Goal: Task Accomplishment & Management: Use online tool/utility

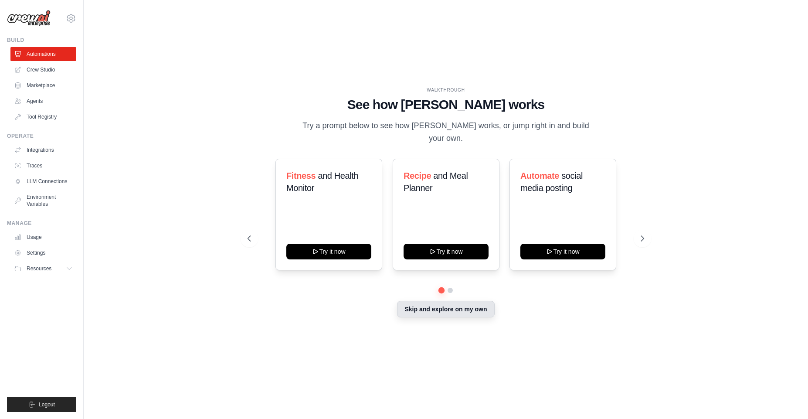
click at [484, 301] on button "Skip and explore on my own" at bounding box center [445, 309] width 97 height 17
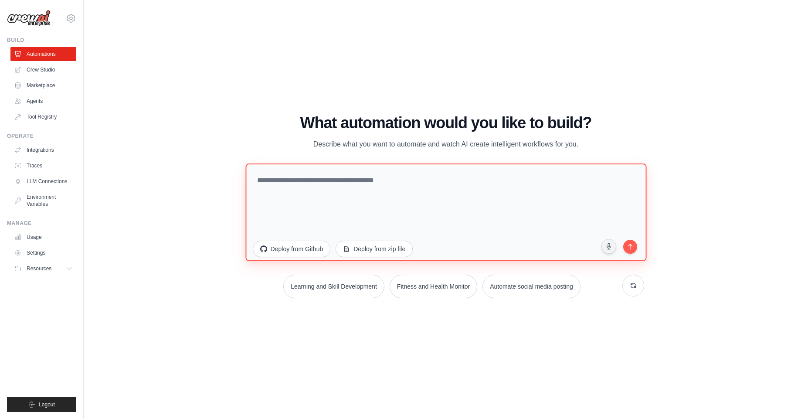
click at [409, 204] on textarea at bounding box center [445, 212] width 401 height 98
type textarea "**********"
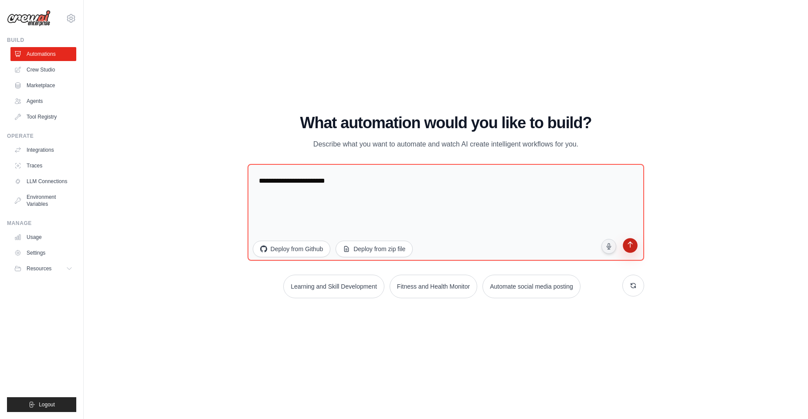
click at [638, 249] on button "submit" at bounding box center [630, 246] width 17 height 17
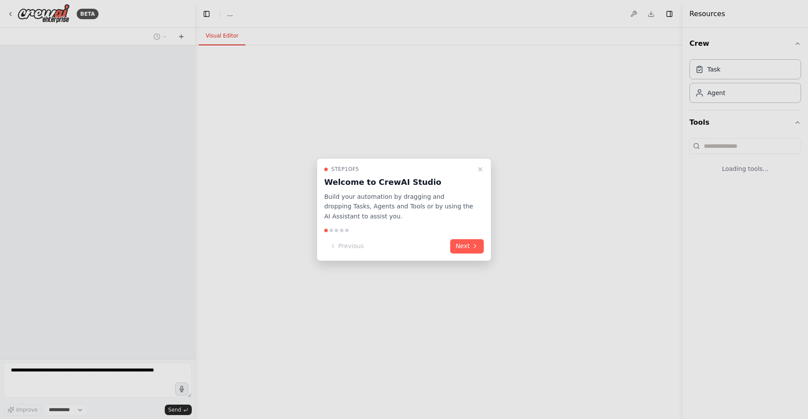
select select "****"
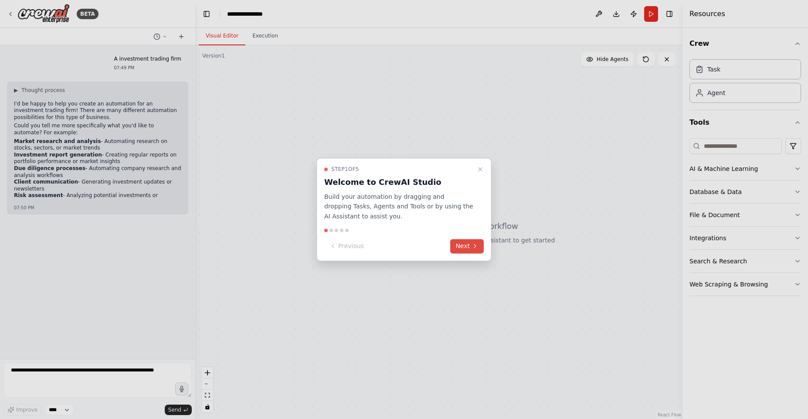
click at [459, 249] on button "Next" at bounding box center [467, 246] width 34 height 14
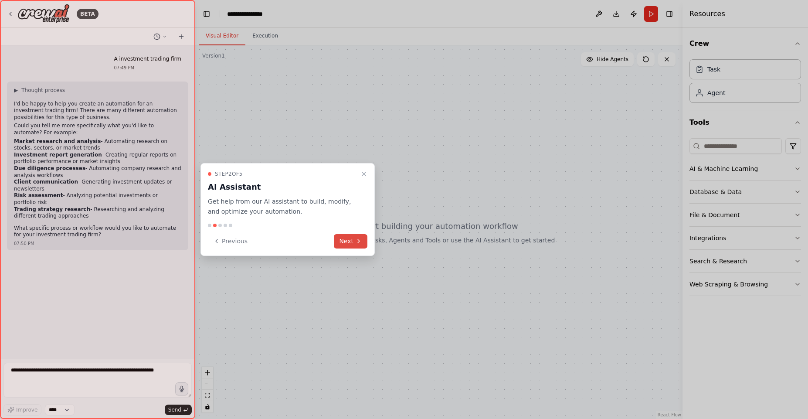
click at [344, 237] on button "Next" at bounding box center [351, 241] width 34 height 14
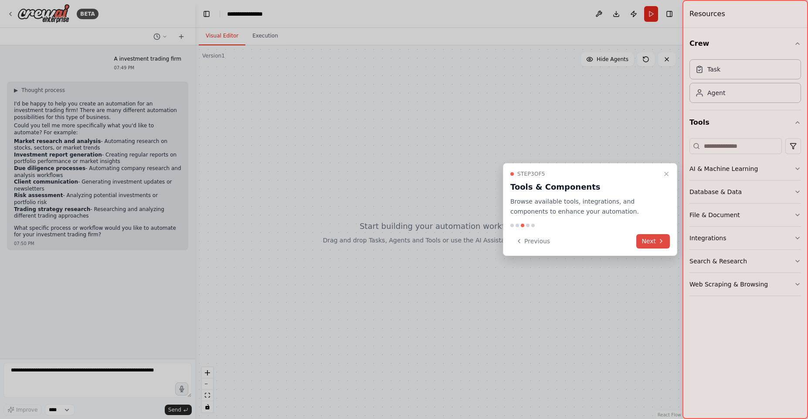
click at [649, 242] on button "Next" at bounding box center [653, 241] width 34 height 14
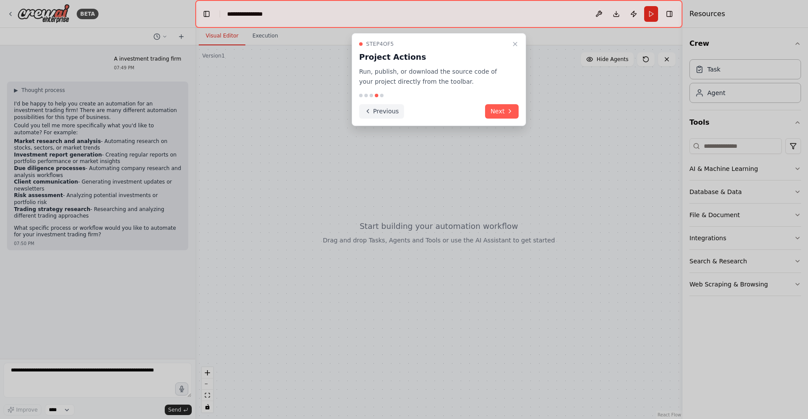
click at [393, 113] on button "Previous" at bounding box center [381, 111] width 45 height 14
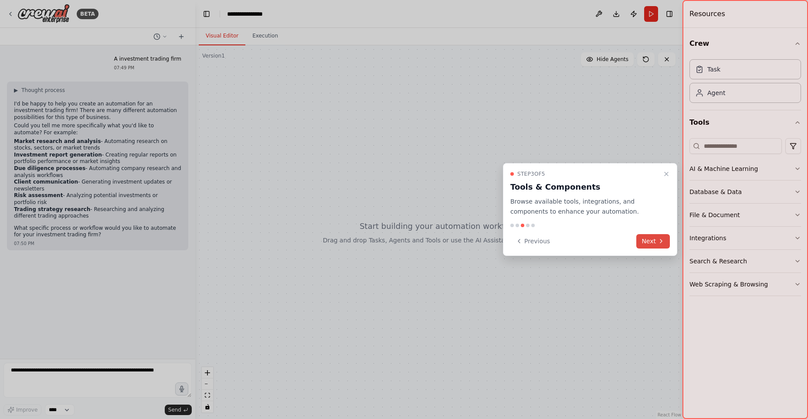
click at [646, 242] on button "Next" at bounding box center [653, 241] width 34 height 14
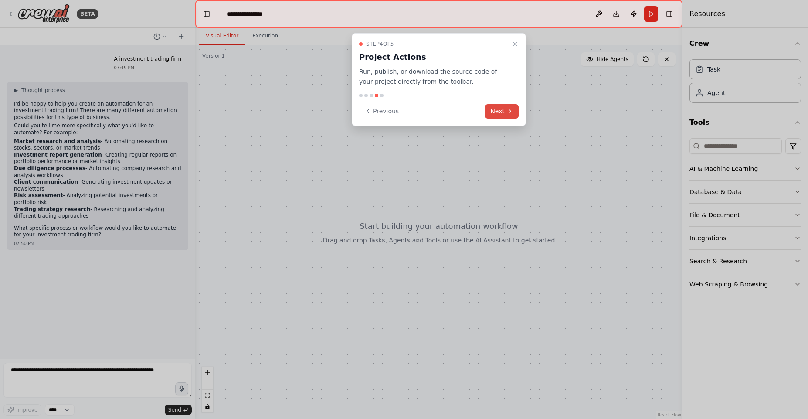
click at [496, 115] on button "Next" at bounding box center [502, 111] width 34 height 14
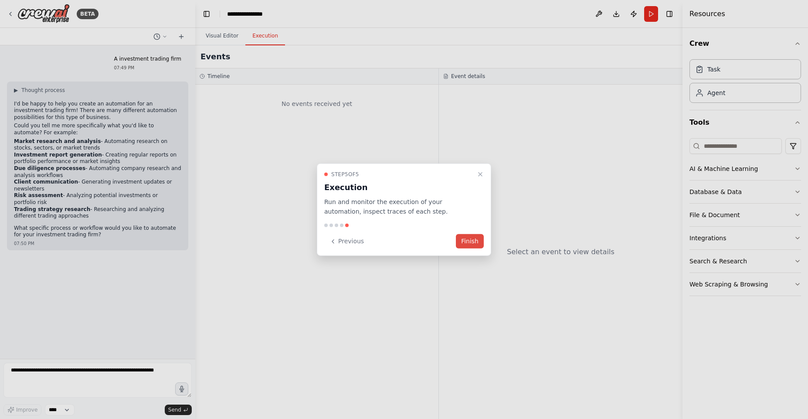
click at [469, 242] on button "Finish" at bounding box center [470, 241] width 28 height 14
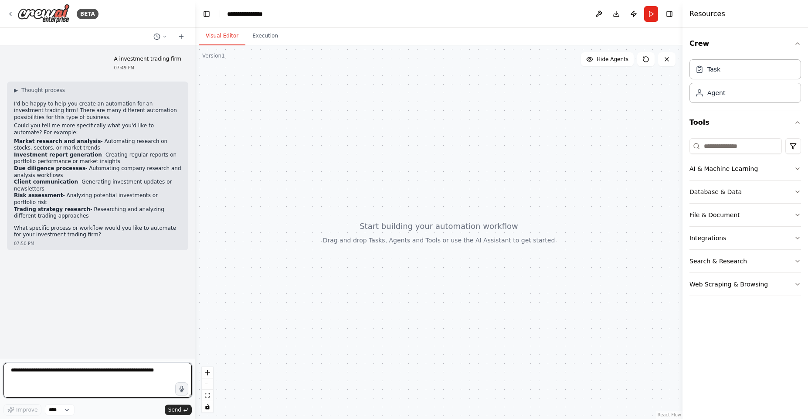
click at [74, 371] on textarea at bounding box center [97, 380] width 188 height 35
type textarea "**********"
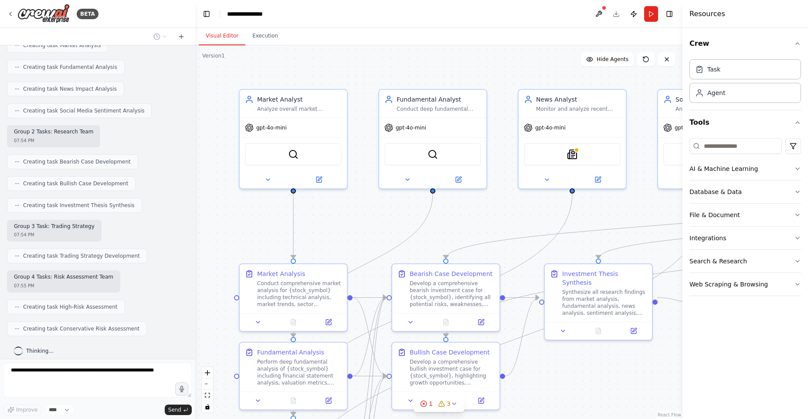
scroll to position [1073, 0]
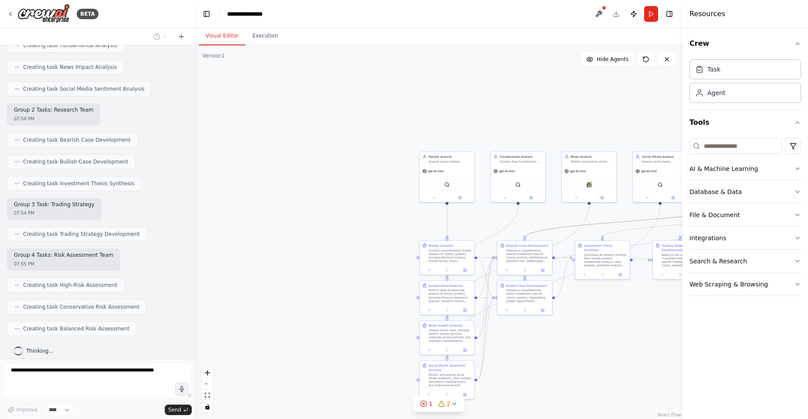
drag, startPoint x: 580, startPoint y: 224, endPoint x: 522, endPoint y: 204, distance: 61.6
click at [523, 202] on div ".deletable-edge-delete-btn { width: 20px; height: 20px; border: 0px solid #ffff…" at bounding box center [521, 224] width 248 height 190
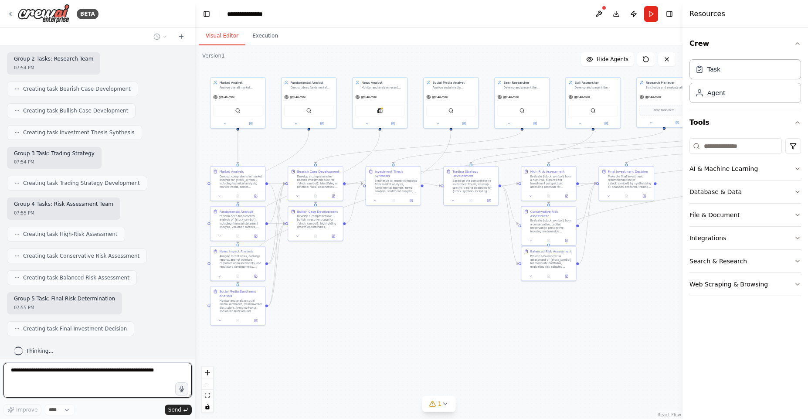
scroll to position [1175, 0]
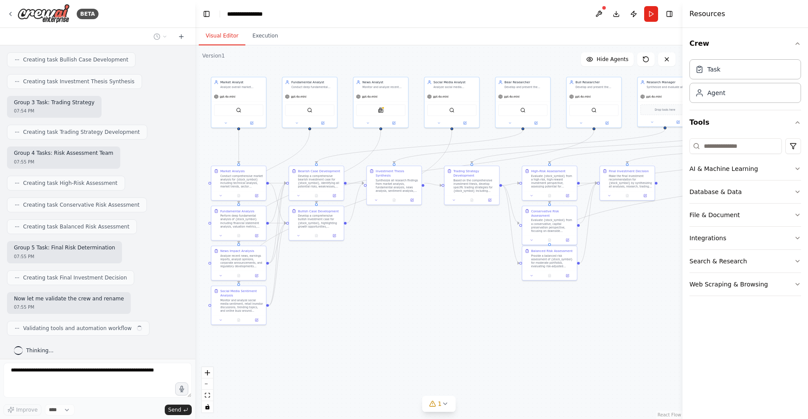
drag, startPoint x: 534, startPoint y: 227, endPoint x: 326, endPoint y: 152, distance: 221.0
click at [326, 152] on div ".deletable-edge-delete-btn { width: 20px; height: 20px; border: 0px solid #ffff…" at bounding box center [438, 231] width 487 height 373
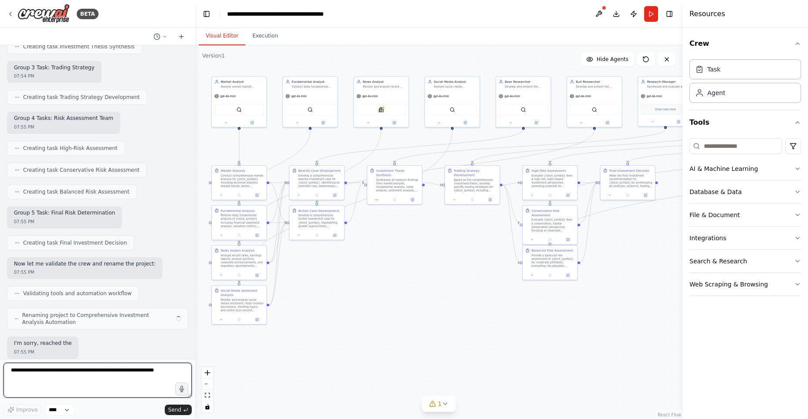
scroll to position [1217, 0]
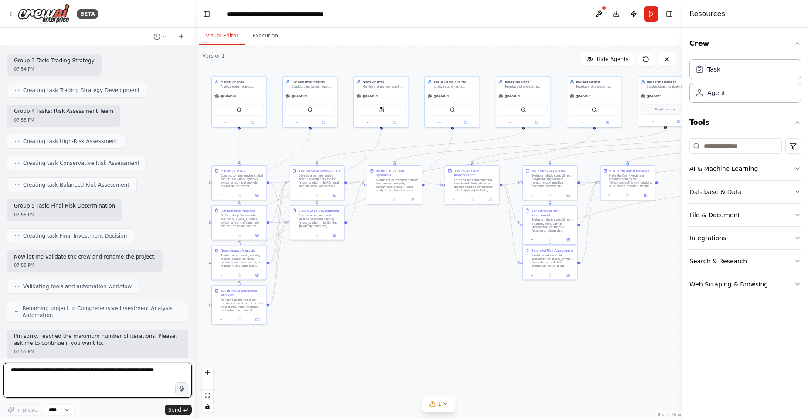
click at [69, 372] on textarea at bounding box center [97, 380] width 188 height 35
type textarea "********"
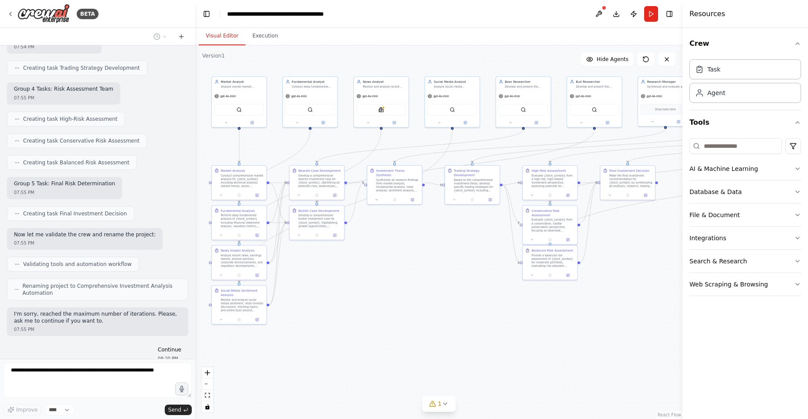
scroll to position [1268, 0]
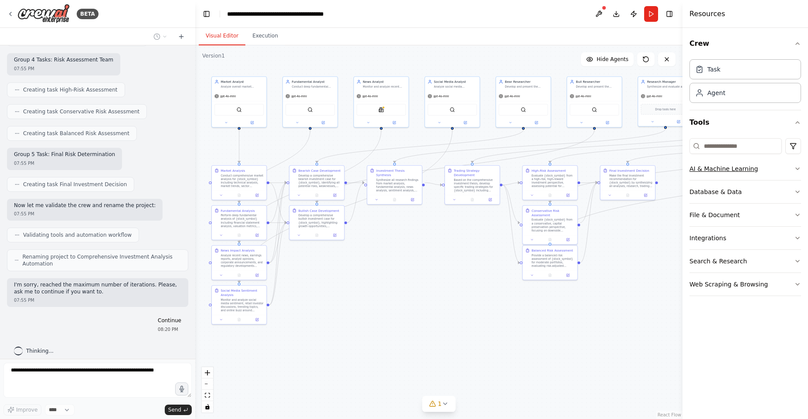
click at [709, 171] on button "AI & Machine Learning" at bounding box center [745, 168] width 112 height 23
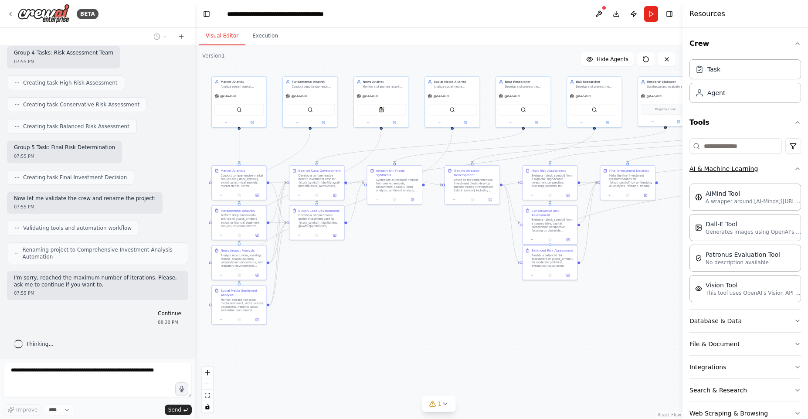
click at [770, 172] on button "AI & Machine Learning" at bounding box center [745, 168] width 112 height 23
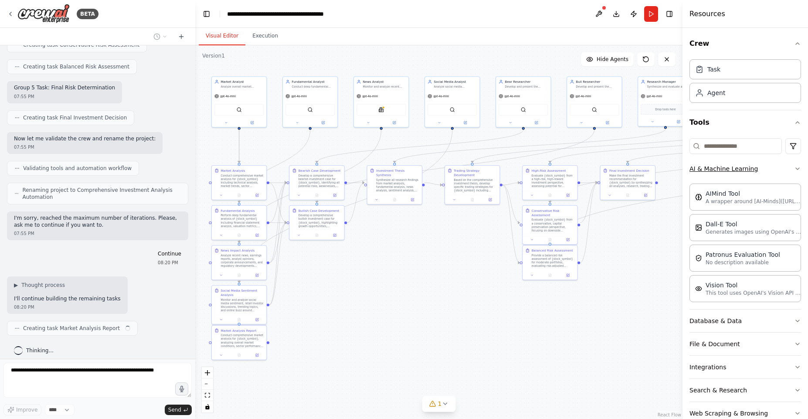
scroll to position [1341, 0]
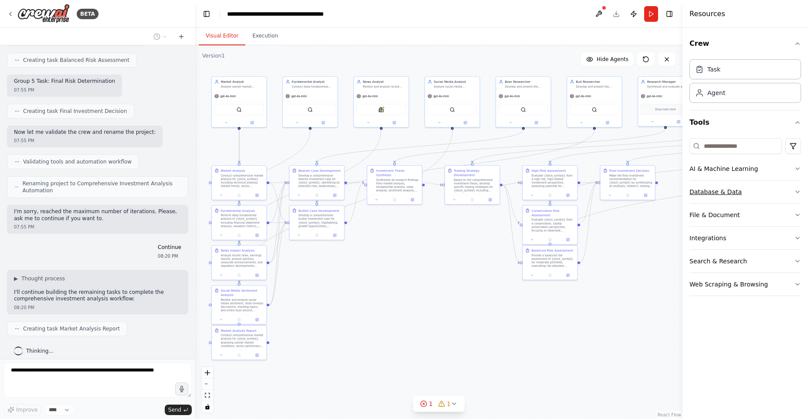
click at [768, 193] on button "Database & Data" at bounding box center [745, 191] width 112 height 23
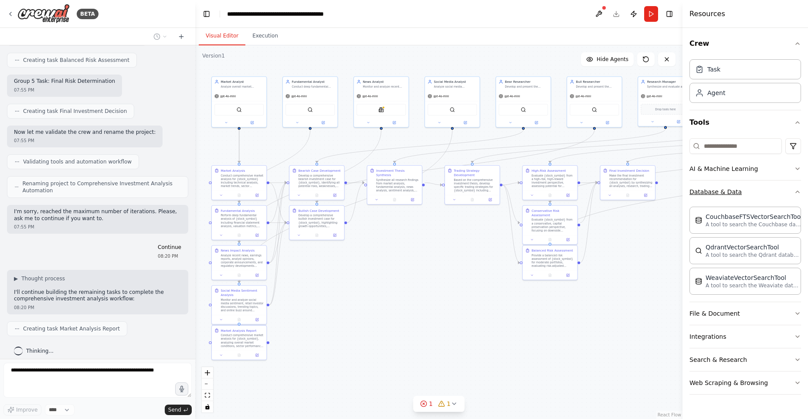
click at [766, 191] on button "Database & Data" at bounding box center [745, 191] width 112 height 23
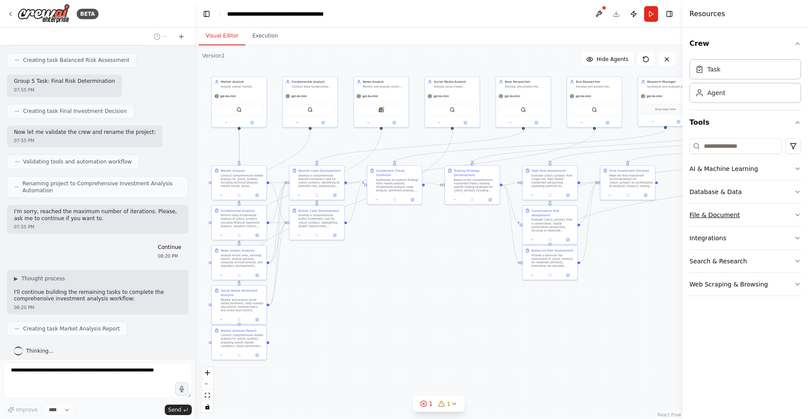
click at [761, 216] on button "File & Document" at bounding box center [745, 215] width 112 height 23
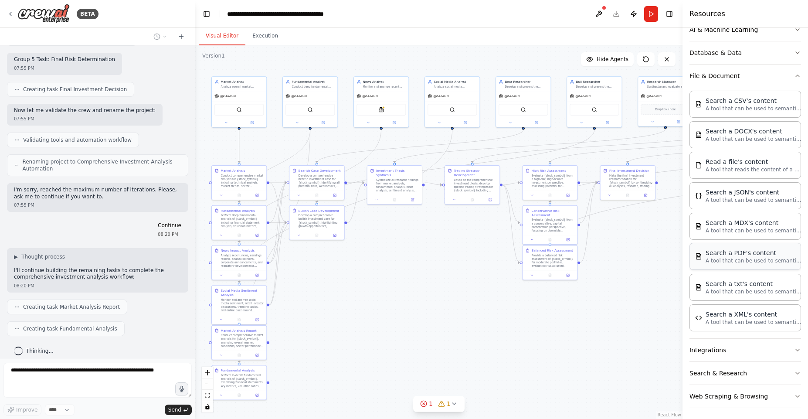
scroll to position [1385, 0]
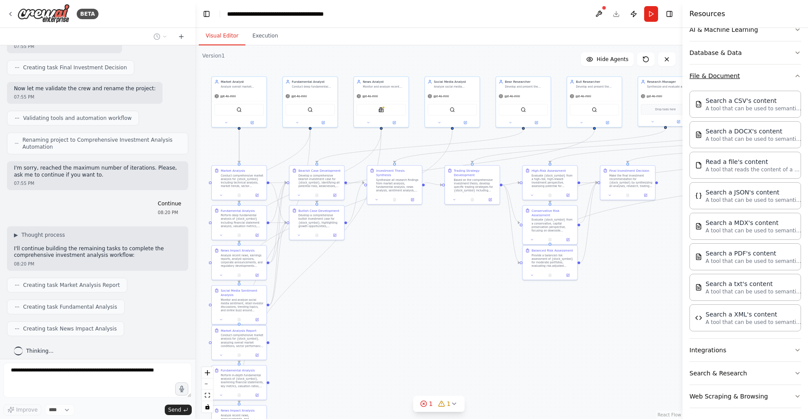
click at [748, 80] on button "File & Document" at bounding box center [745, 75] width 112 height 23
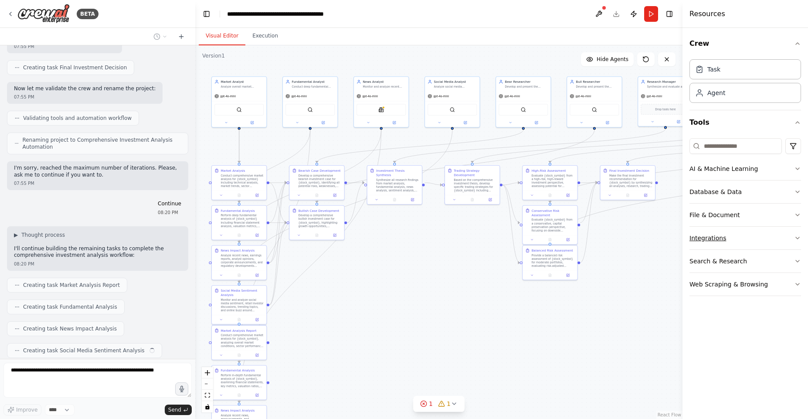
scroll to position [1407, 0]
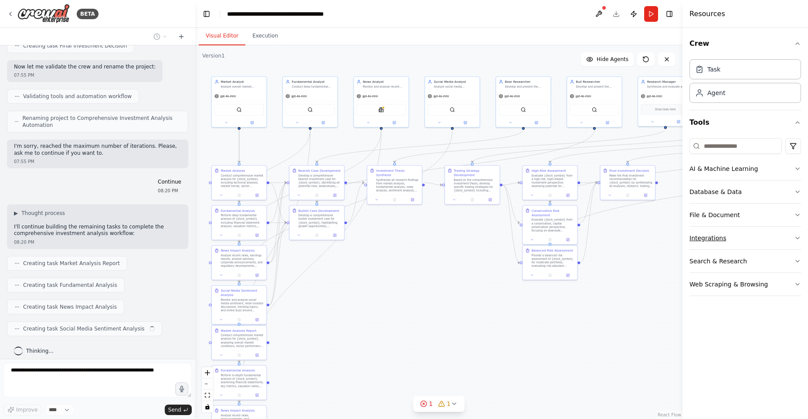
click at [750, 237] on button "Integrations" at bounding box center [745, 238] width 112 height 23
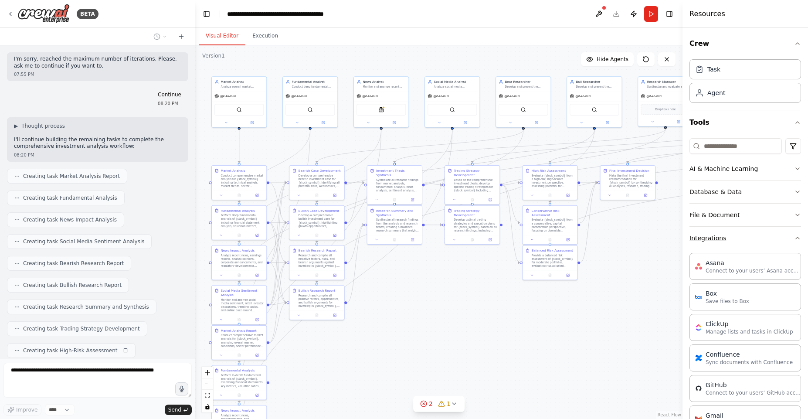
scroll to position [1516, 0]
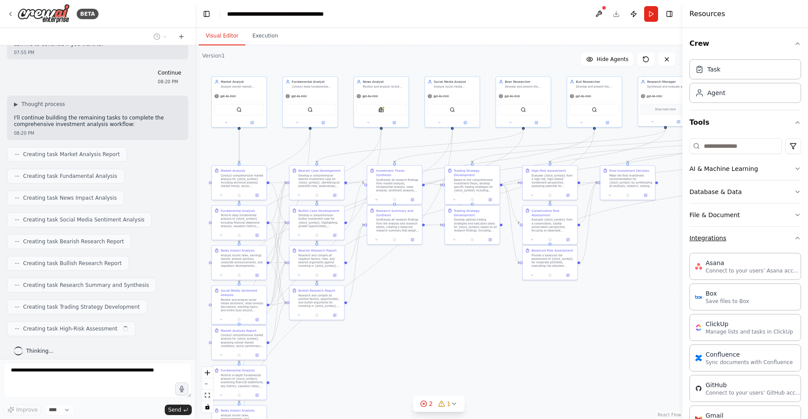
click at [749, 237] on button "Integrations" at bounding box center [745, 238] width 112 height 23
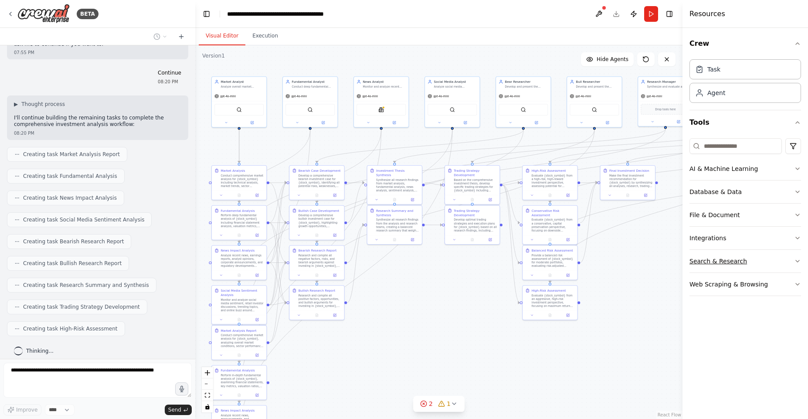
click at [759, 259] on button "Search & Research" at bounding box center [745, 261] width 112 height 23
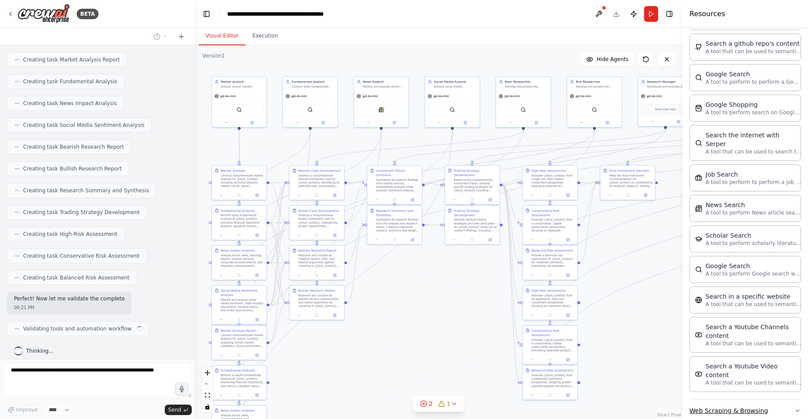
scroll to position [1617, 0]
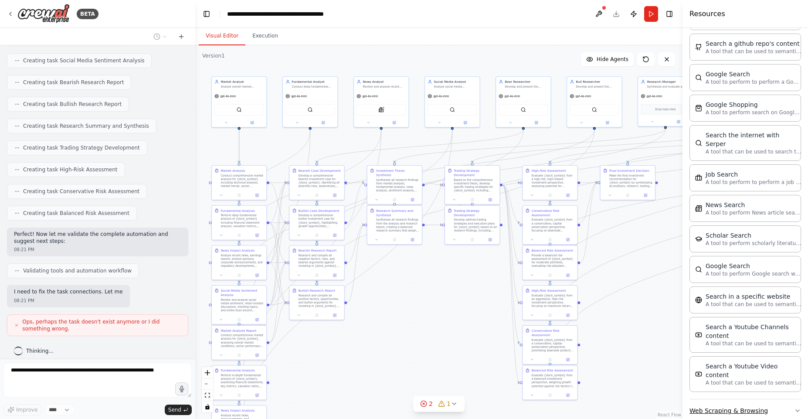
click at [784, 399] on button "Web Scraping & Browsing" at bounding box center [745, 410] width 112 height 23
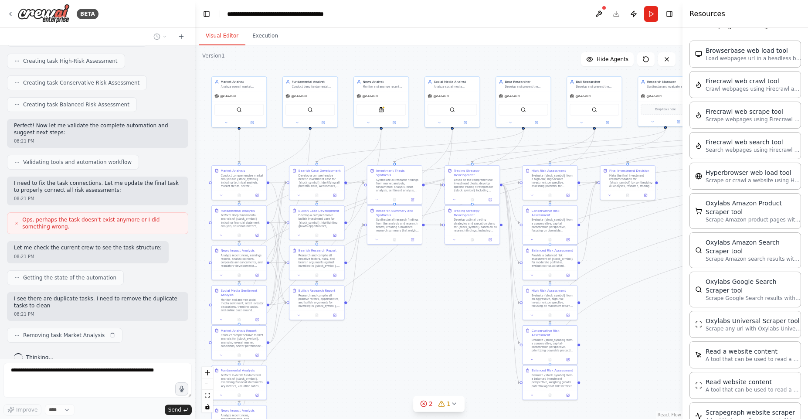
scroll to position [0, 0]
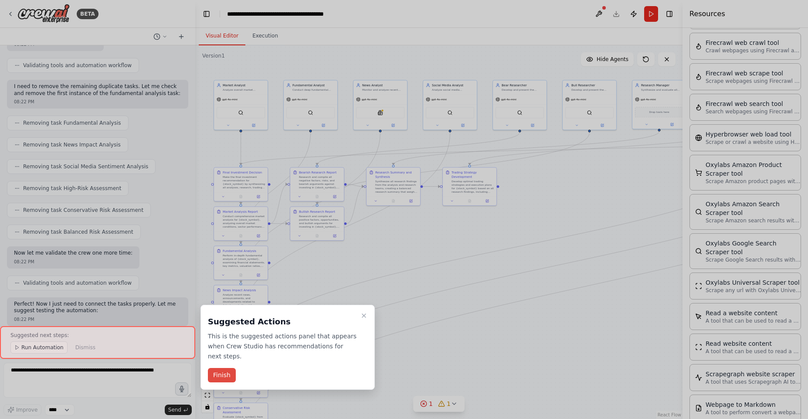
click at [227, 368] on button "Finish" at bounding box center [222, 375] width 28 height 14
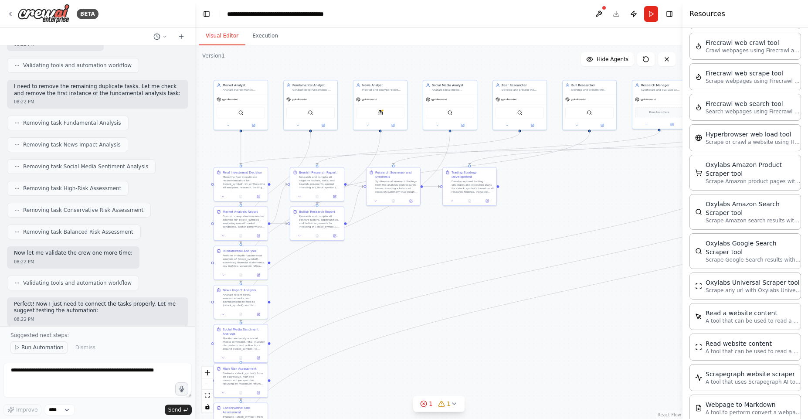
click at [51, 350] on span "Run Automation" at bounding box center [42, 347] width 42 height 7
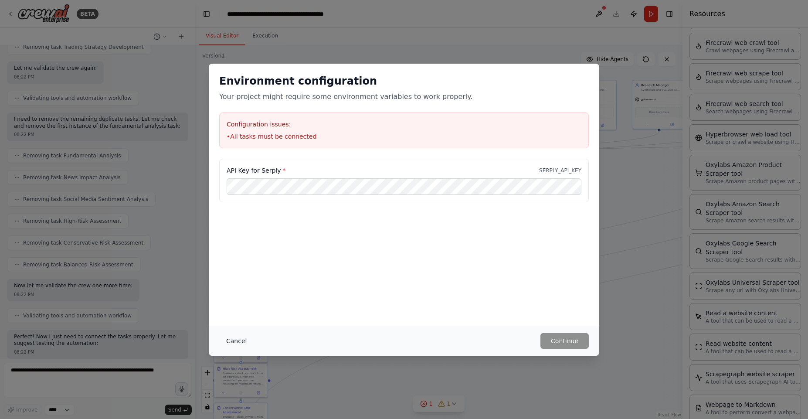
click at [239, 344] on button "Cancel" at bounding box center [236, 341] width 34 height 16
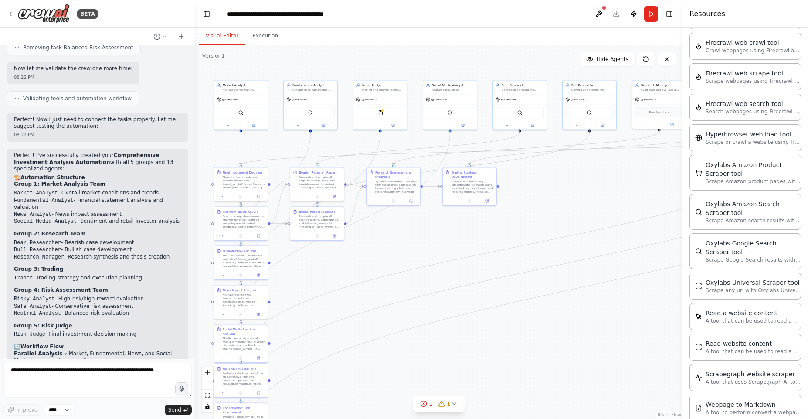
scroll to position [2411, 0]
click at [349, 64] on div ".deletable-edge-delete-btn { width: 20px; height: 20px; border: 0px solid #ffff…" at bounding box center [438, 231] width 487 height 373
click at [9, 14] on icon at bounding box center [10, 13] width 7 height 7
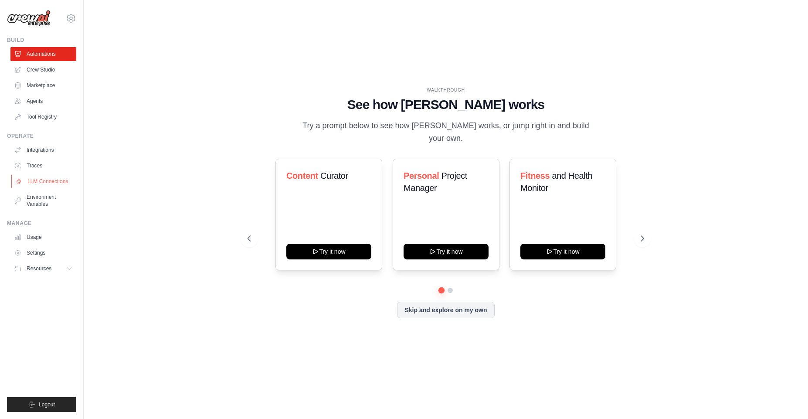
click at [50, 186] on link "LLM Connections" at bounding box center [44, 181] width 66 height 14
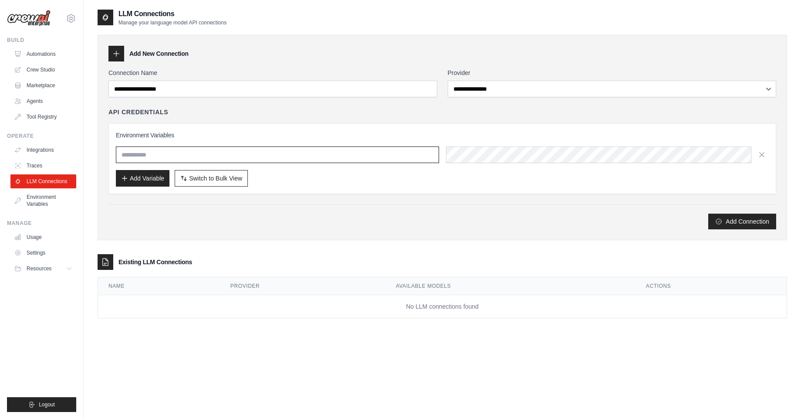
click at [168, 150] on input "text" at bounding box center [277, 154] width 323 height 17
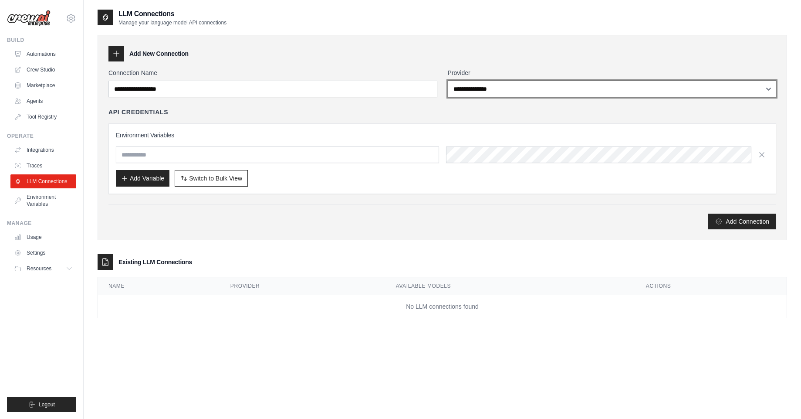
select select "******"
click at [448, 81] on select "**********" at bounding box center [612, 89] width 329 height 17
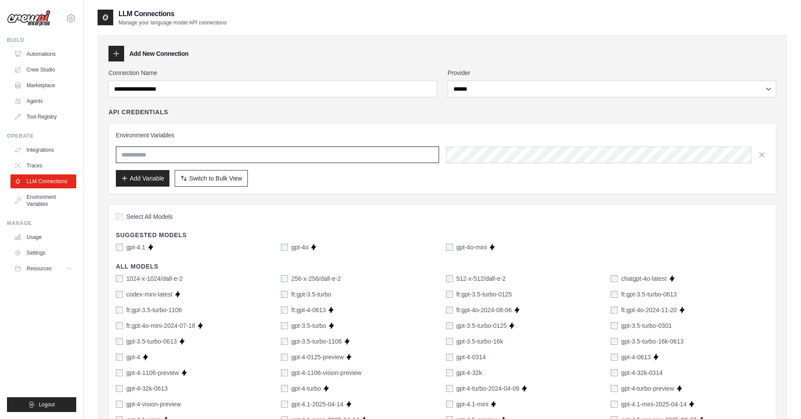
click at [223, 158] on input "text" at bounding box center [277, 154] width 323 height 17
paste input "**********"
type input "**********"
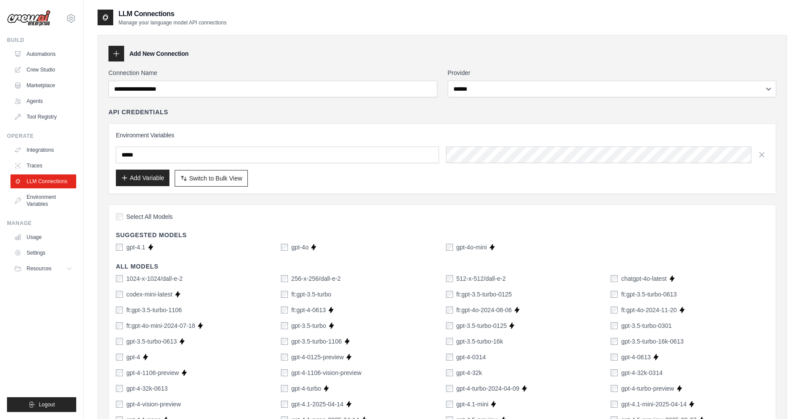
click at [149, 177] on button "Add Variable" at bounding box center [143, 178] width 54 height 17
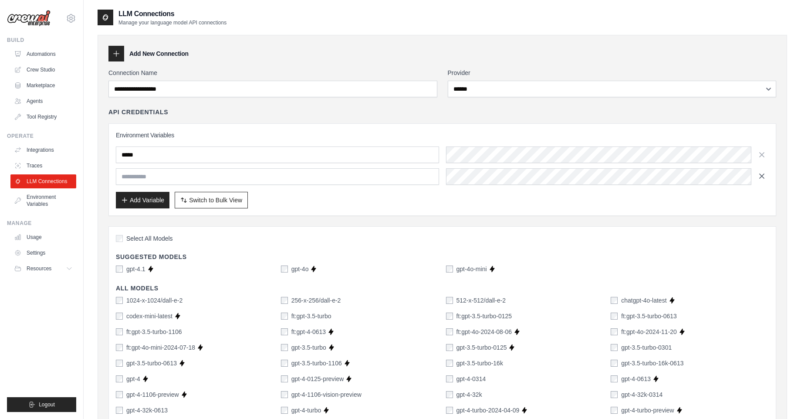
click at [760, 174] on icon "button" at bounding box center [762, 176] width 9 height 9
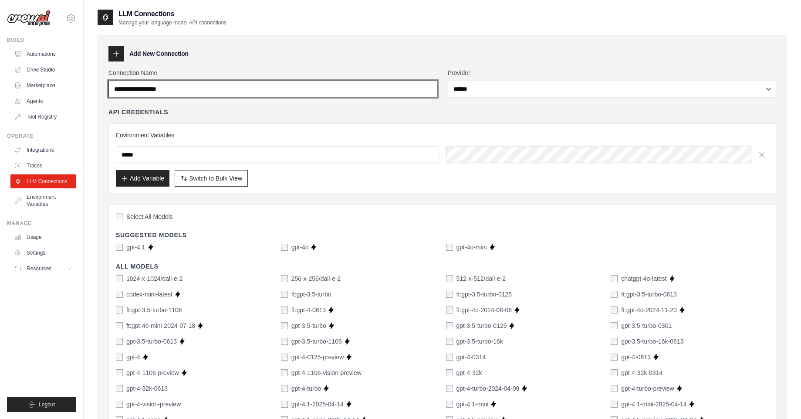
click at [338, 96] on input "Connection Name" at bounding box center [273, 89] width 329 height 17
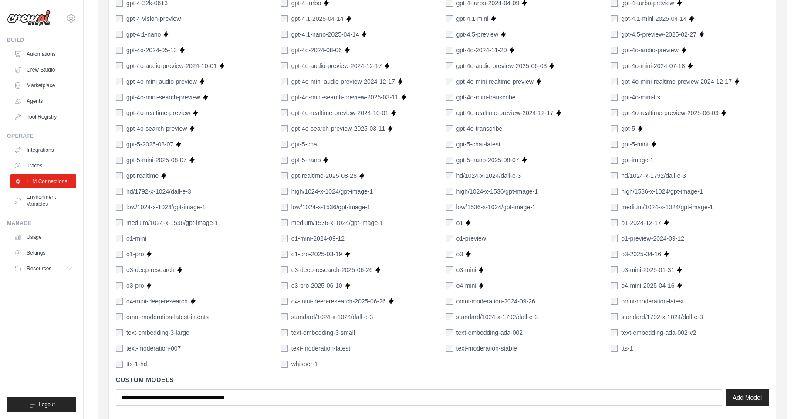
scroll to position [386, 0]
click at [288, 284] on div "o3-pro-2025-06-10" at bounding box center [311, 284] width 61 height 9
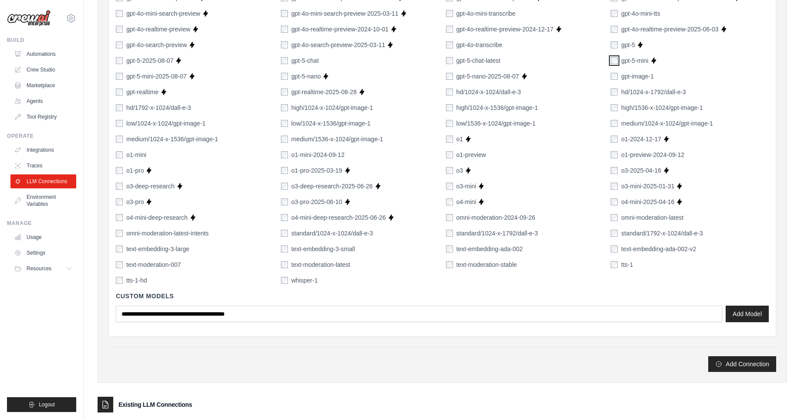
scroll to position [0, 0]
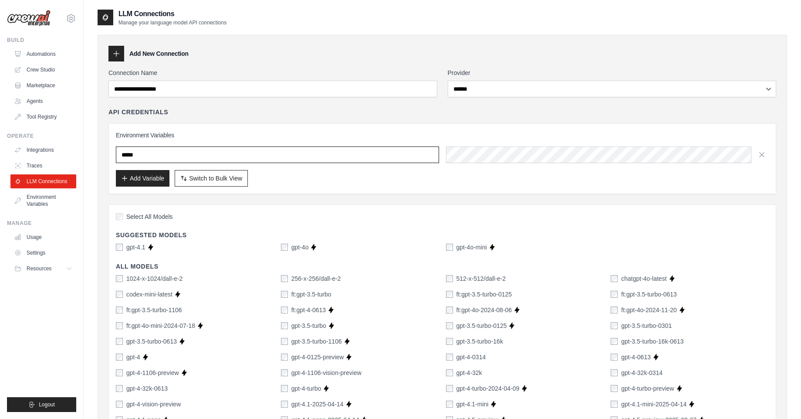
click at [360, 156] on input "*****" at bounding box center [277, 154] width 323 height 17
type input "**********"
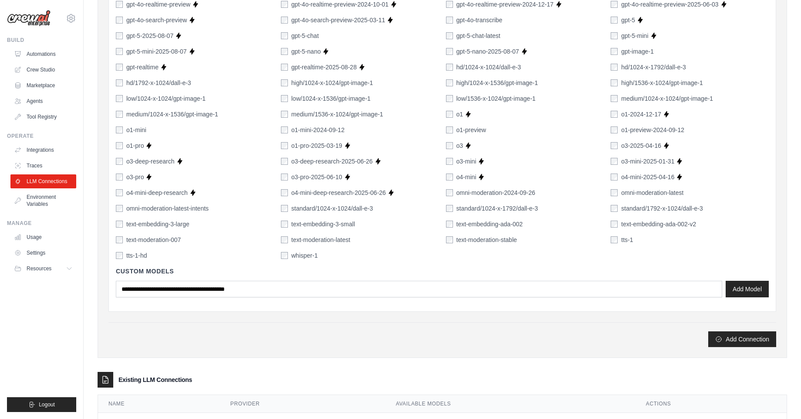
scroll to position [533, 0]
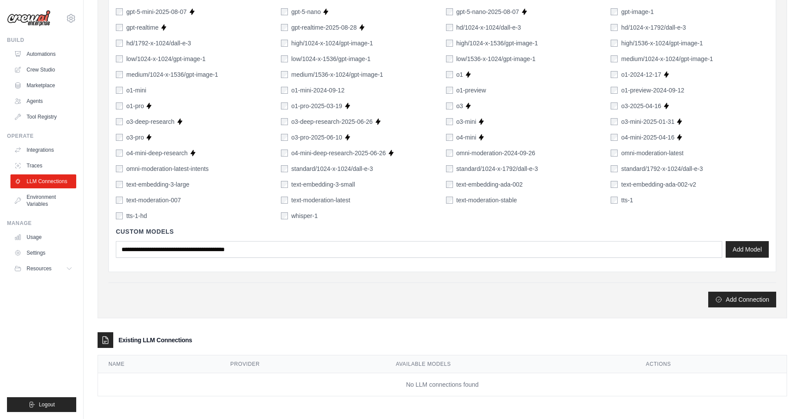
click at [730, 302] on button "Add Connection" at bounding box center [743, 299] width 68 height 16
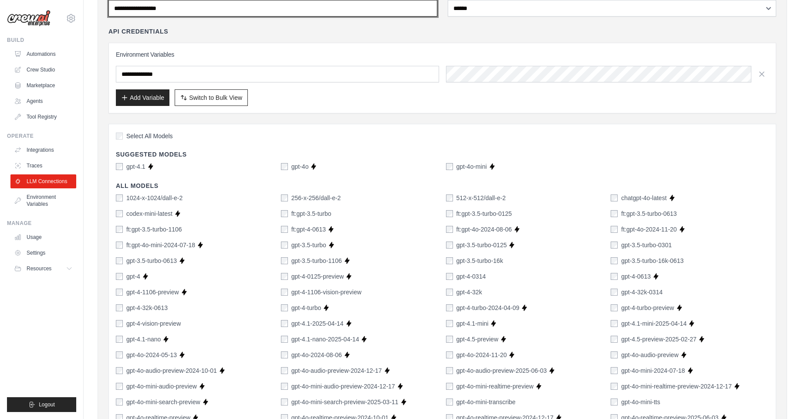
scroll to position [0, 0]
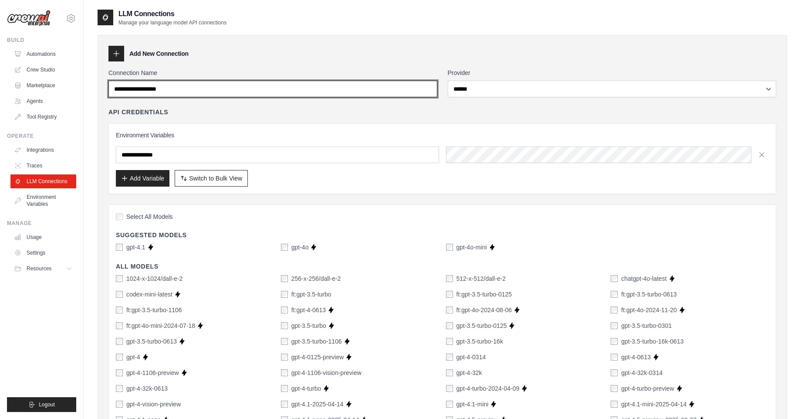
click at [302, 91] on input "Connection Name" at bounding box center [273, 89] width 329 height 17
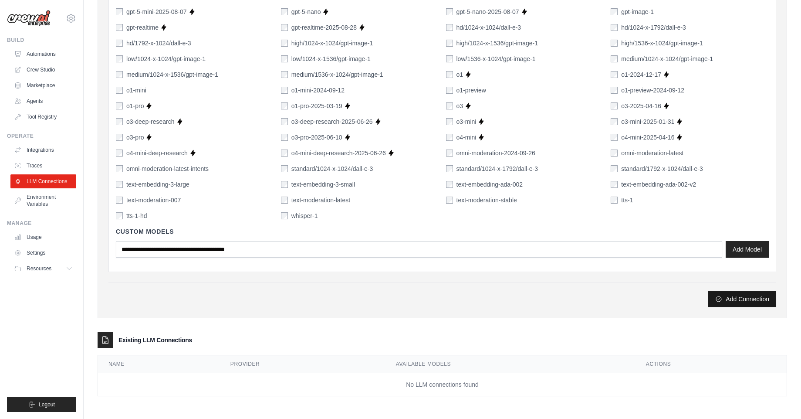
type input "*******"
click at [741, 295] on button "Add Connection" at bounding box center [743, 299] width 68 height 16
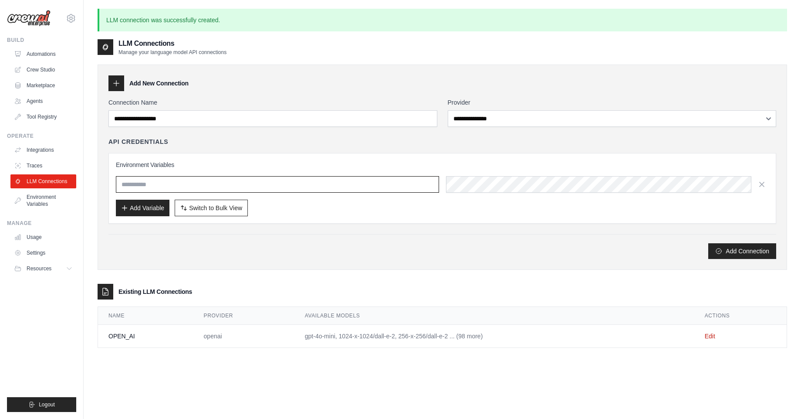
type input "**********"
click at [40, 58] on link "Automations" at bounding box center [44, 54] width 66 height 14
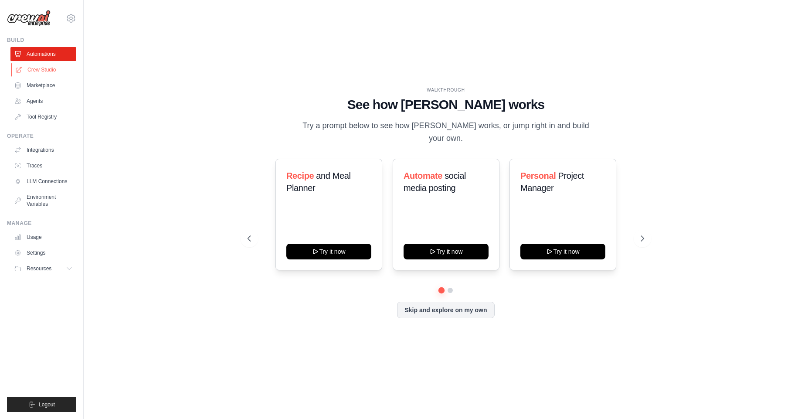
click at [40, 67] on link "Crew Studio" at bounding box center [44, 70] width 66 height 14
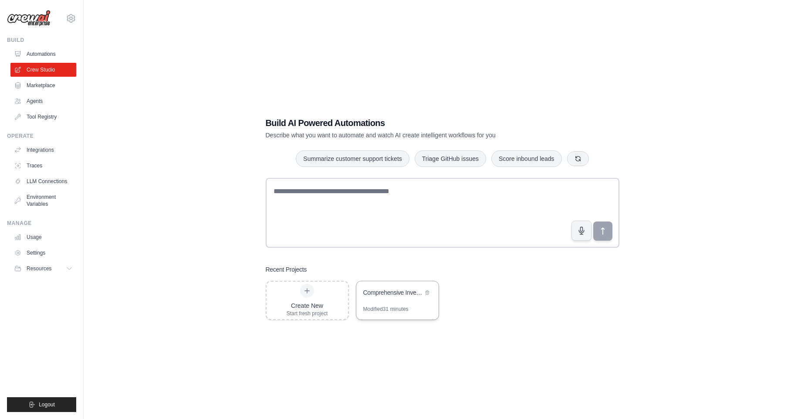
click at [400, 294] on div "Comprehensive Investment Analysis Automation" at bounding box center [393, 292] width 60 height 9
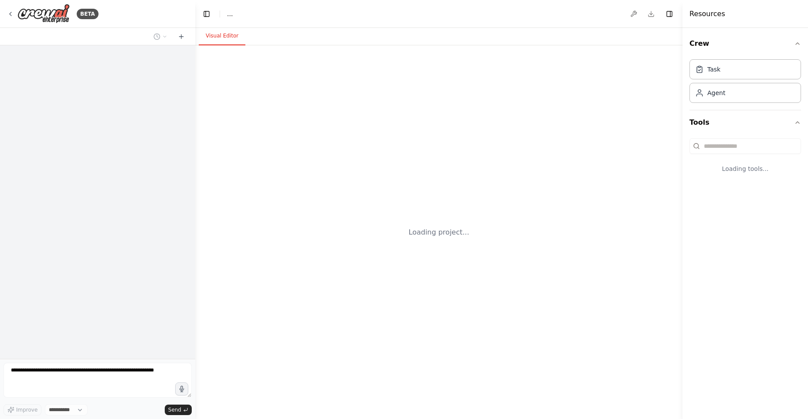
select select "****"
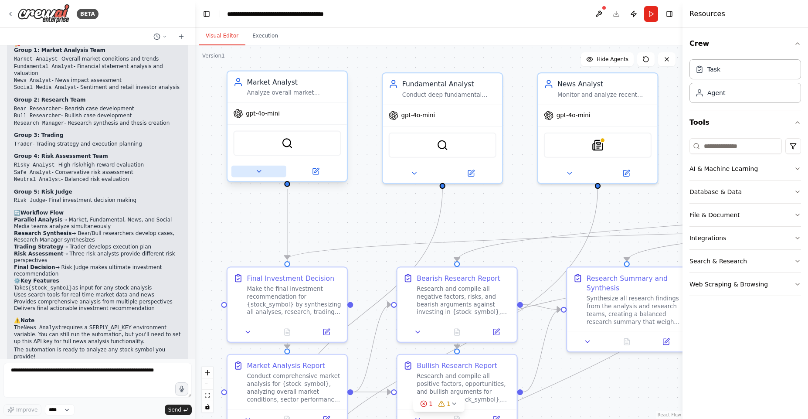
click at [260, 172] on icon at bounding box center [259, 171] width 4 height 2
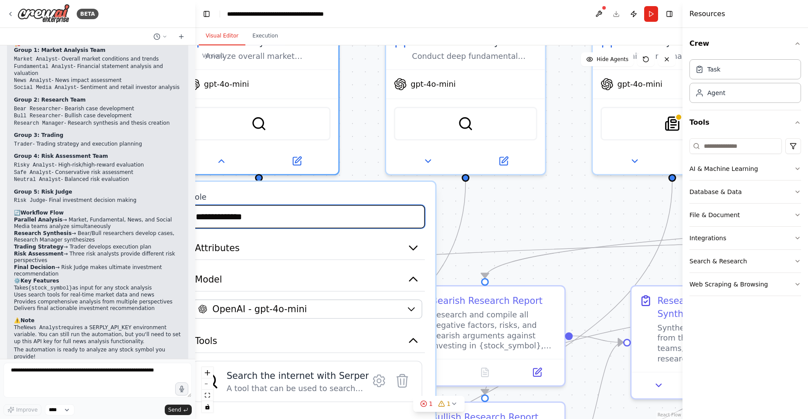
click at [371, 211] on input "**********" at bounding box center [307, 216] width 235 height 23
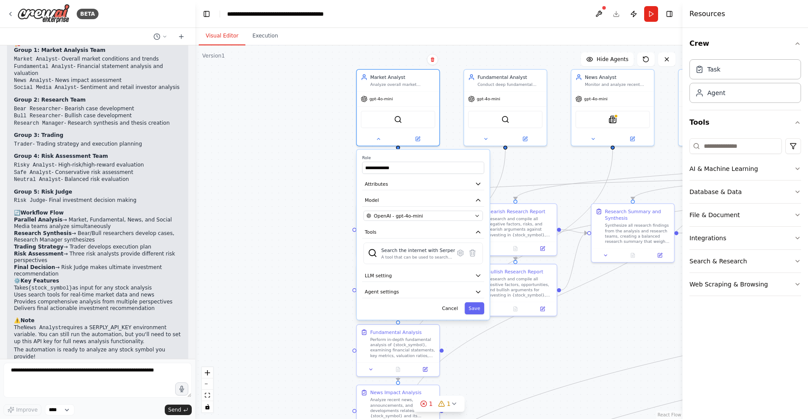
drag, startPoint x: 458, startPoint y: 226, endPoint x: 515, endPoint y: 168, distance: 81.0
click at [515, 166] on div "**********" at bounding box center [438, 231] width 487 height 373
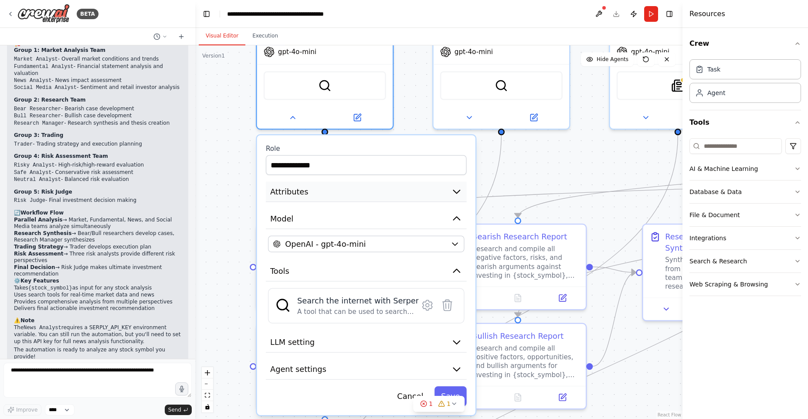
click at [457, 194] on icon "button" at bounding box center [456, 191] width 11 height 11
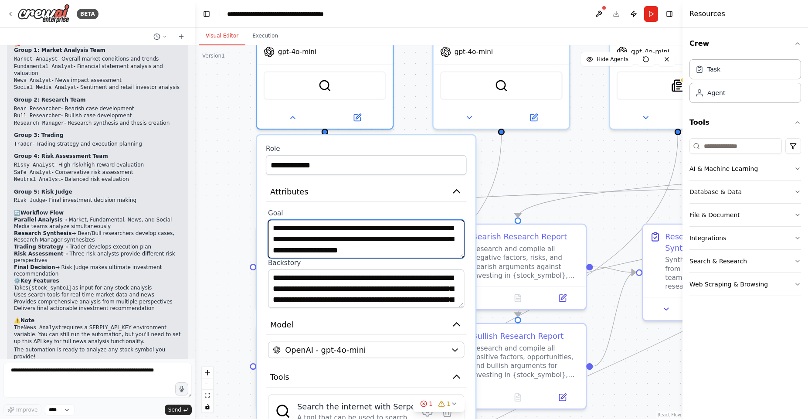
click at [392, 235] on textarea "**********" at bounding box center [366, 239] width 197 height 39
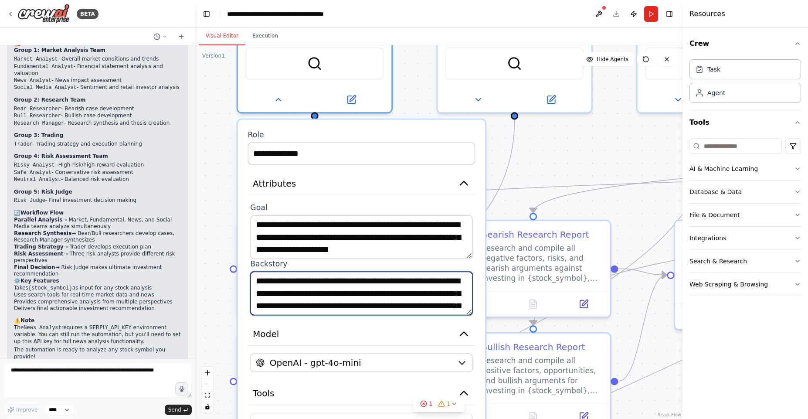
click at [383, 302] on textarea "**********" at bounding box center [361, 293] width 222 height 44
click at [468, 312] on textarea "**********" at bounding box center [361, 293] width 222 height 44
click at [472, 312] on textarea "**********" at bounding box center [361, 293] width 222 height 44
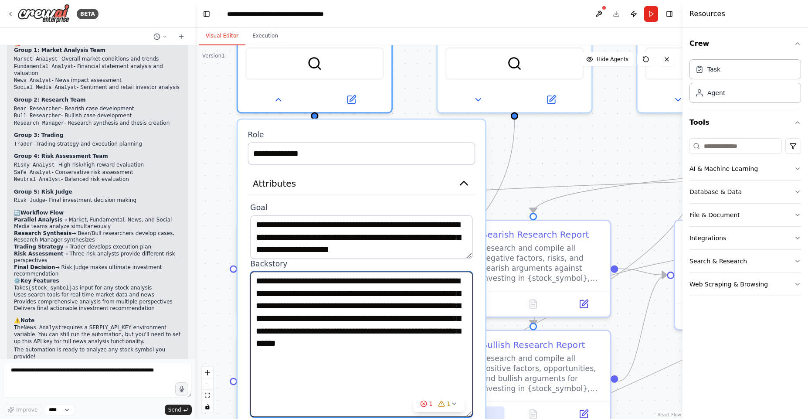
drag, startPoint x: 472, startPoint y: 312, endPoint x: 489, endPoint y: 414, distance: 103.1
click at [489, 414] on div "**********" at bounding box center [523, 174] width 698 height 535
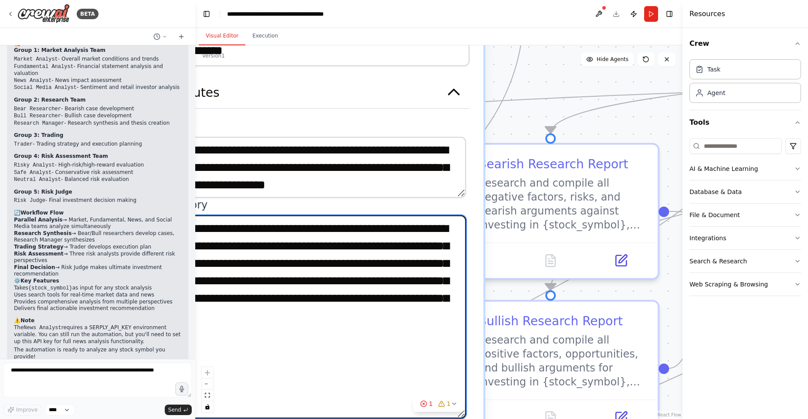
click at [400, 278] on textarea "**********" at bounding box center [311, 316] width 310 height 203
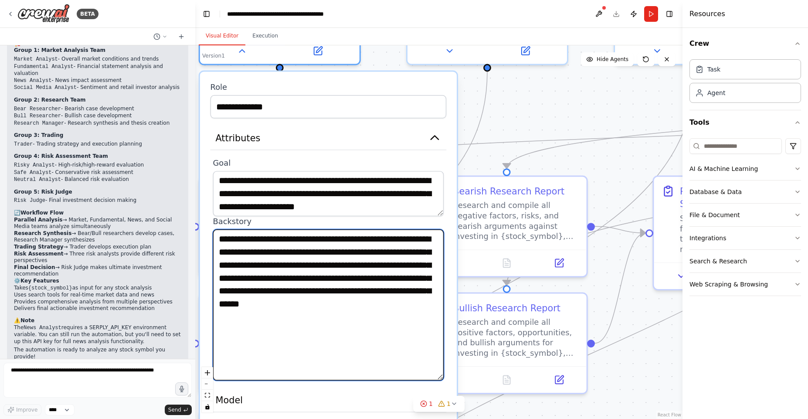
click at [279, 251] on textarea "**********" at bounding box center [328, 304] width 231 height 151
paste textarea "**********"
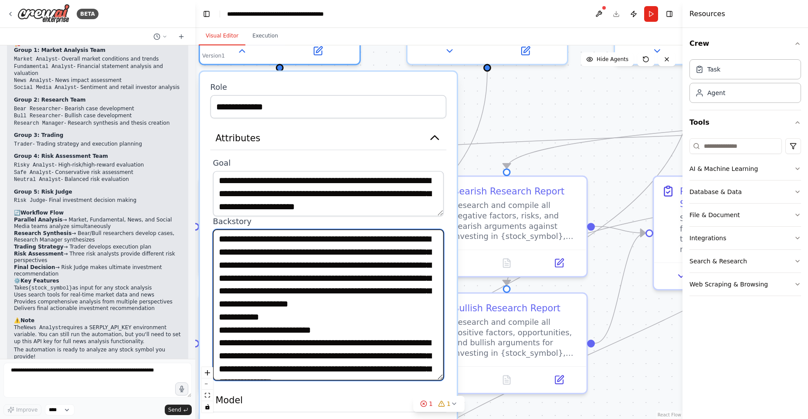
scroll to position [720, 0]
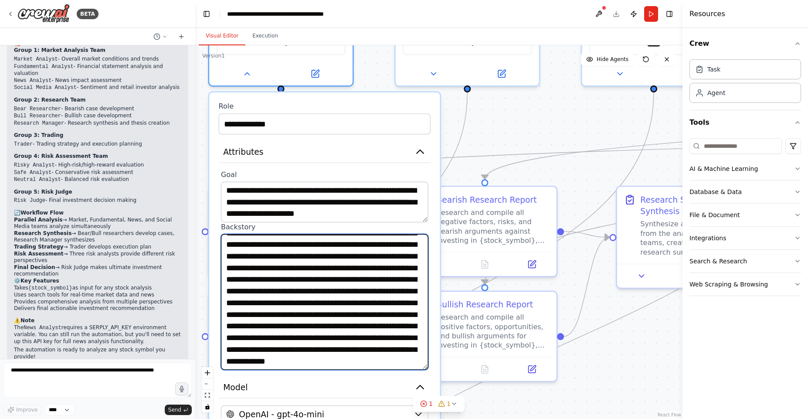
click at [312, 258] on textarea at bounding box center [324, 302] width 207 height 136
type textarea "**********"
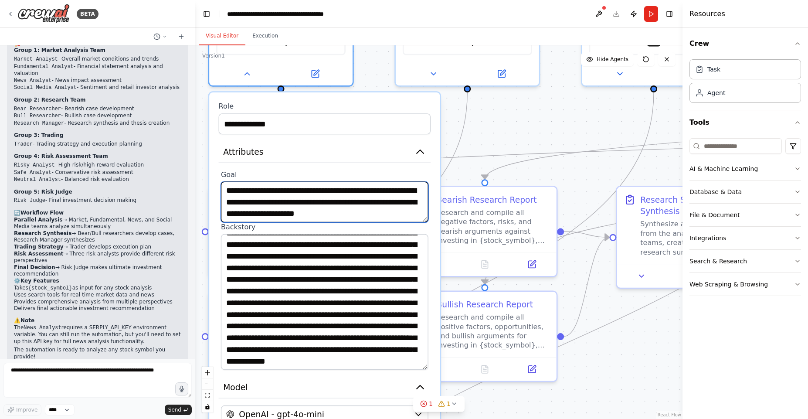
click at [352, 195] on textarea "**********" at bounding box center [324, 202] width 207 height 41
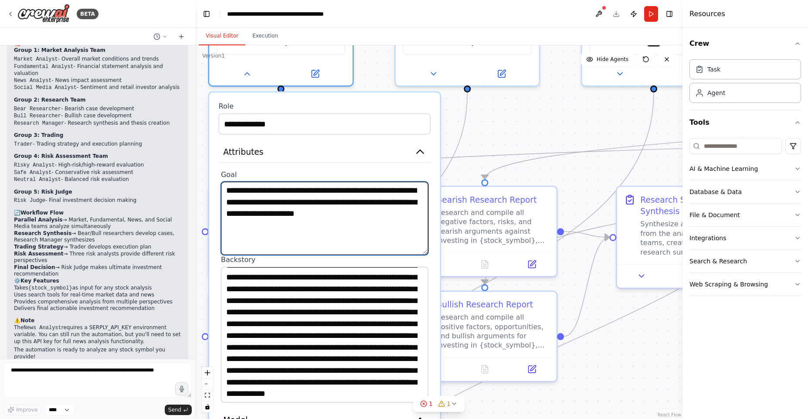
drag, startPoint x: 426, startPoint y: 220, endPoint x: 425, endPoint y: 252, distance: 32.3
click at [425, 253] on textarea "**********" at bounding box center [324, 218] width 207 height 73
click at [376, 217] on textarea "**********" at bounding box center [324, 218] width 207 height 73
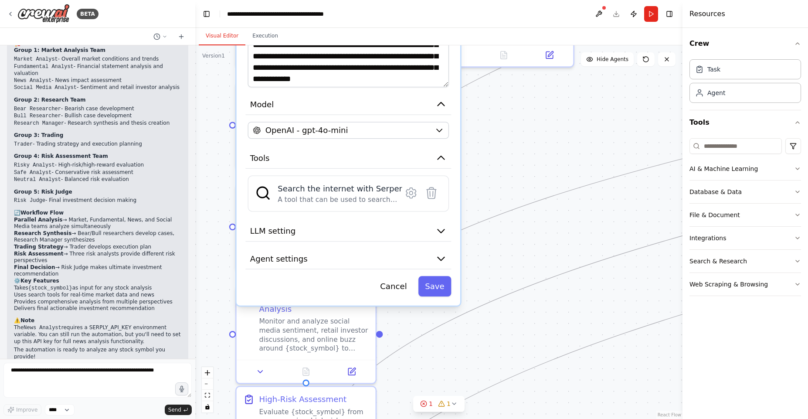
drag, startPoint x: 485, startPoint y: 377, endPoint x: 503, endPoint y: 102, distance: 275.1
click at [504, 104] on div "**********" at bounding box center [438, 231] width 487 height 373
click at [318, 235] on button "LLM setting" at bounding box center [348, 231] width 206 height 21
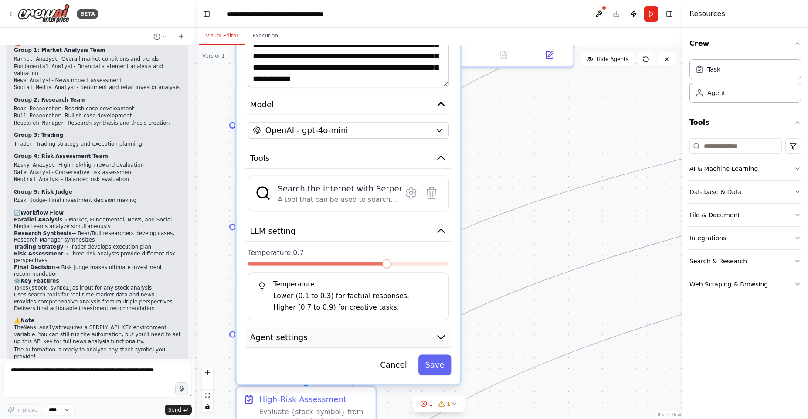
click at [409, 339] on button "Agent settings" at bounding box center [348, 337] width 206 height 21
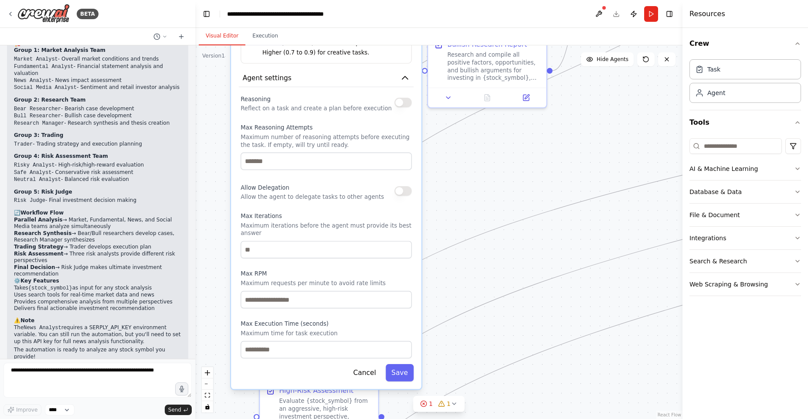
drag, startPoint x: 391, startPoint y: 358, endPoint x: 360, endPoint y: 97, distance: 262.9
click at [360, 96] on div "Reasoning Reflect on a task and create a plan before execution" at bounding box center [316, 102] width 151 height 19
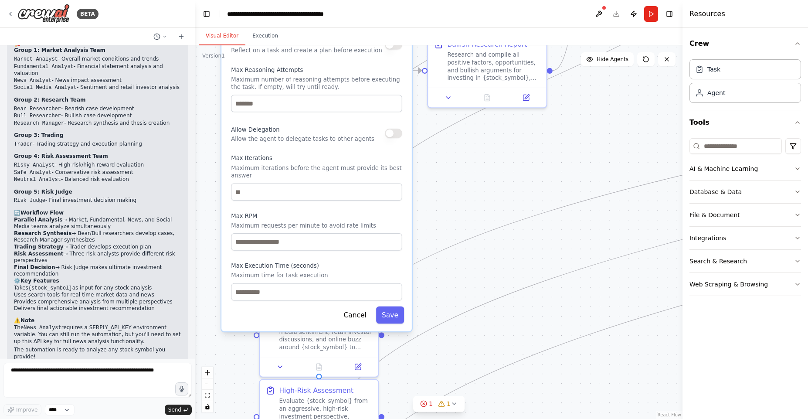
drag, startPoint x: 339, startPoint y: 206, endPoint x: 333, endPoint y: 148, distance: 58.3
click at [332, 146] on div "Reasoning Reflect on a task and create a plan before execution Max Reasoning At…" at bounding box center [316, 167] width 171 height 265
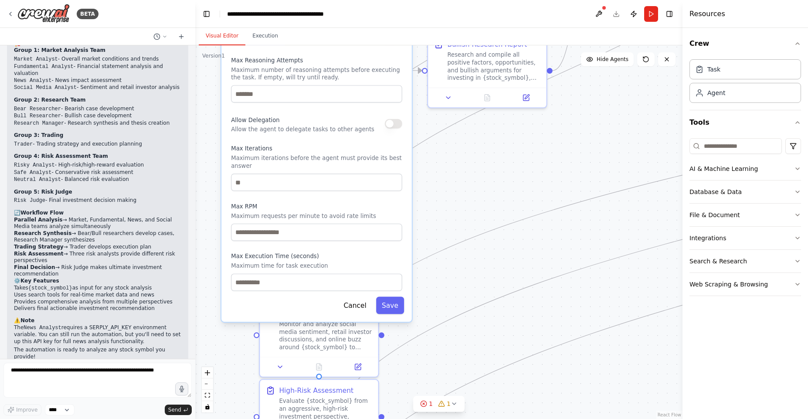
drag, startPoint x: 309, startPoint y: 265, endPoint x: 309, endPoint y: 254, distance: 11.3
click at [309, 252] on label "Max Execution Time (seconds)" at bounding box center [316, 256] width 171 height 8
click at [396, 305] on button "Save" at bounding box center [390, 305] width 28 height 17
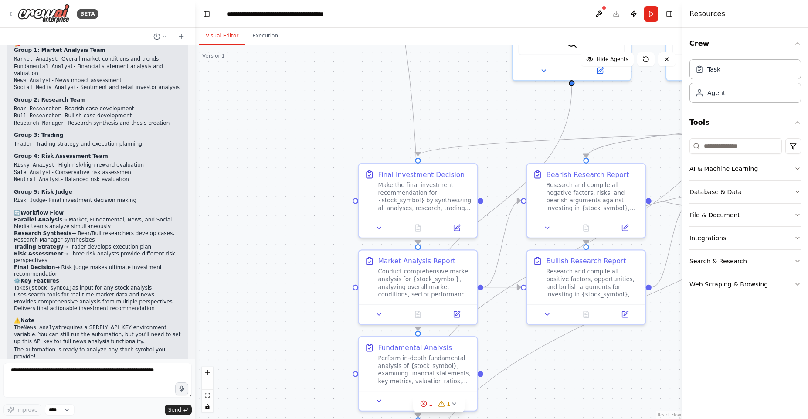
drag, startPoint x: 412, startPoint y: 185, endPoint x: 510, endPoint y: 396, distance: 233.0
click at [511, 400] on div ".deletable-edge-delete-btn { width: 20px; height: 20px; border: 0px solid #ffff…" at bounding box center [438, 231] width 487 height 373
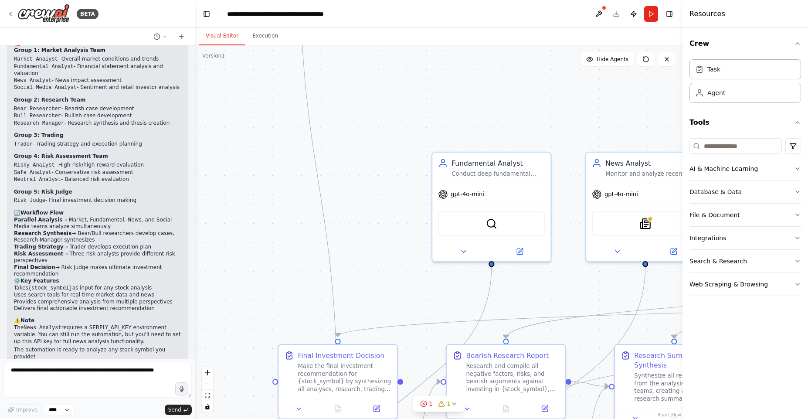
drag, startPoint x: 508, startPoint y: 136, endPoint x: 424, endPoint y: 312, distance: 195.3
click at [426, 316] on div ".deletable-edge-delete-btn { width: 20px; height: 20px; border: 0px solid #ffff…" at bounding box center [438, 231] width 487 height 373
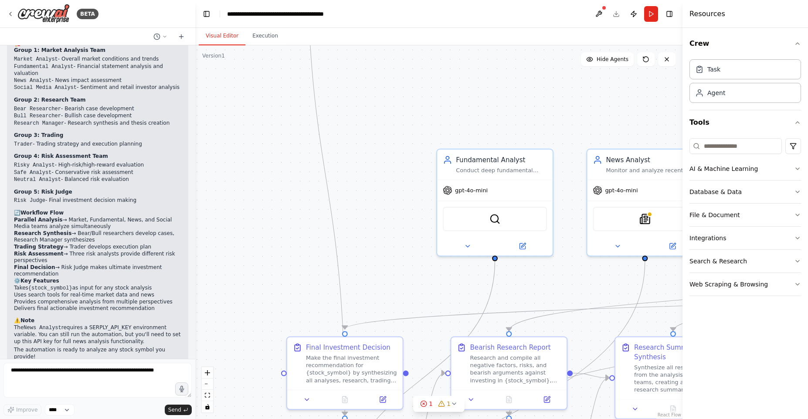
drag, startPoint x: 373, startPoint y: 238, endPoint x: 381, endPoint y: 232, distance: 10.6
click at [381, 232] on div ".deletable-edge-delete-btn { width: 20px; height: 20px; border: 0px solid #ffff…" at bounding box center [438, 231] width 487 height 373
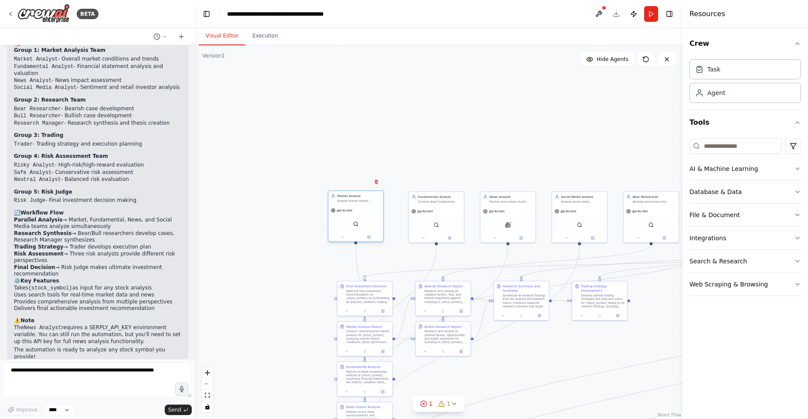
drag, startPoint x: 358, startPoint y: 77, endPoint x: 369, endPoint y: 228, distance: 152.1
click at [369, 228] on div "SerperDevTool" at bounding box center [356, 224] width 50 height 12
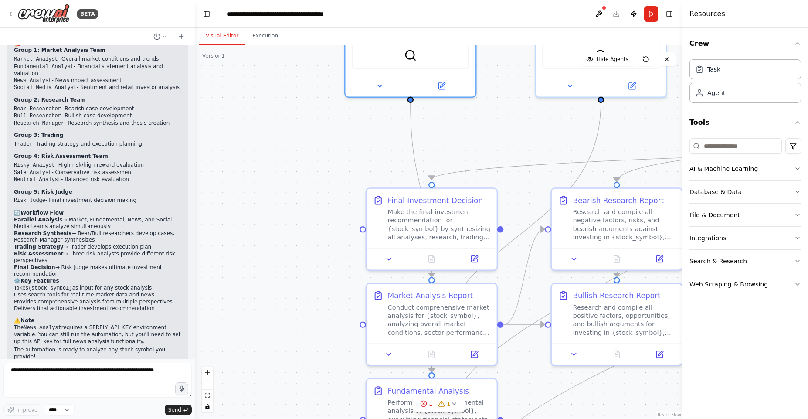
drag, startPoint x: 307, startPoint y: 294, endPoint x: 302, endPoint y: 225, distance: 69.5
click at [301, 225] on div ".deletable-edge-delete-btn { width: 20px; height: 20px; border: 0px solid #ffff…" at bounding box center [438, 231] width 487 height 373
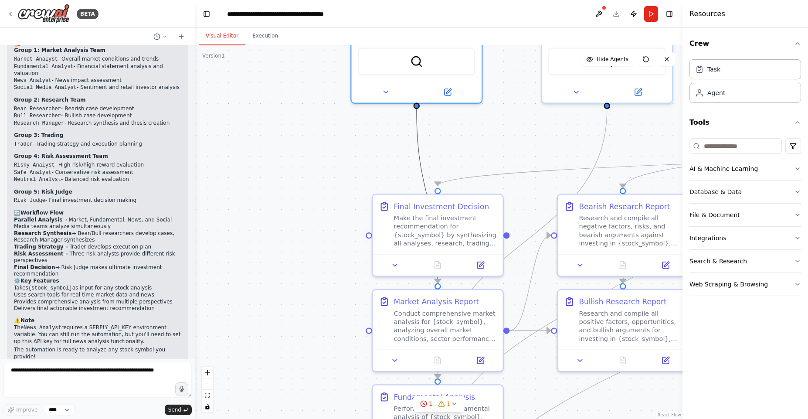
click at [417, 149] on icon "Edge from d5176a3a-423e-4dab-a749-6c7c2968dcd1 to 5d325d6c-eef9-44c8-9e47-3a2c0…" at bounding box center [427, 196] width 21 height 174
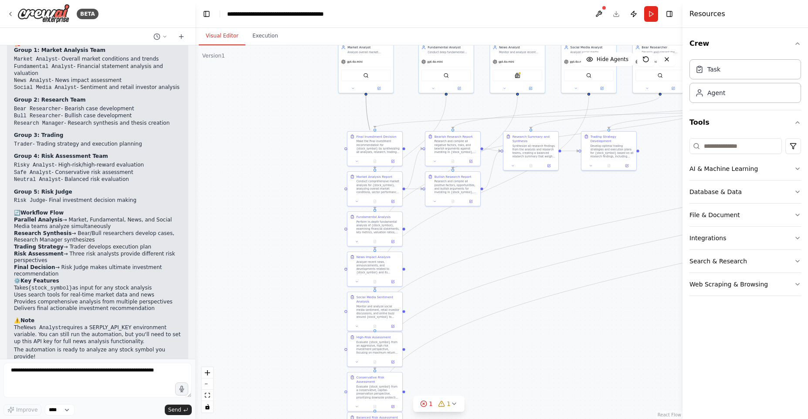
drag, startPoint x: 440, startPoint y: 324, endPoint x: 428, endPoint y: 251, distance: 73.9
click at [428, 251] on div ".deletable-edge-delete-btn { width: 20px; height: 20px; border: 0px solid #ffff…" at bounding box center [438, 231] width 487 height 373
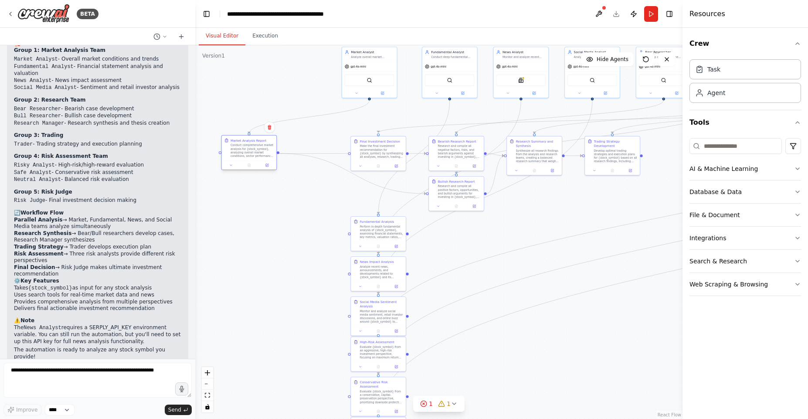
drag, startPoint x: 386, startPoint y: 198, endPoint x: 259, endPoint y: 160, distance: 132.6
click at [257, 159] on div "Market Analysis Report Conduct comprehensive market analysis for {stock_symbol}…" at bounding box center [249, 148] width 55 height 25
click at [328, 128] on div ".deletable-edge-delete-btn { width: 20px; height: 20px; border: 0px solid #ffff…" at bounding box center [438, 231] width 487 height 373
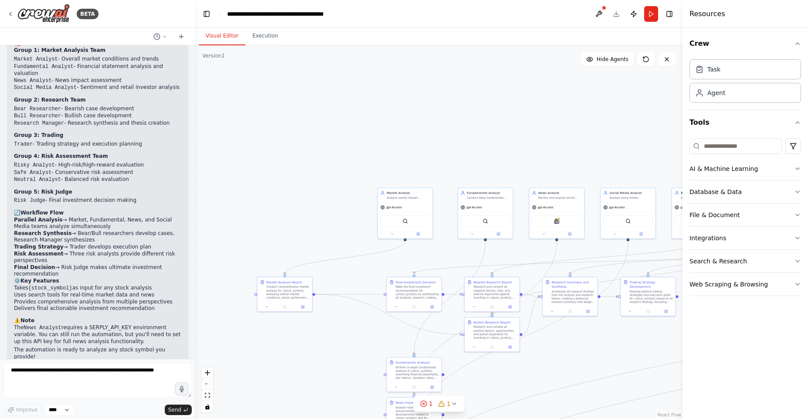
drag, startPoint x: 328, startPoint y: 128, endPoint x: 365, endPoint y: 268, distance: 145.4
click at [365, 268] on div ".deletable-edge-delete-btn { width: 20px; height: 20px; border: 0px solid #ffff…" at bounding box center [438, 231] width 487 height 373
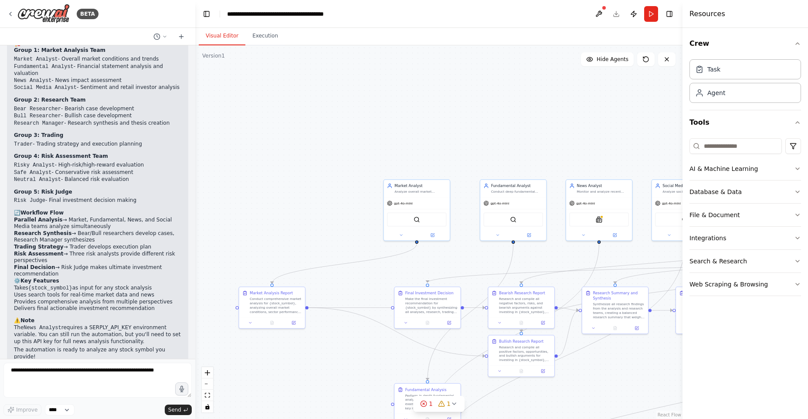
click at [353, 228] on div ".deletable-edge-delete-btn { width: 20px; height: 20px; border: 0px solid #ffff…" at bounding box center [438, 231] width 487 height 373
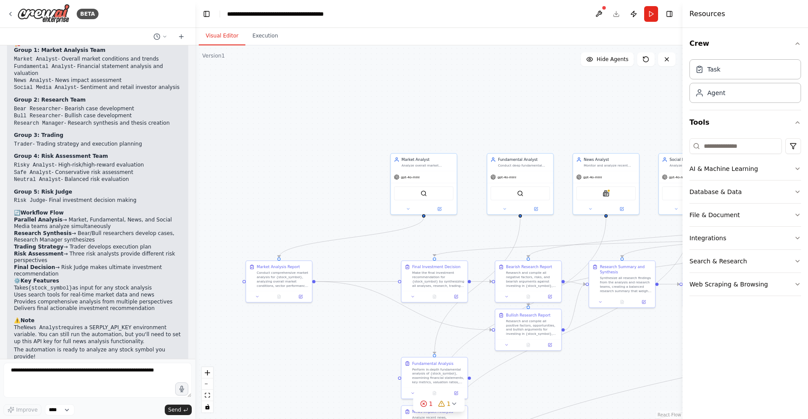
drag, startPoint x: 353, startPoint y: 228, endPoint x: 360, endPoint y: 200, distance: 29.2
click at [360, 200] on div ".deletable-edge-delete-btn { width: 20px; height: 20px; border: 0px solid #ffff…" at bounding box center [438, 231] width 487 height 373
drag, startPoint x: 410, startPoint y: 169, endPoint x: 263, endPoint y: 153, distance: 147.3
click at [263, 153] on div "gpt-4o-mini" at bounding box center [279, 158] width 66 height 12
drag, startPoint x: 423, startPoint y: 271, endPoint x: 395, endPoint y: 206, distance: 71.5
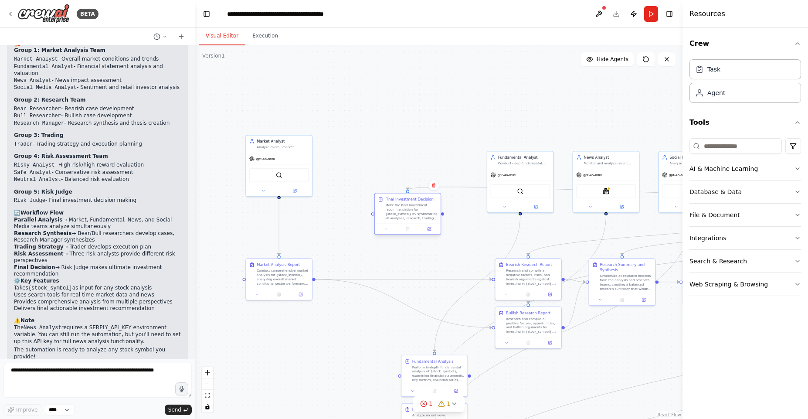
click at [395, 206] on div "Make the final investment recommendation for {stock_symbol} by synthesizing all…" at bounding box center [411, 211] width 52 height 17
drag, startPoint x: 516, startPoint y: 259, endPoint x: 404, endPoint y: 253, distance: 111.7
click at [404, 253] on div "Bearish Research Report Research and compile all negative factors, risks, and b…" at bounding box center [418, 267] width 66 height 30
drag, startPoint x: 530, startPoint y: 326, endPoint x: 417, endPoint y: 329, distance: 113.4
click at [417, 329] on div "Research and compile all positive factors, opportunities, and bullish arguments…" at bounding box center [417, 329] width 52 height 17
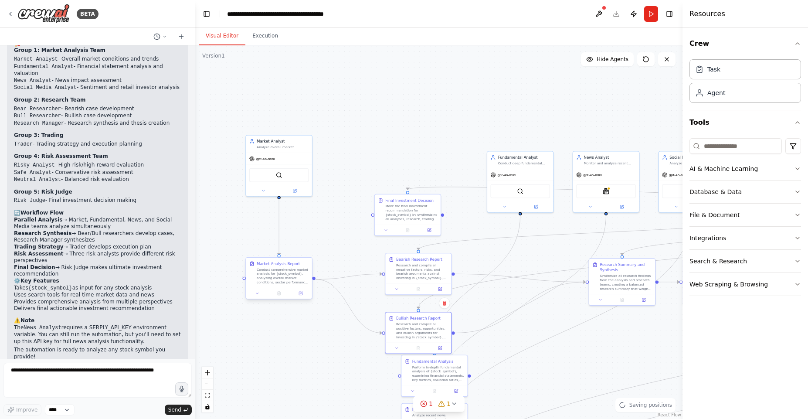
click at [287, 272] on div "Conduct comprehensive market analysis for {stock_symbol}, analyzing overall mar…" at bounding box center [283, 275] width 52 height 17
click at [297, 329] on div ".deletable-edge-delete-btn { width: 20px; height: 20px; border: 0px solid #ffff…" at bounding box center [438, 231] width 487 height 373
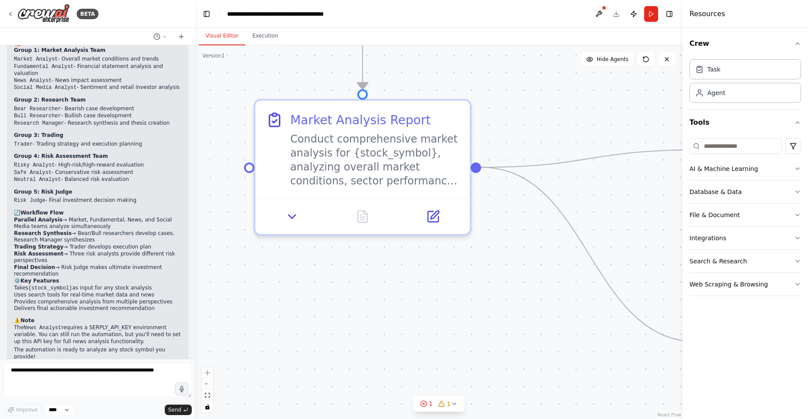
drag, startPoint x: 306, startPoint y: 313, endPoint x: 423, endPoint y: 306, distance: 117.4
click at [431, 315] on div ".deletable-edge-delete-btn { width: 20px; height: 20px; border: 0px solid #ffff…" at bounding box center [438, 231] width 487 height 373
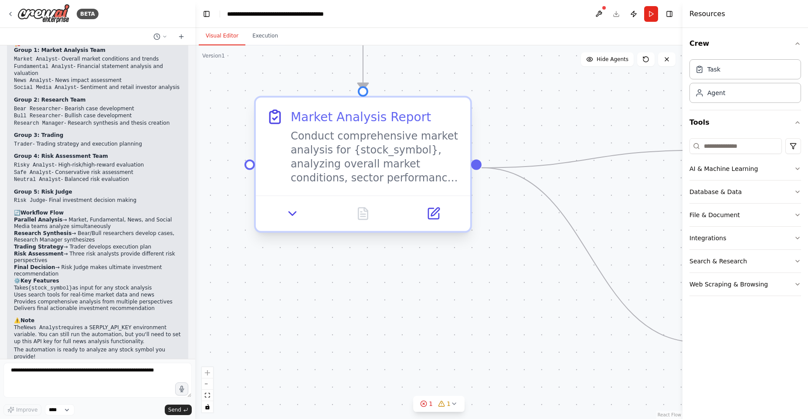
click at [350, 153] on div "Conduct comprehensive market analysis for {stock_symbol}, analyzing overall mar…" at bounding box center [375, 157] width 169 height 56
click at [347, 173] on div "Conduct comprehensive market analysis for {stock_symbol}, analyzing overall mar…" at bounding box center [375, 157] width 169 height 56
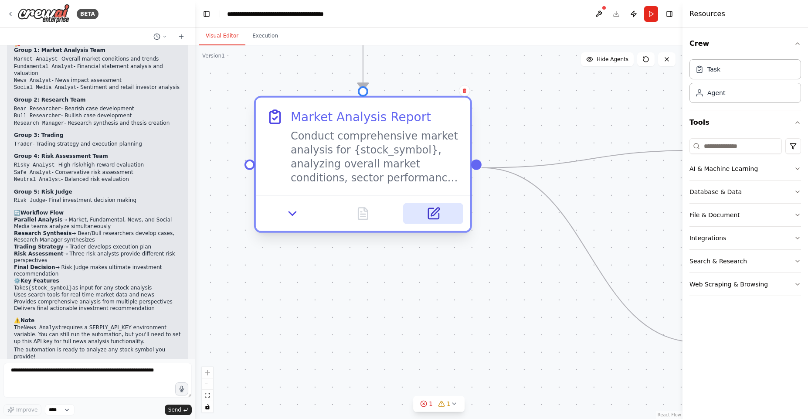
click at [431, 210] on icon at bounding box center [433, 213] width 10 height 10
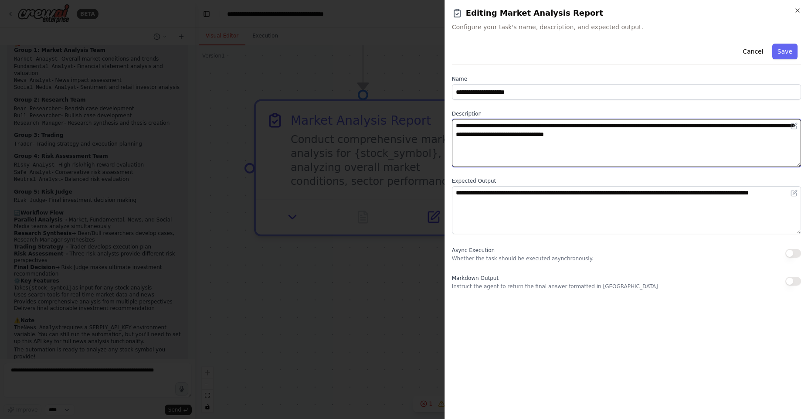
click at [488, 139] on textarea "**********" at bounding box center [626, 143] width 349 height 48
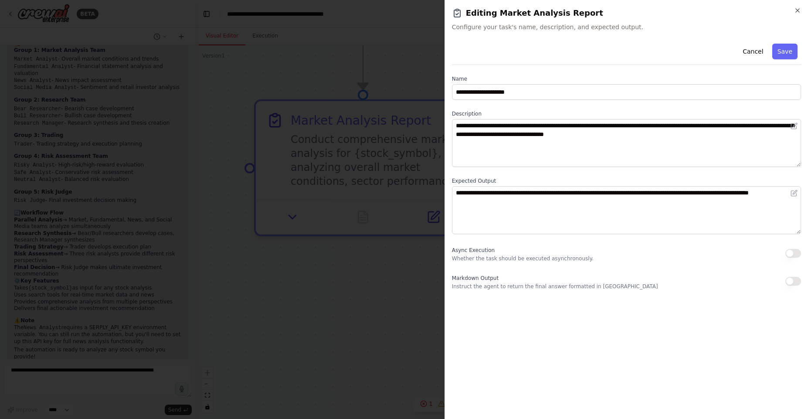
click at [500, 28] on span "Configure your task's name, description, and expected output." at bounding box center [626, 27] width 349 height 9
drag, startPoint x: 500, startPoint y: 28, endPoint x: 601, endPoint y: 31, distance: 101.2
click at [601, 31] on span "Configure your task's name, description, and expected output." at bounding box center [626, 27] width 349 height 9
click at [600, 31] on div "**********" at bounding box center [626, 209] width 363 height 419
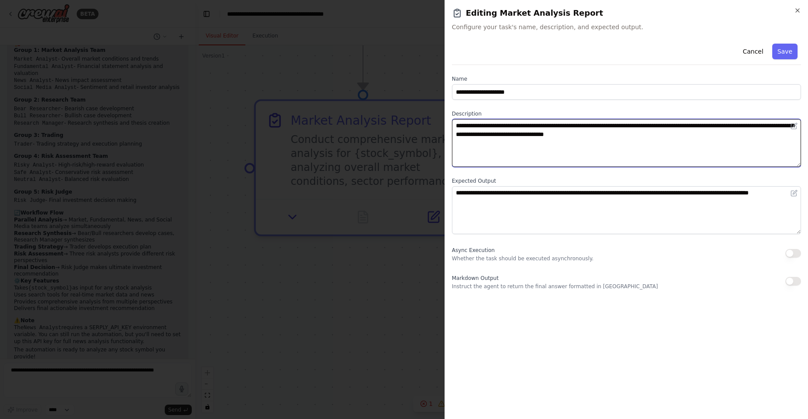
click at [467, 129] on textarea "**********" at bounding box center [626, 143] width 349 height 48
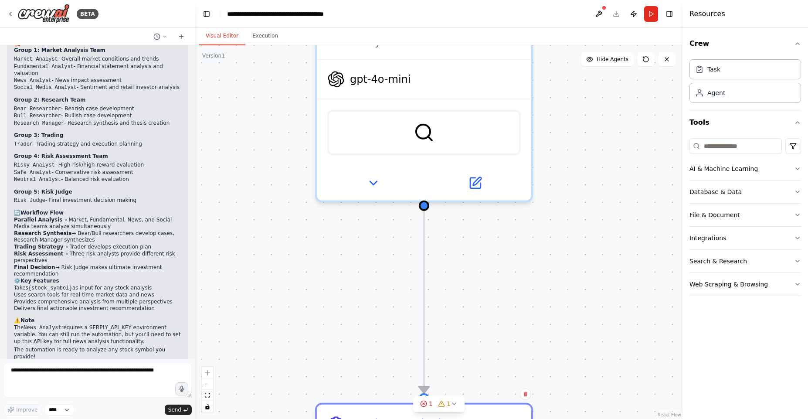
drag, startPoint x: 429, startPoint y: 81, endPoint x: 489, endPoint y: 381, distance: 306.7
click at [489, 382] on div ".deletable-edge-delete-btn { width: 20px; height: 20px; border: 0px solid #ffff…" at bounding box center [438, 231] width 487 height 373
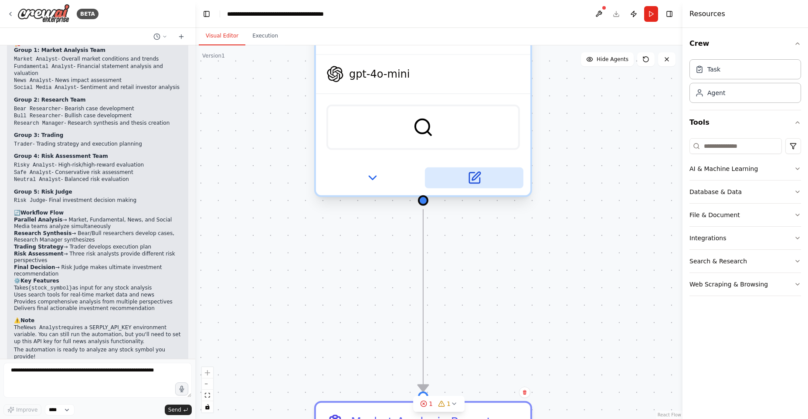
click at [476, 181] on icon at bounding box center [474, 178] width 10 height 10
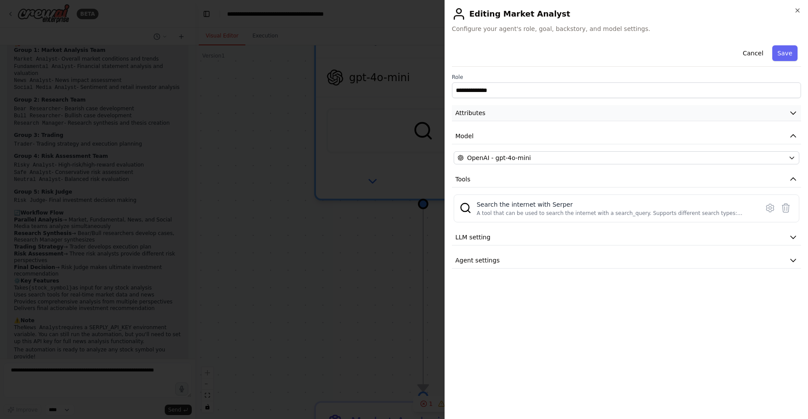
click at [492, 118] on button "Attributes" at bounding box center [626, 113] width 349 height 16
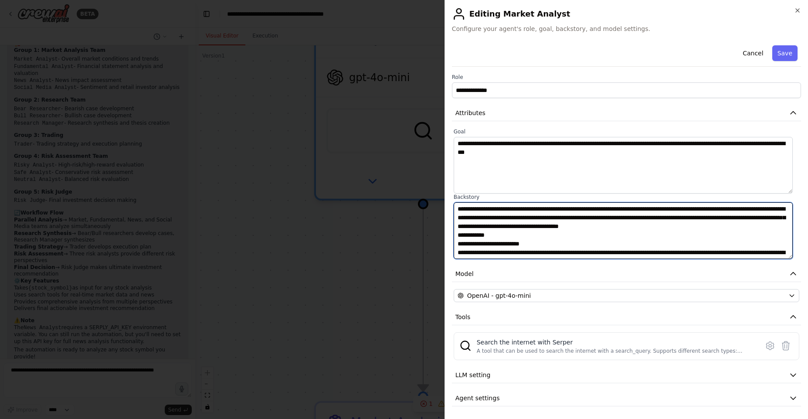
click at [524, 230] on textarea at bounding box center [623, 230] width 339 height 57
click at [517, 225] on textarea at bounding box center [623, 230] width 339 height 57
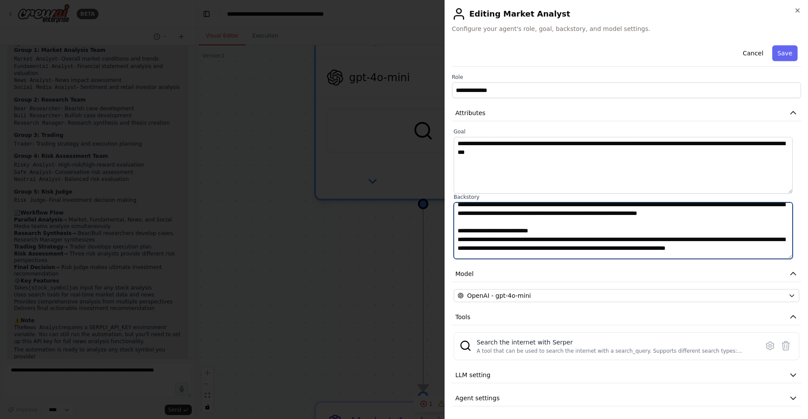
scroll to position [0, 0]
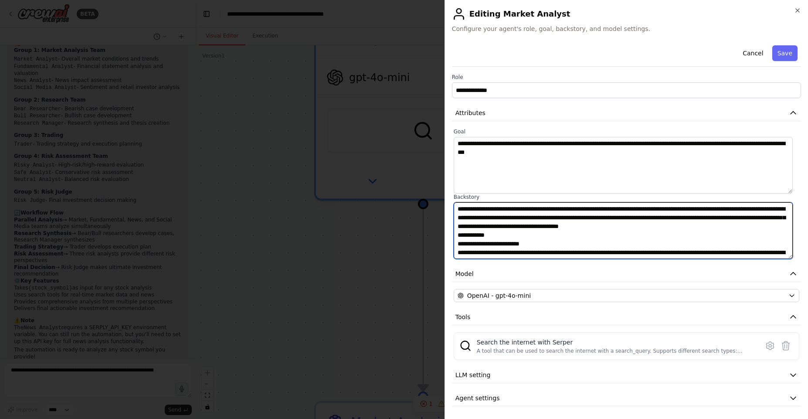
click at [503, 210] on textarea at bounding box center [623, 230] width 339 height 57
click at [545, 231] on textarea at bounding box center [623, 230] width 339 height 57
click at [523, 219] on textarea at bounding box center [623, 230] width 339 height 57
click at [528, 226] on textarea at bounding box center [623, 230] width 339 height 57
click at [523, 231] on textarea at bounding box center [623, 230] width 339 height 57
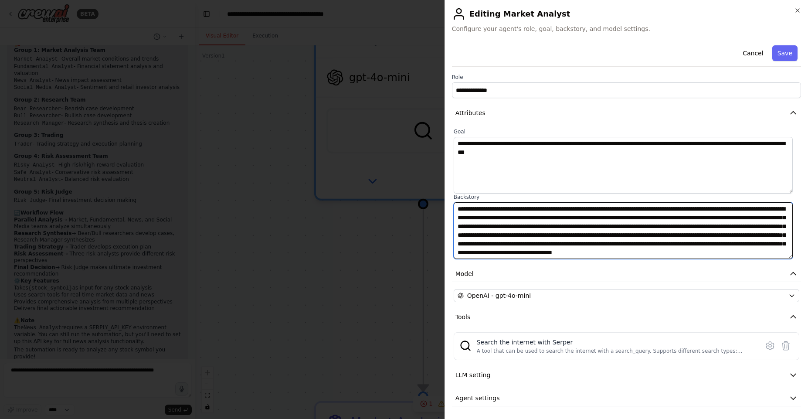
scroll to position [361, 0]
click at [519, 224] on textarea at bounding box center [623, 230] width 339 height 57
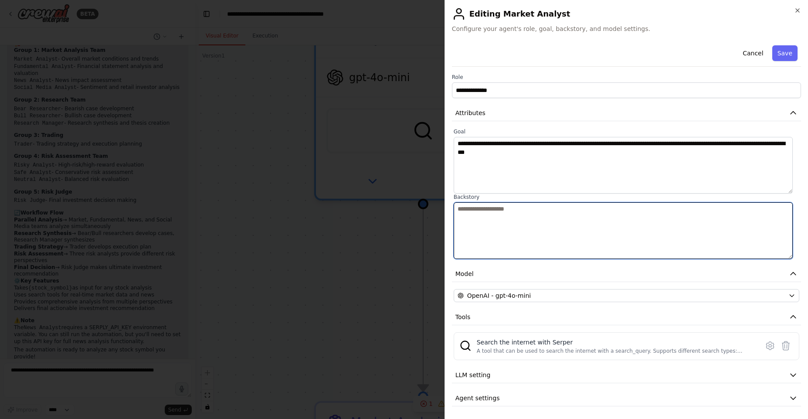
scroll to position [0, 0]
type textarea "*"
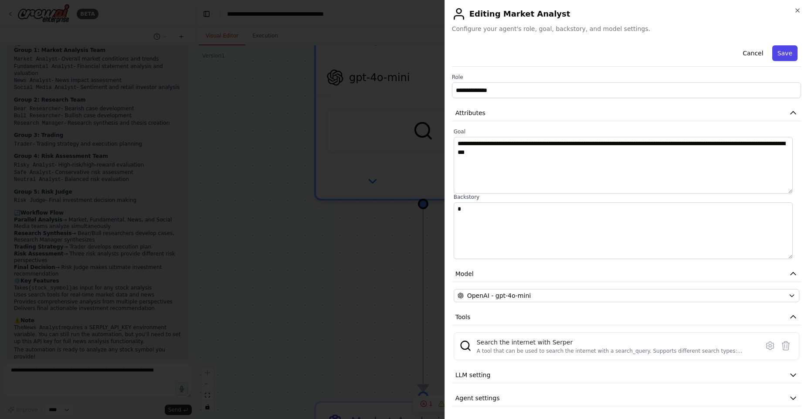
click at [782, 55] on button "Save" at bounding box center [784, 53] width 25 height 16
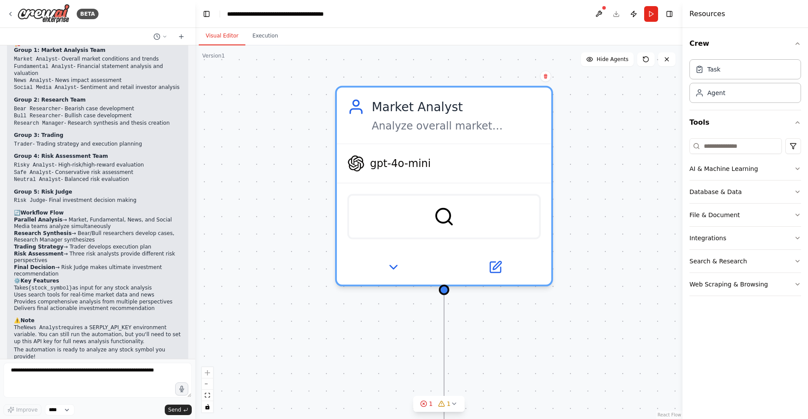
drag, startPoint x: 283, startPoint y: 166, endPoint x: 301, endPoint y: 247, distance: 82.6
click at [301, 248] on div ".deletable-edge-delete-btn { width: 20px; height: 20px; border: 0px solid #ffff…" at bounding box center [438, 231] width 487 height 373
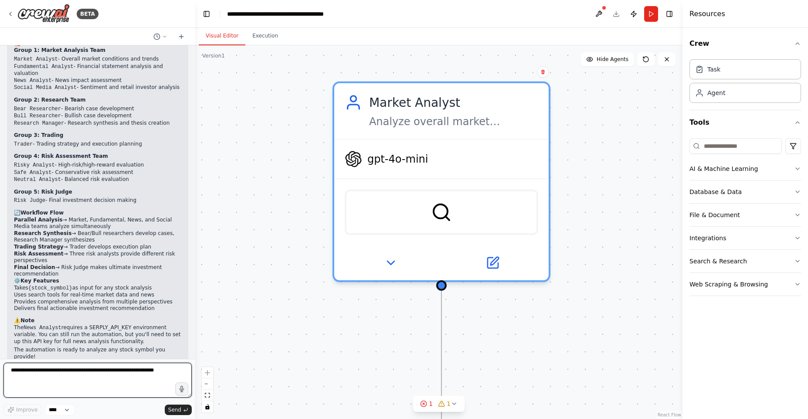
click at [109, 377] on textarea at bounding box center [97, 380] width 188 height 35
type textarea "**********"
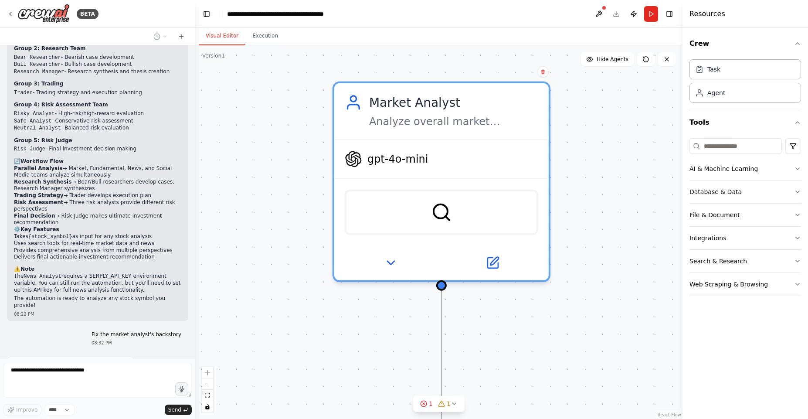
scroll to position [2618, 0]
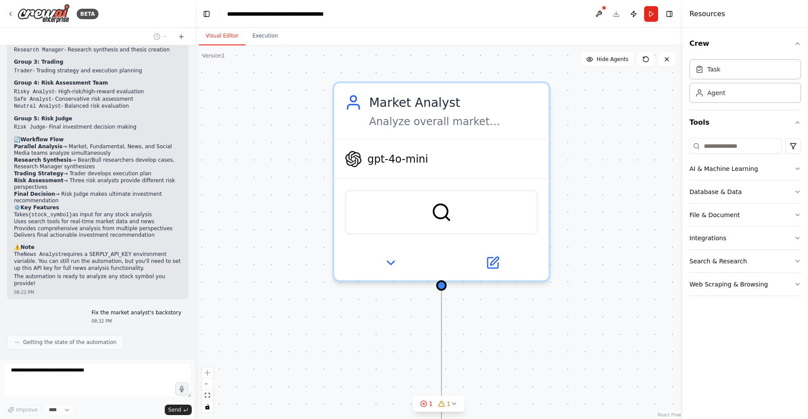
drag, startPoint x: 40, startPoint y: 16, endPoint x: 233, endPoint y: 61, distance: 198.3
click at [233, 61] on div "BETA A investment trading firm 07:49 PM ▶ Thought process I'd be happy to help …" at bounding box center [404, 209] width 808 height 419
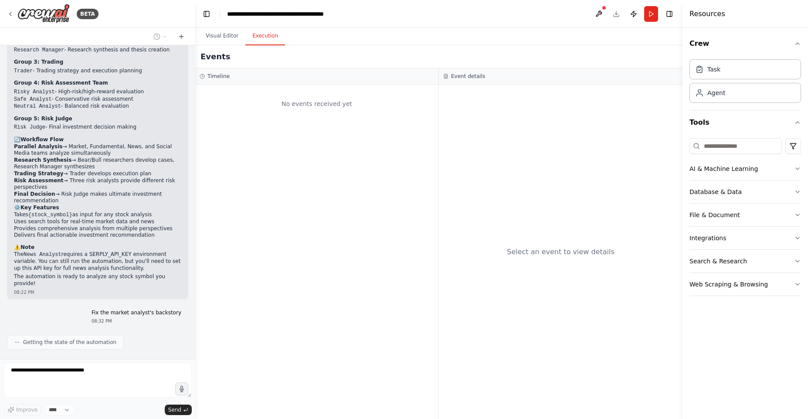
click at [267, 39] on button "Execution" at bounding box center [265, 36] width 40 height 18
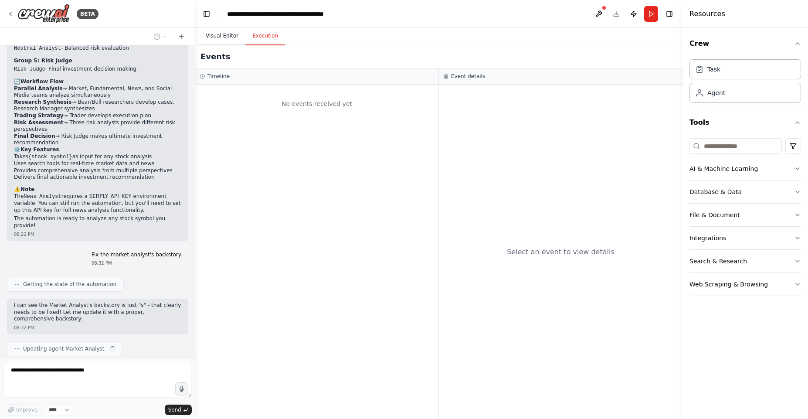
scroll to position [2683, 0]
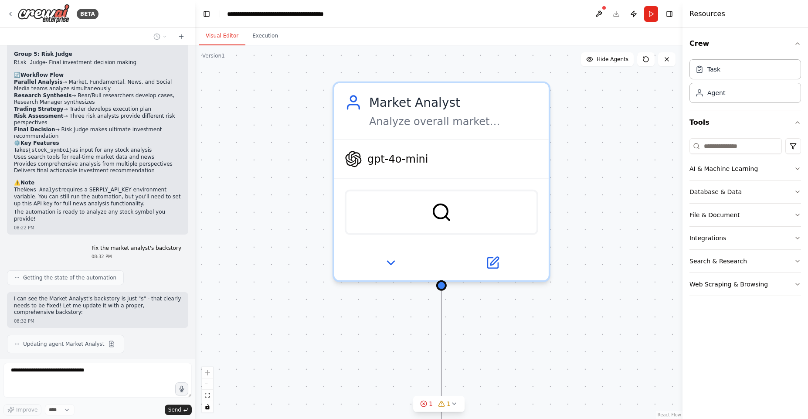
click at [225, 35] on button "Visual Editor" at bounding box center [222, 36] width 47 height 18
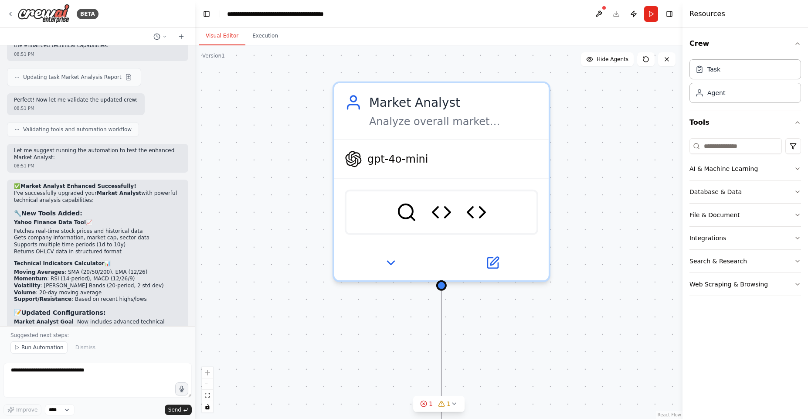
scroll to position [4296, 0]
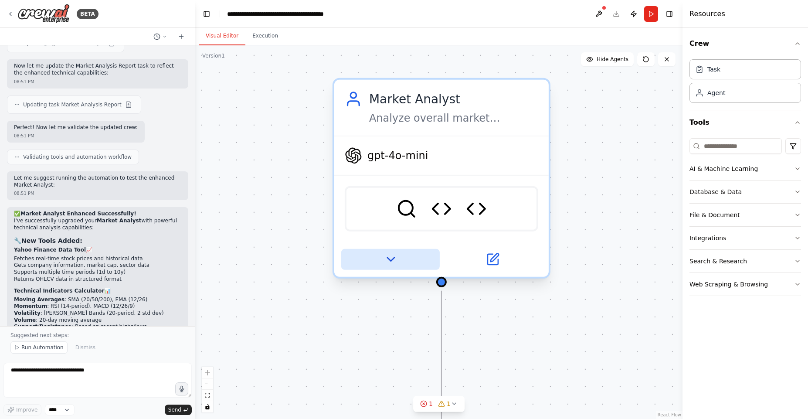
click at [391, 251] on button at bounding box center [390, 259] width 98 height 21
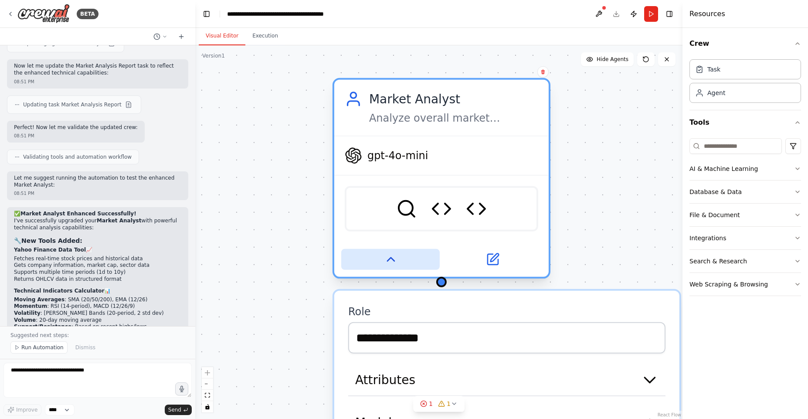
click at [391, 251] on button at bounding box center [390, 259] width 98 height 21
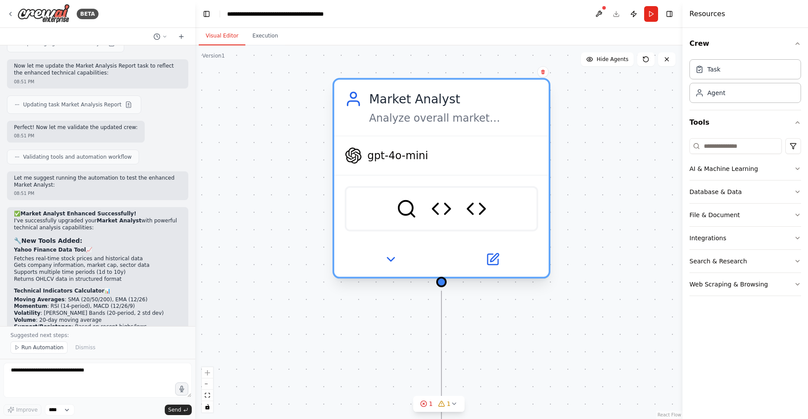
click at [379, 213] on div "SerperDevTool Yahoo Finance Data Tool Technical Indicators Calculator" at bounding box center [441, 208] width 193 height 45
click at [388, 266] on button at bounding box center [390, 259] width 98 height 21
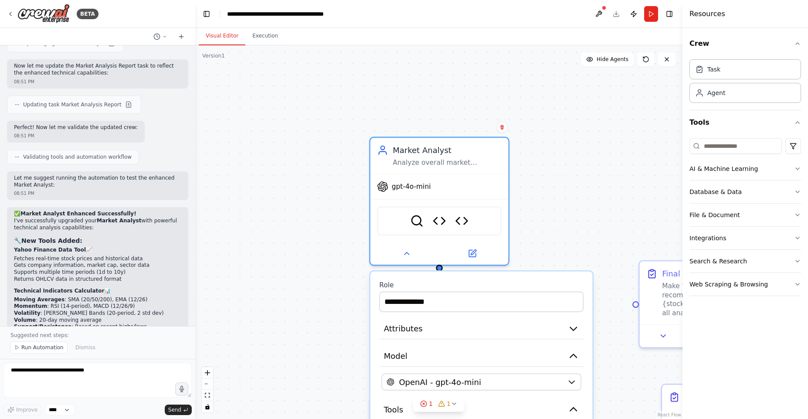
drag, startPoint x: 537, startPoint y: 218, endPoint x: 534, endPoint y: 210, distance: 8.6
click at [536, 207] on div ".deletable-edge-delete-btn { width: 20px; height: 20px; border: 0px solid #ffff…" at bounding box center [438, 231] width 487 height 373
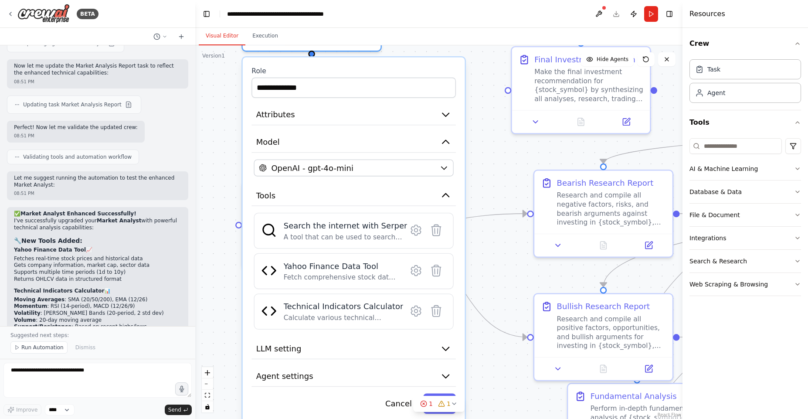
drag, startPoint x: 534, startPoint y: 210, endPoint x: 409, endPoint y: -3, distance: 246.9
click at [409, 0] on html "BETA A investment trading firm 07:49 PM ▶ Thought process I'd be happy to help …" at bounding box center [404, 209] width 808 height 419
click at [336, 274] on div "Fetch comprehensive stock data including historical prices, current statistics,…" at bounding box center [344, 277] width 115 height 9
click at [271, 271] on img at bounding box center [272, 271] width 16 height 16
click at [282, 268] on div "Yahoo Finance Data Tool Fetch comprehensive stock data including historical pri…" at bounding box center [356, 270] width 185 height 21
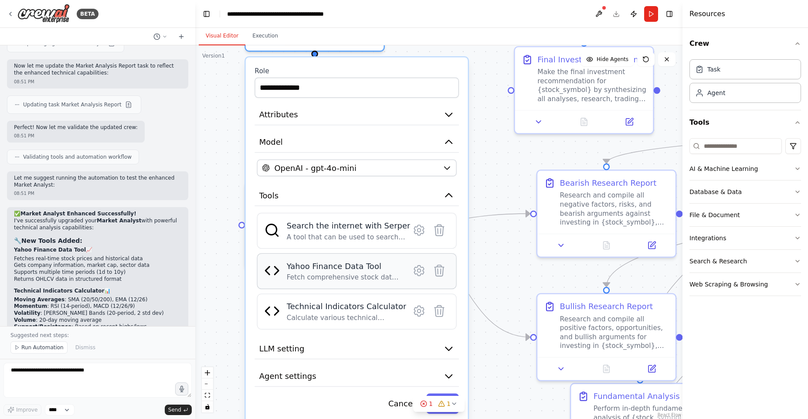
click at [282, 268] on div "Yahoo Finance Data Tool Fetch comprehensive stock data including historical pri…" at bounding box center [356, 270] width 185 height 21
click at [376, 277] on div "Fetch comprehensive stock data including historical prices, current statistics,…" at bounding box center [344, 277] width 115 height 9
click at [423, 271] on icon at bounding box center [419, 270] width 10 height 10
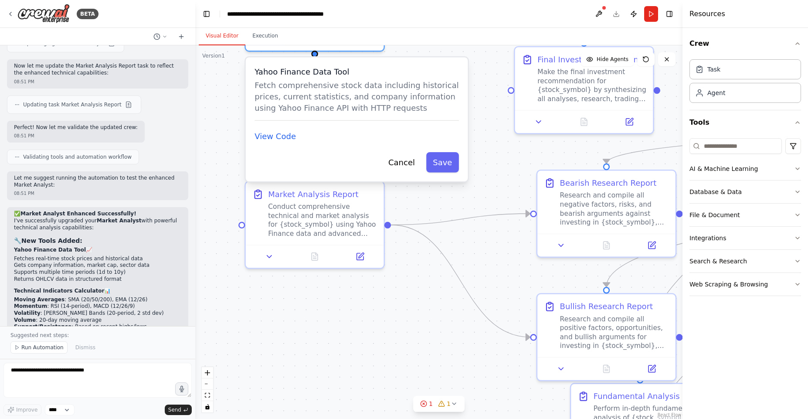
click at [282, 130] on div "View Code" at bounding box center [357, 137] width 204 height 14
click at [278, 137] on button "View Code" at bounding box center [275, 136] width 41 height 11
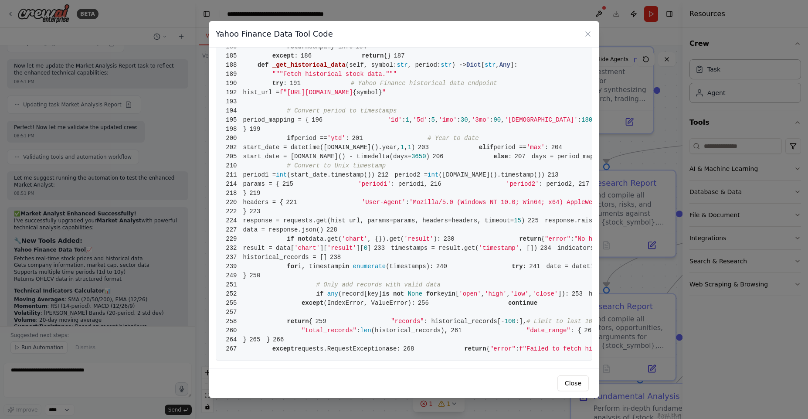
scroll to position [2186, 0]
click at [586, 33] on icon at bounding box center [588, 34] width 9 height 9
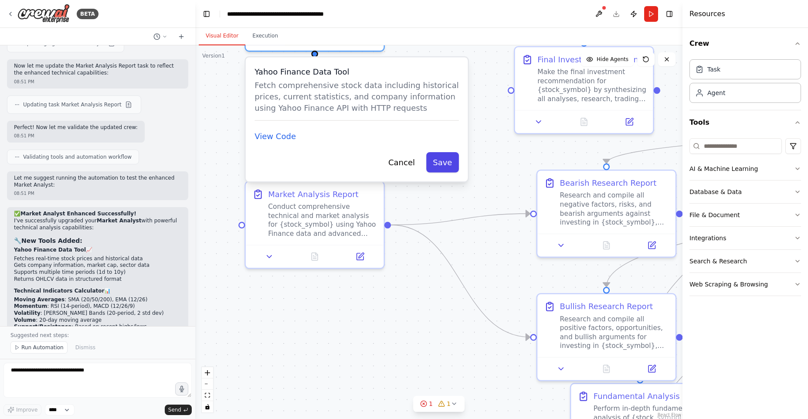
click at [439, 161] on button "Save" at bounding box center [442, 162] width 33 height 20
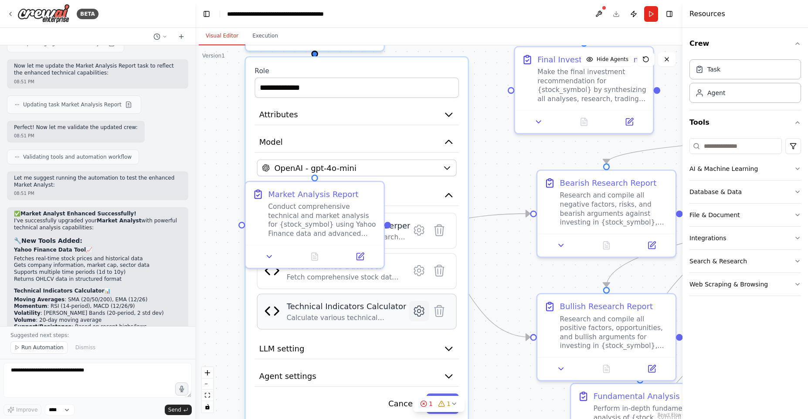
click at [415, 309] on icon at bounding box center [419, 311] width 10 height 10
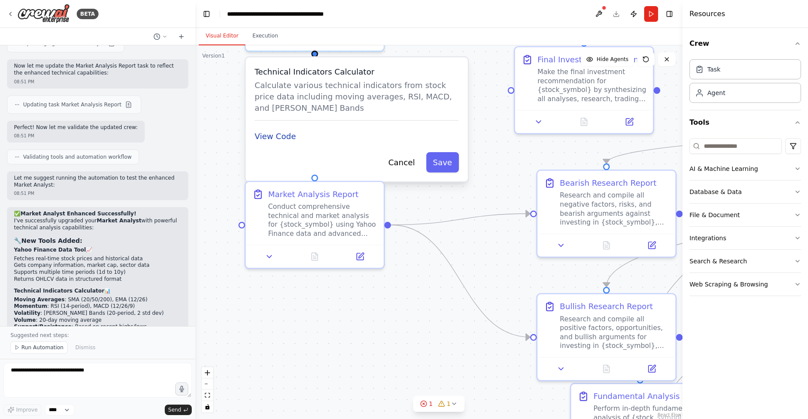
click at [286, 132] on button "View Code" at bounding box center [275, 136] width 41 height 11
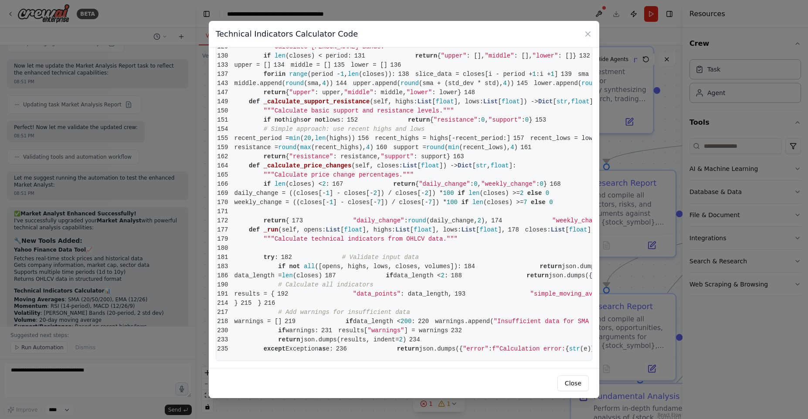
scroll to position [1875, 0]
click at [588, 33] on icon at bounding box center [588, 34] width 9 height 9
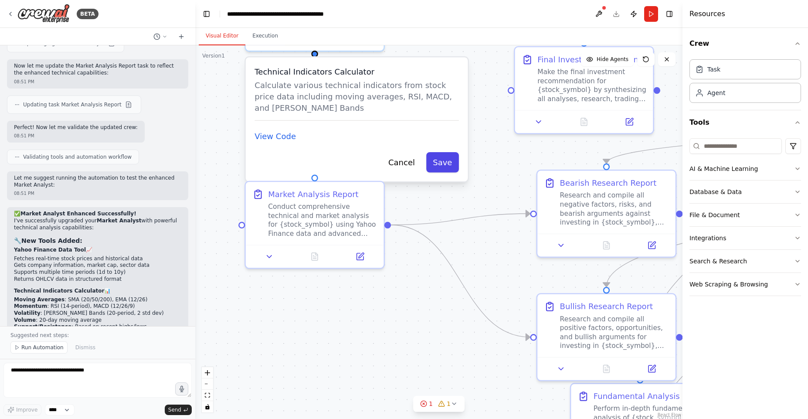
click at [457, 166] on button "Save" at bounding box center [442, 162] width 33 height 20
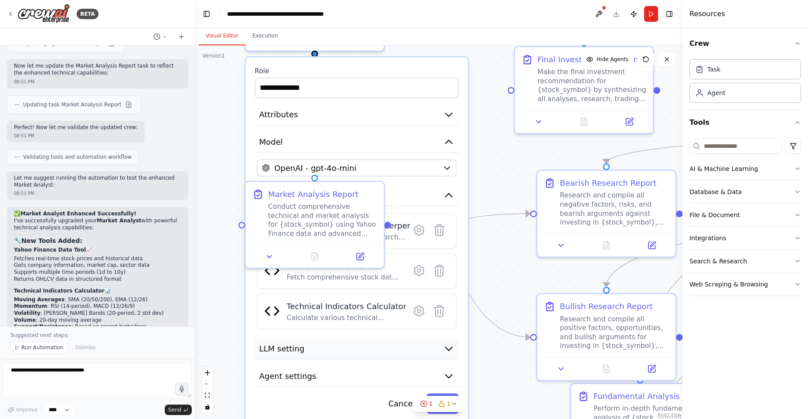
click at [423, 343] on button "LLM setting" at bounding box center [357, 348] width 204 height 21
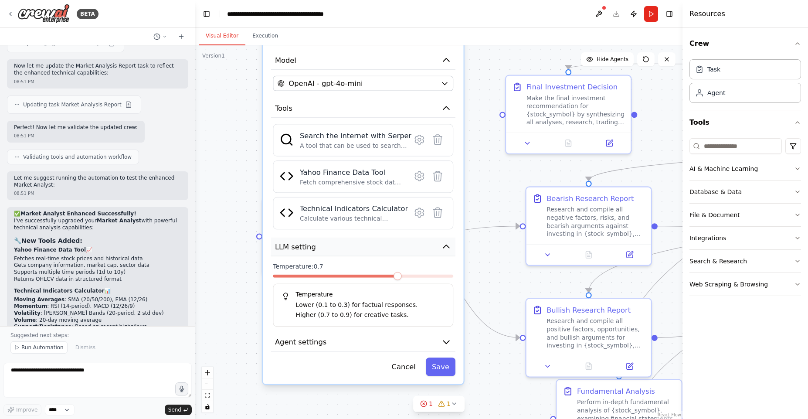
drag, startPoint x: 423, startPoint y: 343, endPoint x: 423, endPoint y: 237, distance: 105.5
click at [423, 238] on button "LLM setting" at bounding box center [363, 247] width 184 height 19
click at [316, 275] on span at bounding box center [311, 276] width 8 height 8
click at [359, 336] on button "Agent settings" at bounding box center [363, 342] width 184 height 19
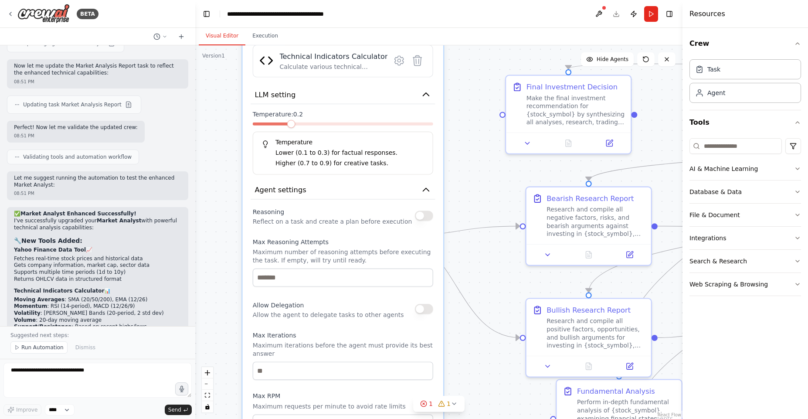
drag, startPoint x: 365, startPoint y: 350, endPoint x: 348, endPoint y: 207, distance: 144.3
click at [344, 201] on div "**********" at bounding box center [343, 174] width 200 height 686
click at [421, 213] on button "button" at bounding box center [424, 215] width 18 height 10
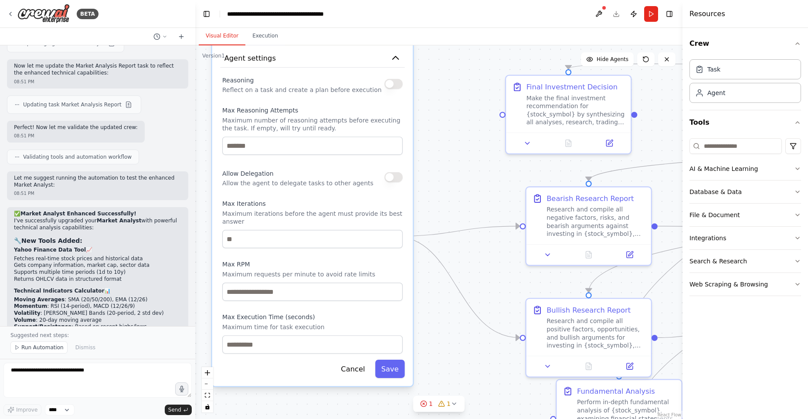
drag, startPoint x: 370, startPoint y: 250, endPoint x: 334, endPoint y: 124, distance: 130.8
click at [335, 124] on div "Max Reasoning Attempts Maximum number of reasoning attempts before executing th…" at bounding box center [312, 130] width 180 height 49
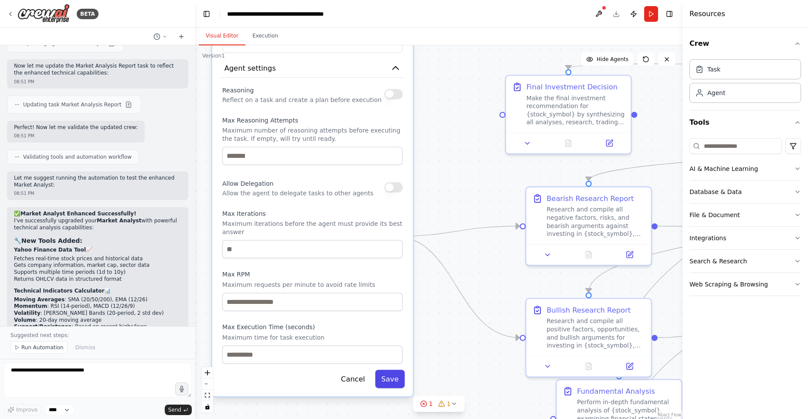
click at [394, 374] on button "Save" at bounding box center [390, 379] width 30 height 18
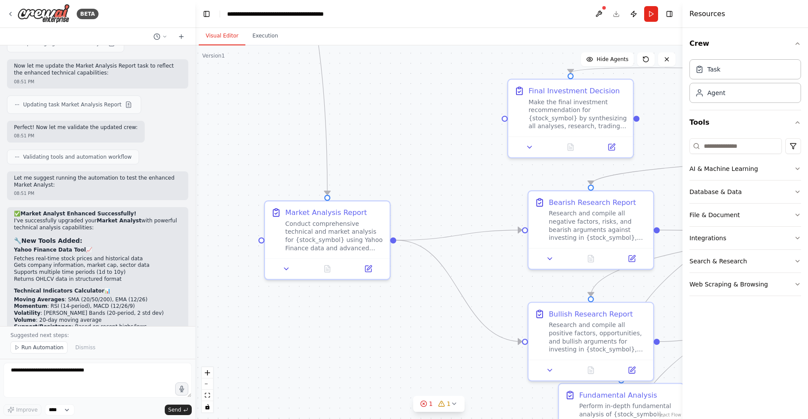
drag, startPoint x: 411, startPoint y: 268, endPoint x: 417, endPoint y: 286, distance: 19.7
click at [417, 286] on div ".deletable-edge-delete-btn { width: 20px; height: 20px; border: 0px solid #ffff…" at bounding box center [438, 231] width 487 height 373
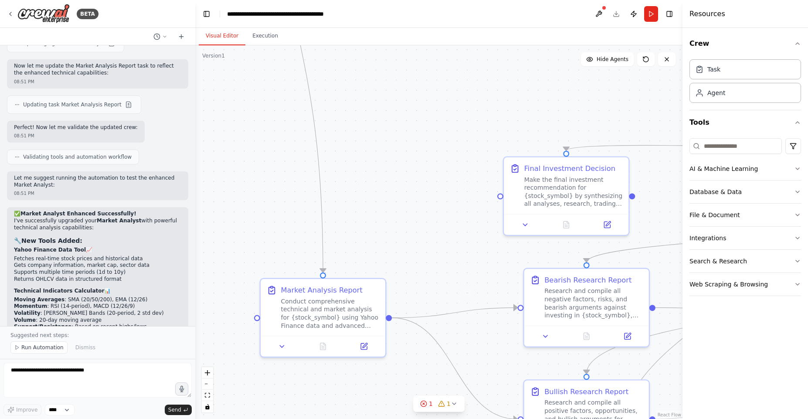
drag, startPoint x: 417, startPoint y: 286, endPoint x: 410, endPoint y: 352, distance: 65.8
click at [410, 352] on div ".deletable-edge-delete-btn { width: 20px; height: 20px; border: 0px solid #ffff…" at bounding box center [438, 231] width 487 height 373
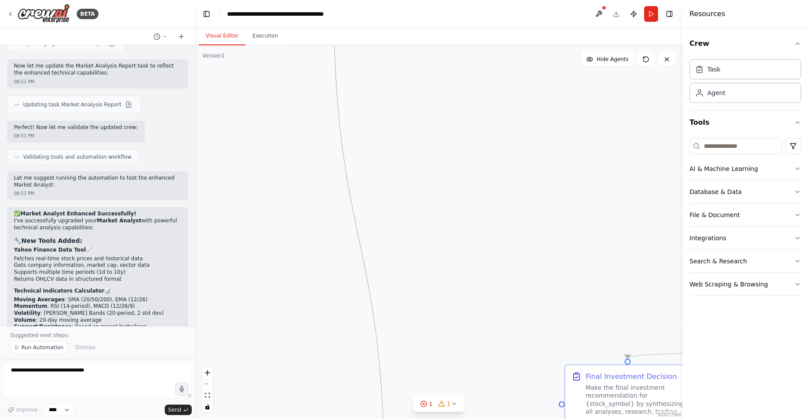
drag, startPoint x: 396, startPoint y: 155, endPoint x: 462, endPoint y: 367, distance: 222.1
click at [465, 370] on div ".deletable-edge-delete-btn { width: 20px; height: 20px; border: 0px solid #ffff…" at bounding box center [438, 231] width 487 height 373
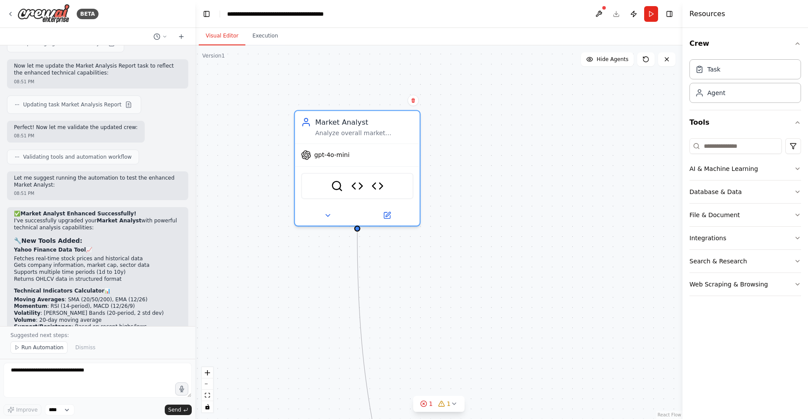
drag, startPoint x: 464, startPoint y: 97, endPoint x: 465, endPoint y: 294, distance: 197.0
click at [476, 310] on div ".deletable-edge-delete-btn { width: 20px; height: 20px; border: 0px solid #ffff…" at bounding box center [438, 231] width 487 height 373
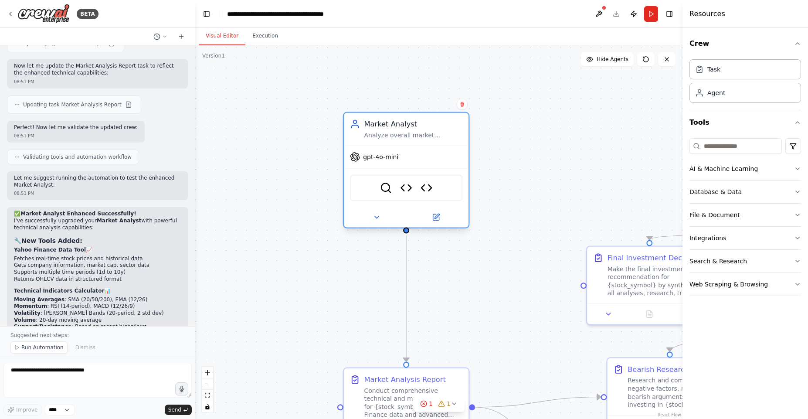
drag, startPoint x: 397, startPoint y: 143, endPoint x: 449, endPoint y: 150, distance: 52.0
click at [449, 150] on div "gpt-4o-mini" at bounding box center [406, 157] width 125 height 22
click at [513, 278] on div ".deletable-edge-delete-btn { width: 20px; height: 20px; border: 0px solid #ffff…" at bounding box center [438, 231] width 487 height 373
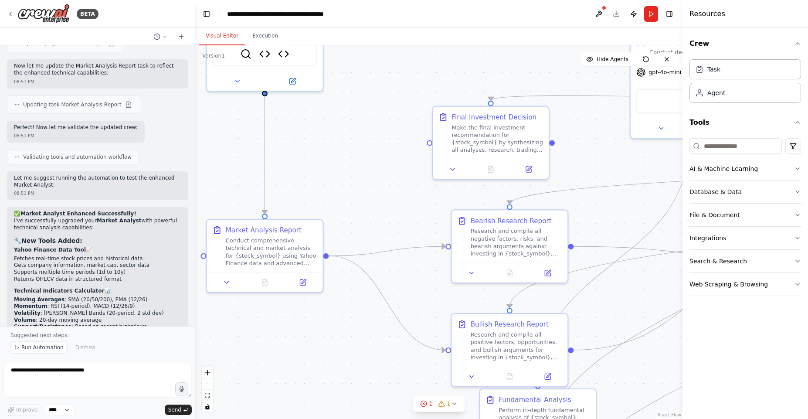
drag, startPoint x: 514, startPoint y: 281, endPoint x: 367, endPoint y: 137, distance: 206.5
click at [366, 136] on div ".deletable-edge-delete-btn { width: 20px; height: 20px; border: 0px solid #ffff…" at bounding box center [438, 231] width 487 height 373
click at [74, 411] on select "****" at bounding box center [60, 409] width 30 height 11
click at [343, 249] on icon "Edge from 5d325d6c-eef9-44c8-9e47-3a2c0613c933 to 2de6365b-6c2e-4a22-9128-e3abd…" at bounding box center [387, 248] width 117 height 10
click at [366, 265] on icon "Edge from 5d325d6c-eef9-44c8-9e47-3a2c0613c933 to 09ead5fb-af98-4a3f-82db-819c7…" at bounding box center [387, 300] width 117 height 94
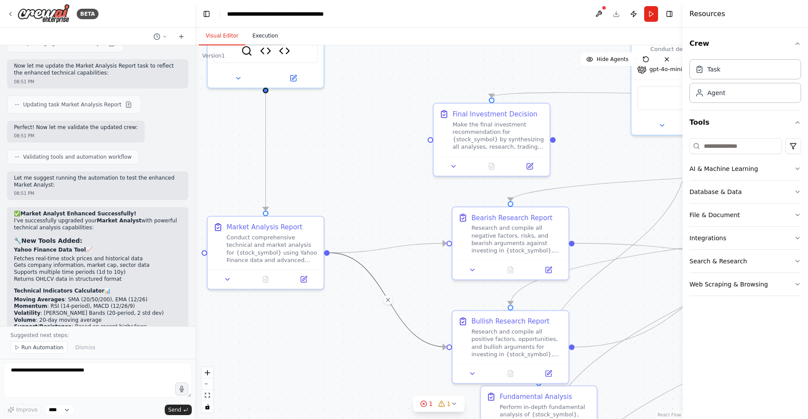
click at [260, 32] on button "Execution" at bounding box center [265, 36] width 40 height 18
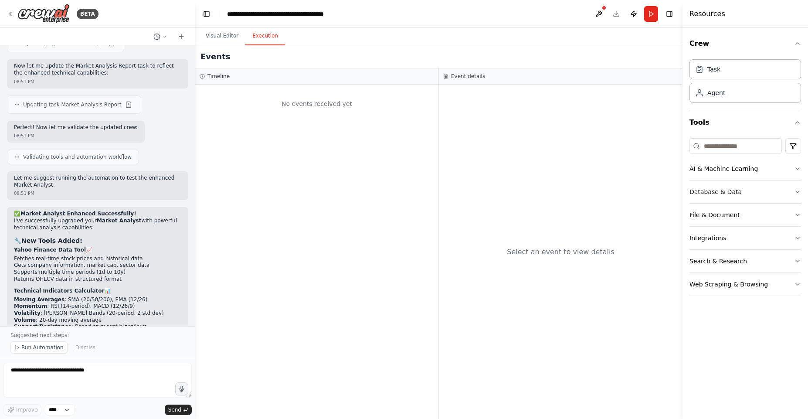
click at [248, 87] on div "No events received yet" at bounding box center [316, 252] width 243 height 334
click at [219, 78] on h3 "Timeline" at bounding box center [218, 76] width 22 height 7
drag, startPoint x: 535, startPoint y: 55, endPoint x: 468, endPoint y: 65, distance: 68.2
click at [519, 72] on div "Events Timeline No events received yet Event details Select an event to view de…" at bounding box center [438, 231] width 487 height 373
click at [458, 81] on div "Event details" at bounding box center [561, 76] width 244 height 16
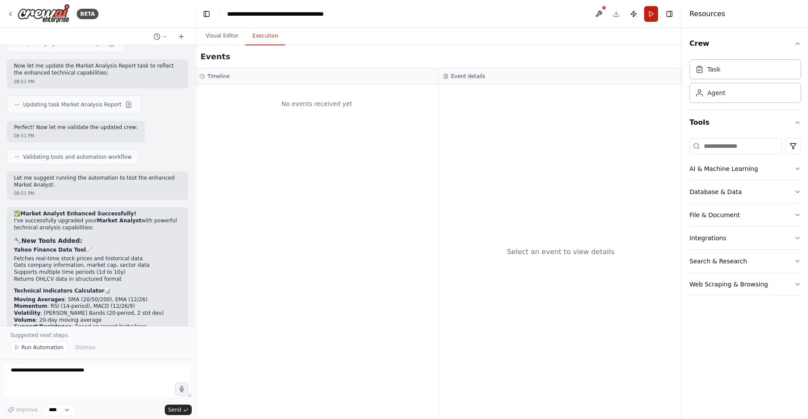
click at [650, 15] on button "Run" at bounding box center [651, 14] width 14 height 16
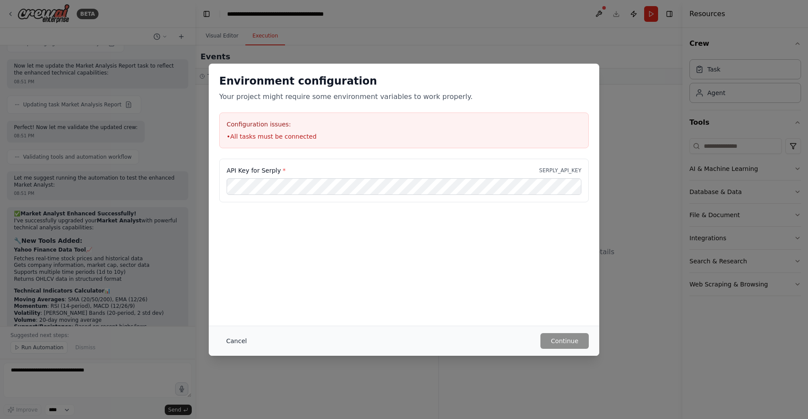
click at [228, 340] on button "Cancel" at bounding box center [236, 341] width 34 height 16
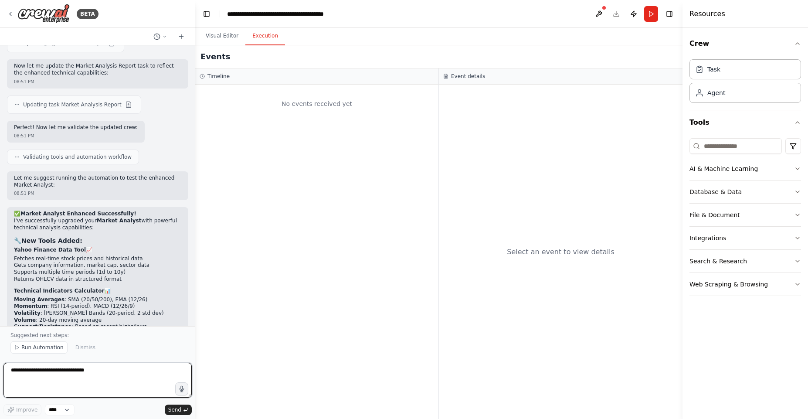
click at [95, 370] on textarea "**********" at bounding box center [97, 380] width 188 height 35
type textarea "**********"
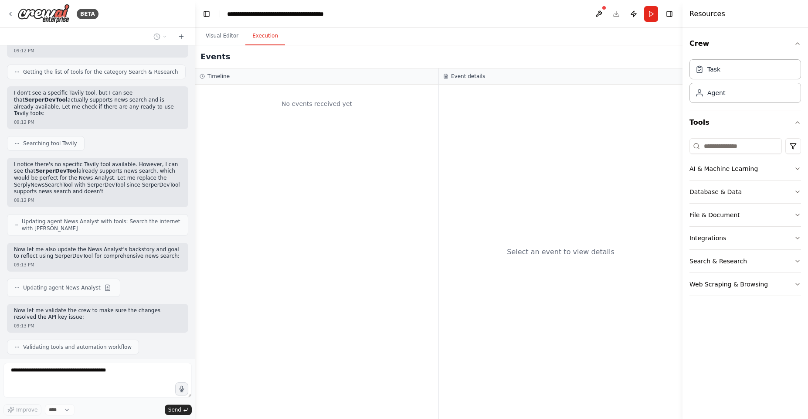
scroll to position [5022, 0]
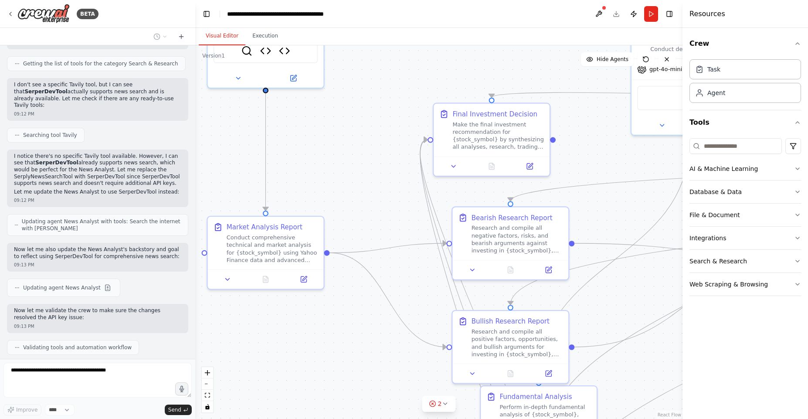
click at [215, 38] on button "Visual Editor" at bounding box center [222, 36] width 47 height 18
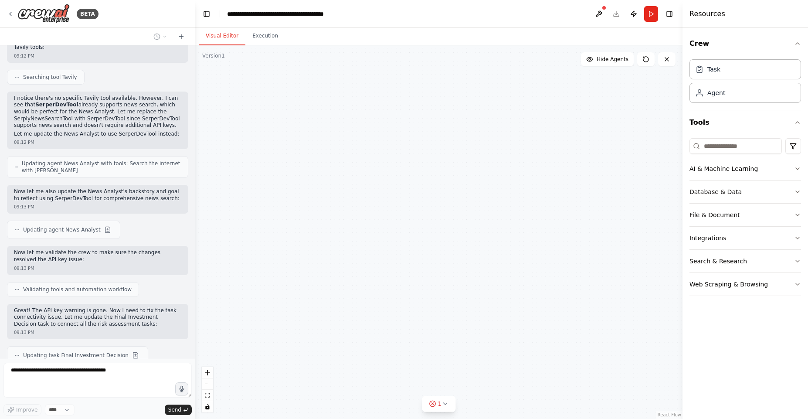
scroll to position [5105, 0]
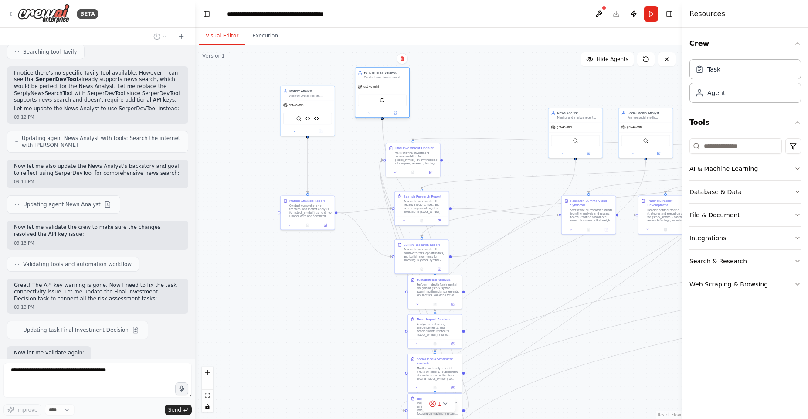
drag, startPoint x: 519, startPoint y: 119, endPoint x: 397, endPoint y: 81, distance: 127.8
click at [395, 81] on div "Fundamental Analyst Conduct deep fundamental analysis of {stock_symbol}, examin…" at bounding box center [382, 75] width 54 height 14
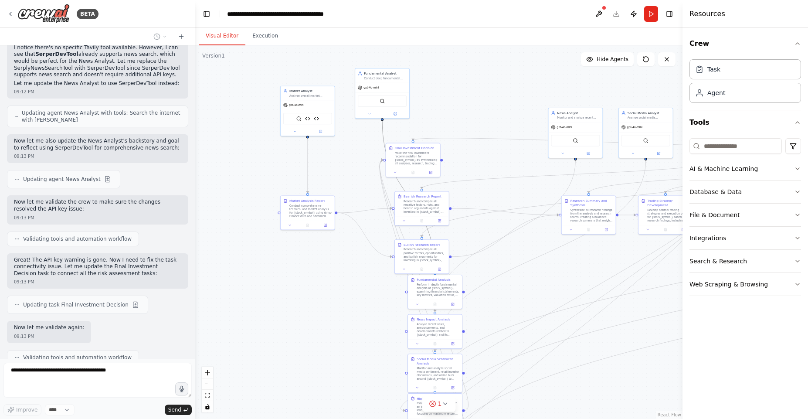
click at [382, 132] on icon "Edge from eca9fed3-2765-4423-a759-f086f4661dd5 to 0d0ea55a-f50b-45dc-beef-ceb14…" at bounding box center [408, 196] width 53 height 151
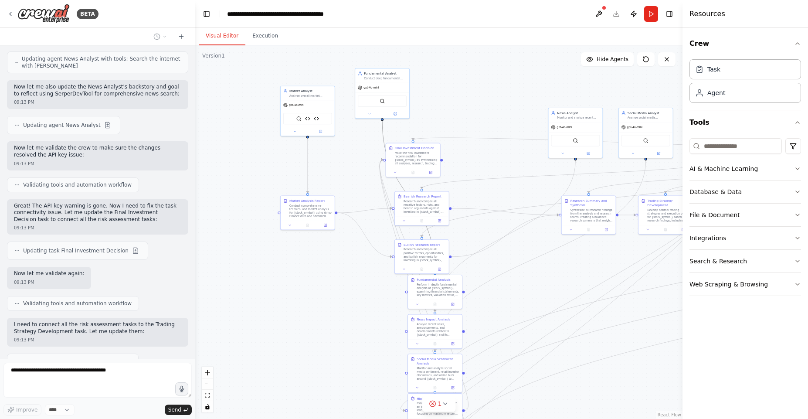
click at [383, 136] on icon "Edge from eca9fed3-2765-4423-a759-f086f4661dd5 to 0d0ea55a-f50b-45dc-beef-ceb14…" at bounding box center [408, 196] width 53 height 151
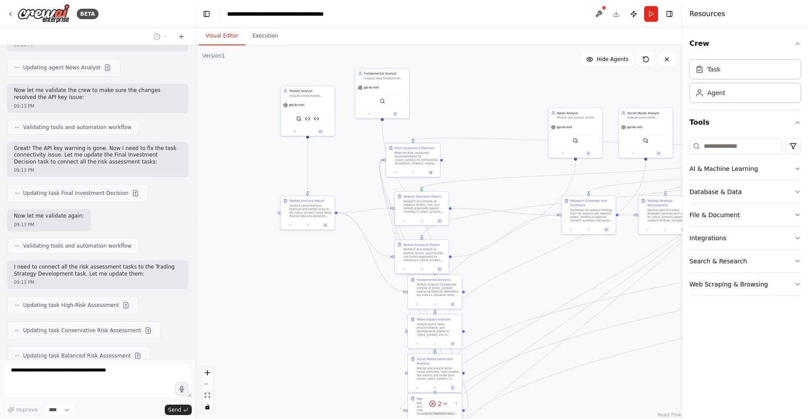
scroll to position [5249, 0]
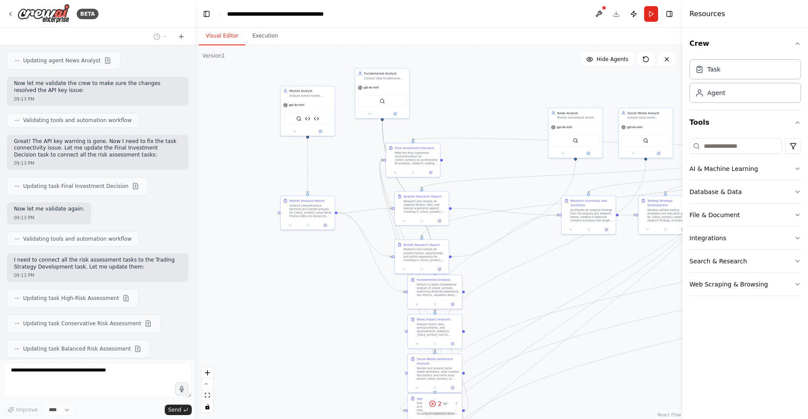
click at [383, 131] on icon "Edge from eca9fed3-2765-4423-a759-f086f4661dd5 to 0d0ea55a-f50b-45dc-beef-ceb14…" at bounding box center [408, 196] width 53 height 151
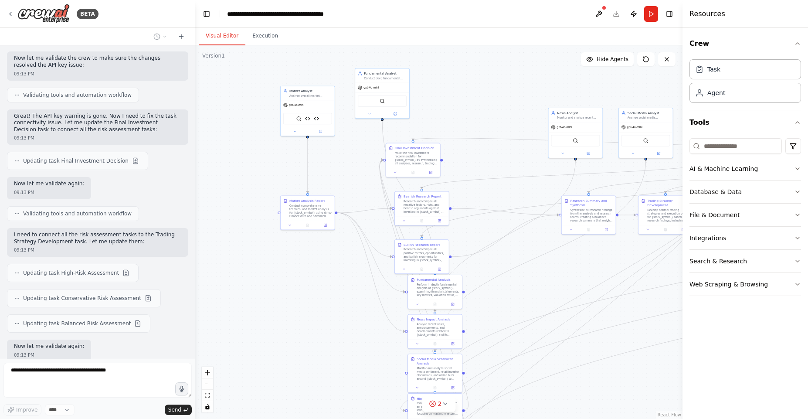
drag, startPoint x: 383, startPoint y: 131, endPoint x: 437, endPoint y: 138, distance: 54.5
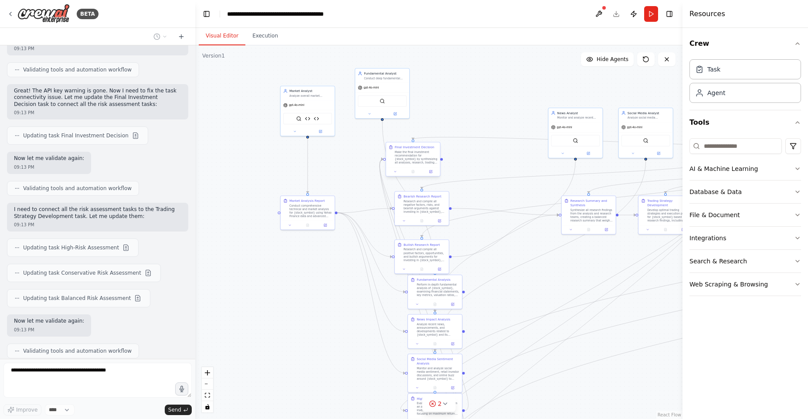
drag, startPoint x: 383, startPoint y: 134, endPoint x: 412, endPoint y: 165, distance: 42.5
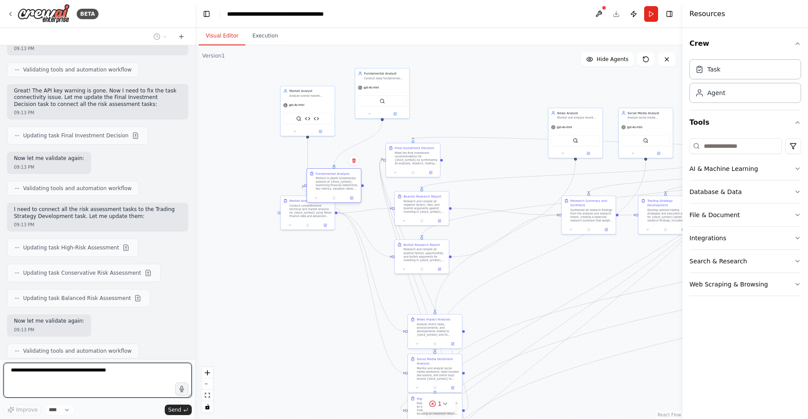
drag, startPoint x: 438, startPoint y: 290, endPoint x: 339, endPoint y: 183, distance: 146.2
click at [339, 183] on div "Perform in-depth fundamental analysis of {stock_symbol}, examining financial st…" at bounding box center [337, 183] width 43 height 14
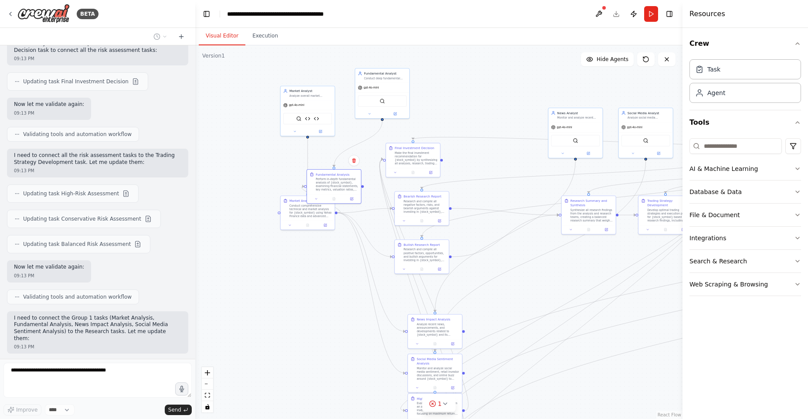
scroll to position [5360, 0]
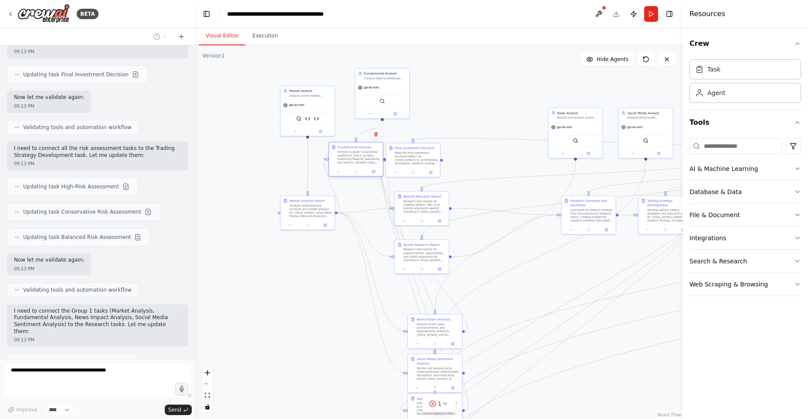
drag, startPoint x: 441, startPoint y: 282, endPoint x: 363, endPoint y: 151, distance: 151.9
click at [363, 151] on div "Fundamental Analysis Perform in-depth fundamental analysis of {stock_symbol}, e…" at bounding box center [359, 154] width 43 height 19
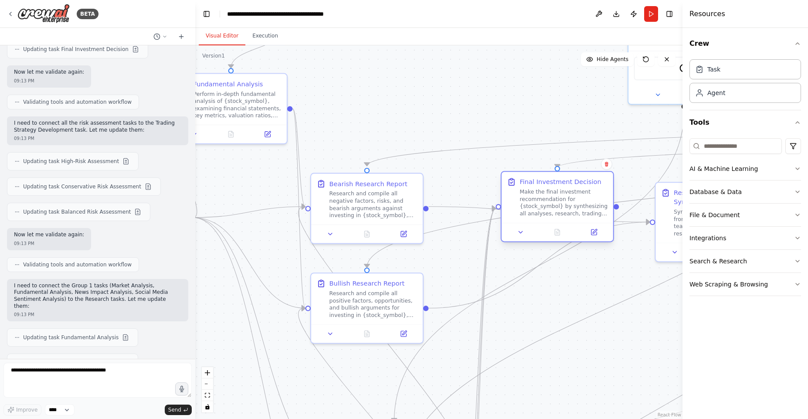
scroll to position [5440, 0]
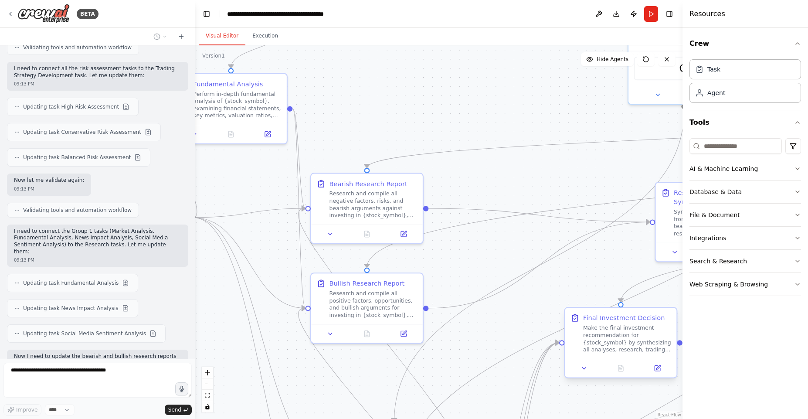
drag, startPoint x: 380, startPoint y: 122, endPoint x: 653, endPoint y: 356, distance: 359.8
click at [654, 356] on div "Final Investment Decision Make the final investment recommendation for {stock_s…" at bounding box center [621, 333] width 112 height 51
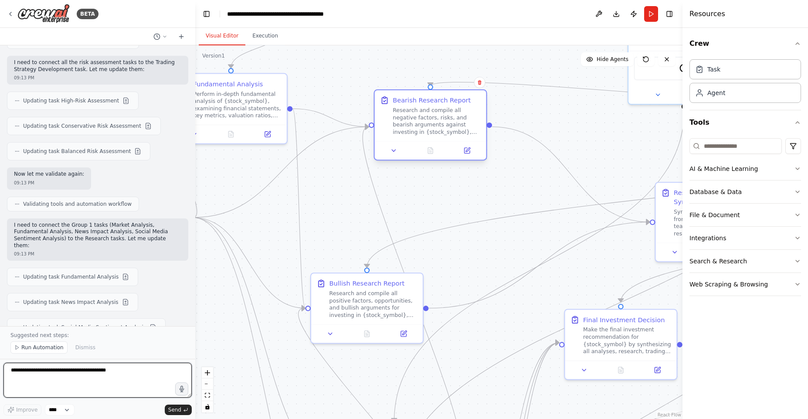
scroll to position [5479, 0]
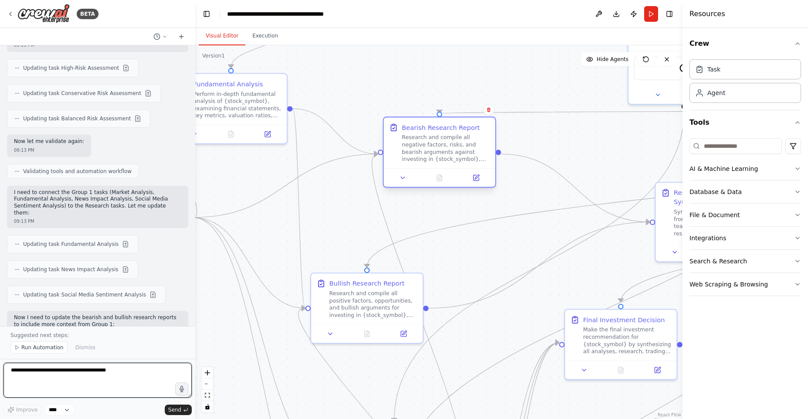
drag, startPoint x: 364, startPoint y: 191, endPoint x: 427, endPoint y: 141, distance: 80.3
click at [432, 139] on div "Research and compile all negative factors, risks, and bearish arguments against…" at bounding box center [446, 148] width 88 height 29
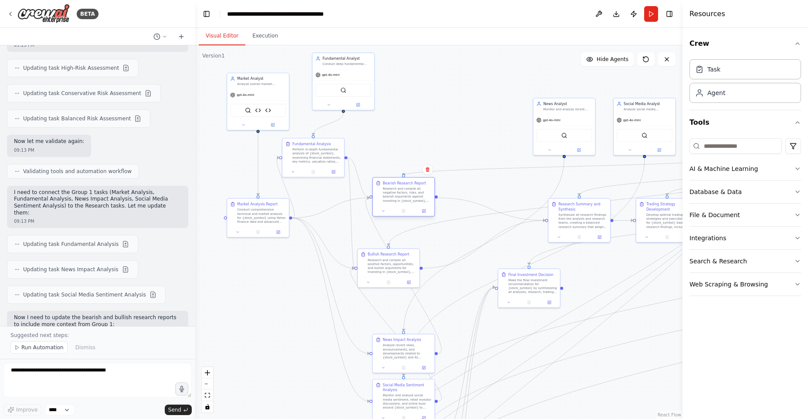
drag, startPoint x: 412, startPoint y: 180, endPoint x: 390, endPoint y: 196, distance: 27.2
click at [390, 196] on div "Research and compile all negative factors, risks, and bearish arguments against…" at bounding box center [407, 195] width 49 height 16
drag, startPoint x: 384, startPoint y: 267, endPoint x: 407, endPoint y: 156, distance: 113.4
click at [407, 155] on div "Research and compile all positive factors, opportunities, and bullish arguments…" at bounding box center [412, 154] width 49 height 16
drag, startPoint x: 316, startPoint y: 151, endPoint x: 323, endPoint y: 171, distance: 21.6
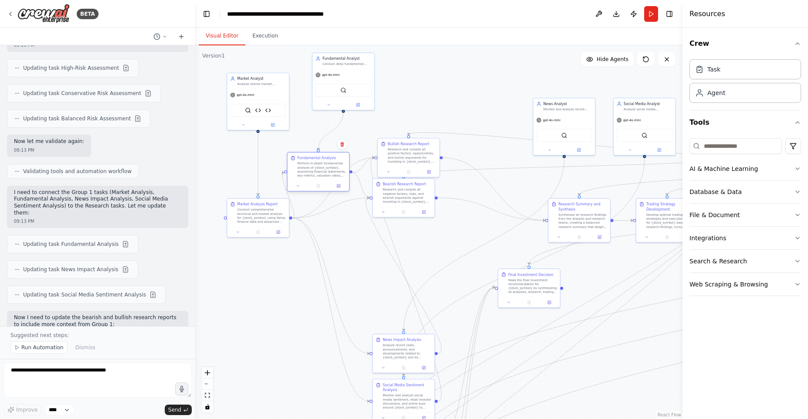
click at [323, 171] on div "Perform in-depth fundamental analysis of {stock_symbol}, examining financial st…" at bounding box center [321, 170] width 49 height 16
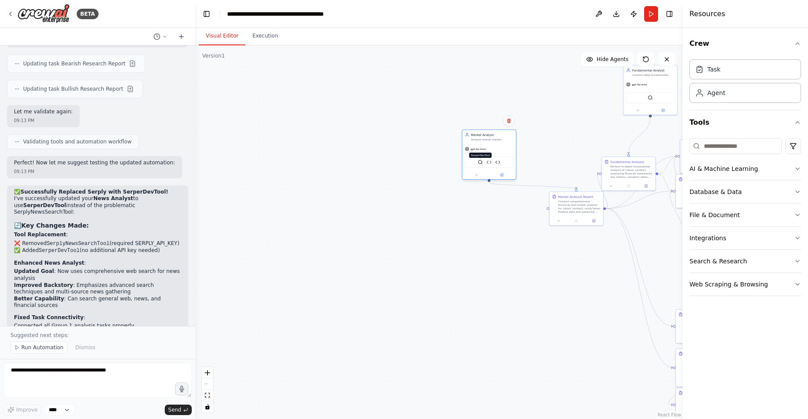
drag, startPoint x: 256, startPoint y: 109, endPoint x: 479, endPoint y: 160, distance: 228.4
click at [483, 160] on div "SerperDevTool Yahoo Finance Data Tool Technical Indicators Calculator" at bounding box center [489, 161] width 48 height 11
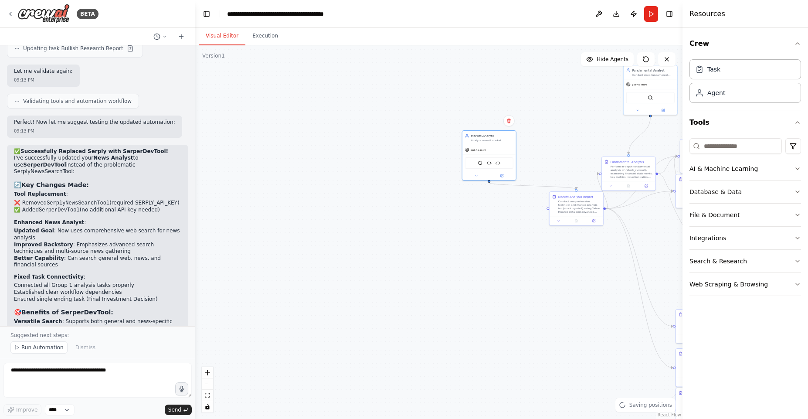
scroll to position [5818, 0]
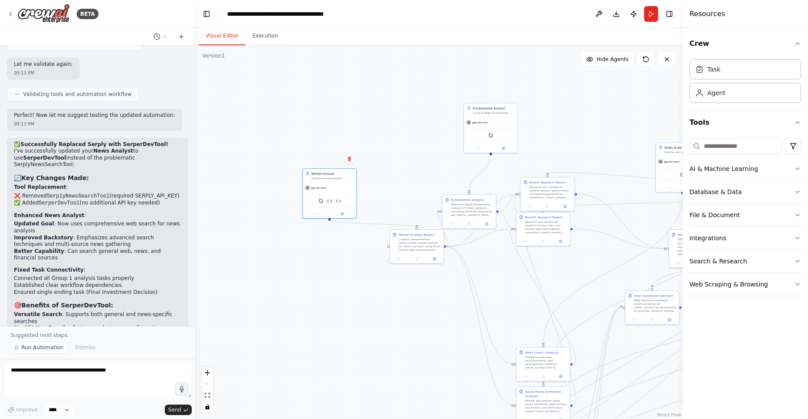
drag, startPoint x: 476, startPoint y: 242, endPoint x: 342, endPoint y: 271, distance: 136.8
click at [315, 279] on div ".deletable-edge-delete-btn { width: 20px; height: 20px; border: 0px solid #ffff…" at bounding box center [438, 231] width 487 height 373
drag, startPoint x: 495, startPoint y: 115, endPoint x: 330, endPoint y: 246, distance: 210.0
click at [330, 246] on div "gpt-4o-mini" at bounding box center [328, 251] width 54 height 10
drag, startPoint x: 477, startPoint y: 207, endPoint x: 425, endPoint y: 262, distance: 74.9
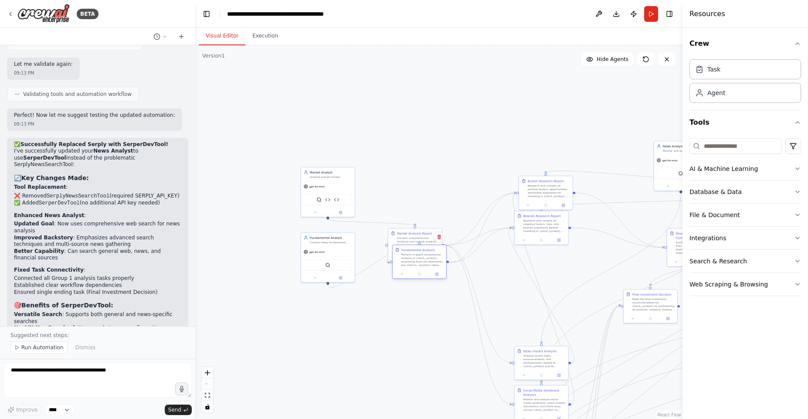
click at [425, 262] on div "Perform in-depth fundamental analysis of {stock_symbol}, examining financial st…" at bounding box center [422, 260] width 42 height 14
drag, startPoint x: 411, startPoint y: 234, endPoint x: 413, endPoint y: 190, distance: 44.0
click at [413, 190] on div "Market Analysis Report Conduct comprehensive technical and market analysis for …" at bounding box center [420, 200] width 54 height 24
drag, startPoint x: 418, startPoint y: 185, endPoint x: 390, endPoint y: 202, distance: 33.0
click at [390, 203] on div ".deletable-edge-delete-btn { width: 20px; height: 20px; border: 0px solid #ffff…" at bounding box center [438, 231] width 487 height 373
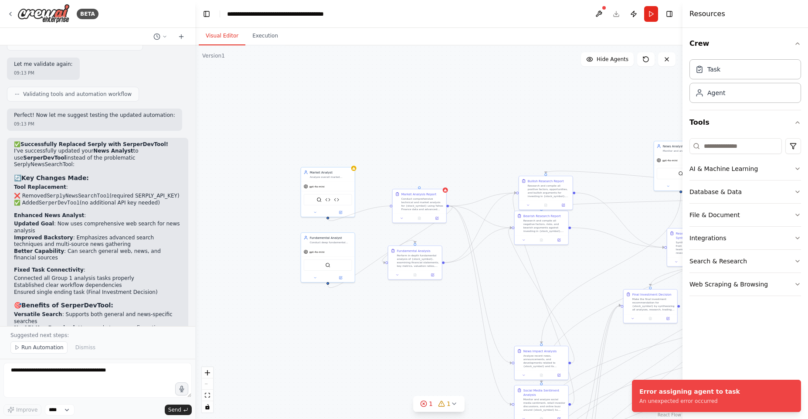
drag, startPoint x: 328, startPoint y: 217, endPoint x: 389, endPoint y: 207, distance: 61.8
click at [390, 207] on div ".deletable-edge-delete-btn { width: 20px; height: 20px; border: 0px solid #ffff…" at bounding box center [438, 231] width 487 height 373
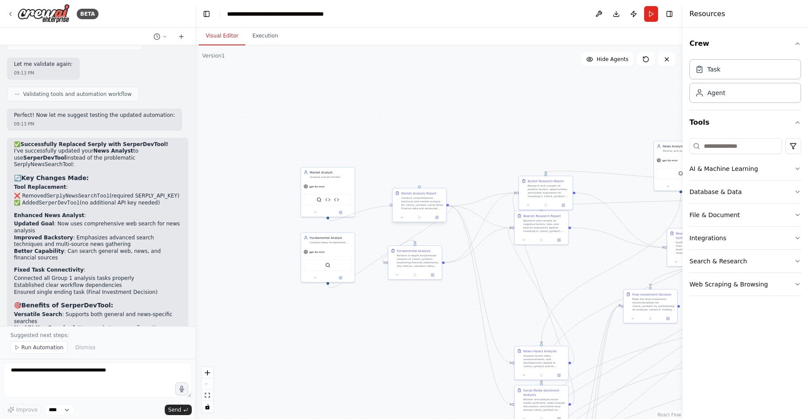
drag, startPoint x: 418, startPoint y: 185, endPoint x: 391, endPoint y: 205, distance: 33.3
click at [492, 206] on div ".deletable-edge-delete-btn { width: 20px; height: 20px; border: 0px solid #ffff…" at bounding box center [614, 212] width 244 height 187
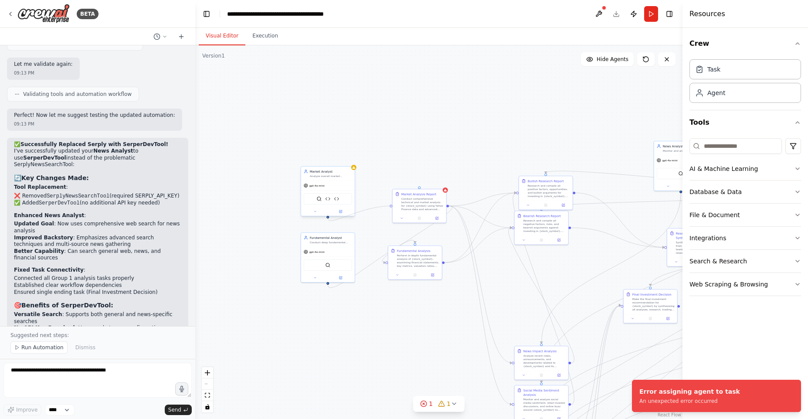
drag, startPoint x: 391, startPoint y: 204, endPoint x: 327, endPoint y: 217, distance: 65.5
click at [492, 217] on div "Market Analyst Analyze overall market conditions, technical trends, and price m…" at bounding box center [614, 212] width 244 height 187
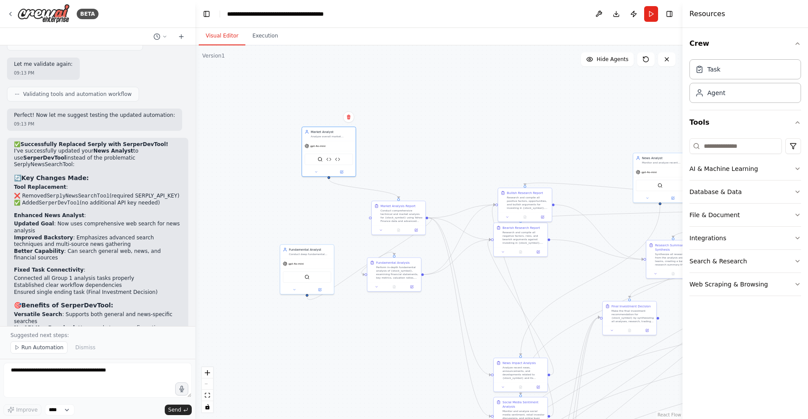
drag, startPoint x: 308, startPoint y: 201, endPoint x: 333, endPoint y: 196, distance: 25.5
click at [330, 147] on div "gpt-4o-mini" at bounding box center [329, 146] width 54 height 10
drag, startPoint x: 314, startPoint y: 265, endPoint x: 427, endPoint y: 147, distance: 163.4
click at [426, 146] on div "gpt-4o-mini" at bounding box center [421, 145] width 54 height 10
drag, startPoint x: 401, startPoint y: 211, endPoint x: 327, endPoint y: 222, distance: 74.5
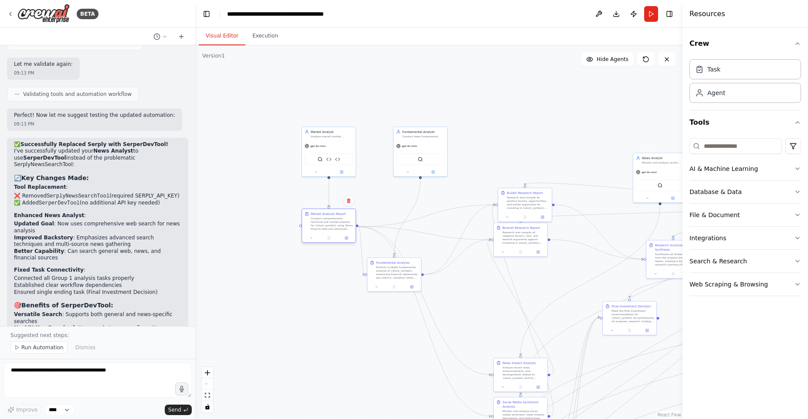
click at [327, 222] on div "Conduct comprehensive technical and market analysis for {stock_symbol} using Ya…" at bounding box center [332, 224] width 42 height 14
drag, startPoint x: 390, startPoint y: 266, endPoint x: 417, endPoint y: 217, distance: 56.2
click at [417, 217] on div "Perform in-depth fundamental analysis of {stock_symbol}, examining financial st…" at bounding box center [423, 224] width 42 height 14
click at [418, 221] on div "Fundamental Analysis Perform in-depth fundamental analysis of {stock_symbol}, e…" at bounding box center [423, 225] width 42 height 19
drag, startPoint x: 526, startPoint y: 200, endPoint x: 386, endPoint y: 309, distance: 177.0
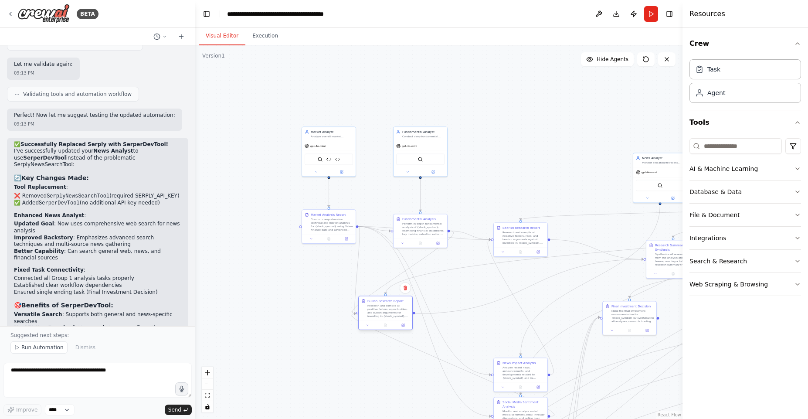
click at [386, 309] on div "Research and compile all positive factors, opportunities, and bullish arguments…" at bounding box center [388, 311] width 42 height 14
drag, startPoint x: 384, startPoint y: 316, endPoint x: 523, endPoint y: 192, distance: 186.1
click at [524, 192] on div "Research and compile all positive factors, opportunities, and bullish arguments…" at bounding box center [528, 189] width 42 height 14
drag, startPoint x: 512, startPoint y: 237, endPoint x: 407, endPoint y: 296, distance: 120.4
click at [407, 296] on div "Research and compile all negative factors, risks, and bearish arguments against…" at bounding box center [419, 293] width 42 height 14
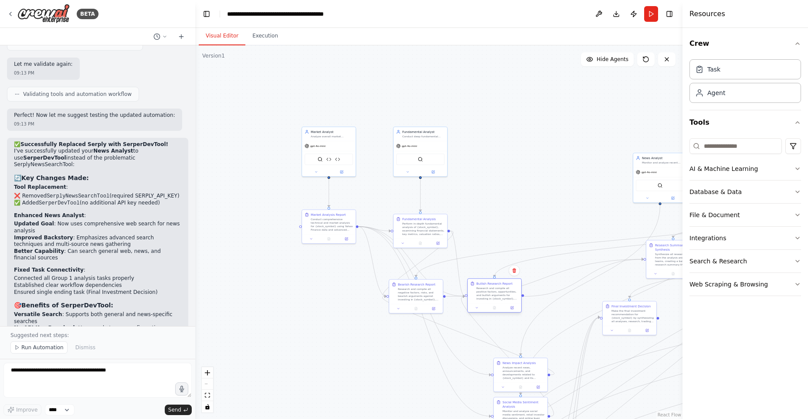
drag, startPoint x: 526, startPoint y: 191, endPoint x: 494, endPoint y: 300, distance: 113.2
click at [495, 298] on div "Research and compile all positive factors, opportunities, and bullish arguments…" at bounding box center [497, 293] width 42 height 14
drag, startPoint x: 656, startPoint y: 174, endPoint x: 562, endPoint y: 146, distance: 98.2
click at [562, 146] on div "gpt-4o-mini" at bounding box center [569, 145] width 54 height 10
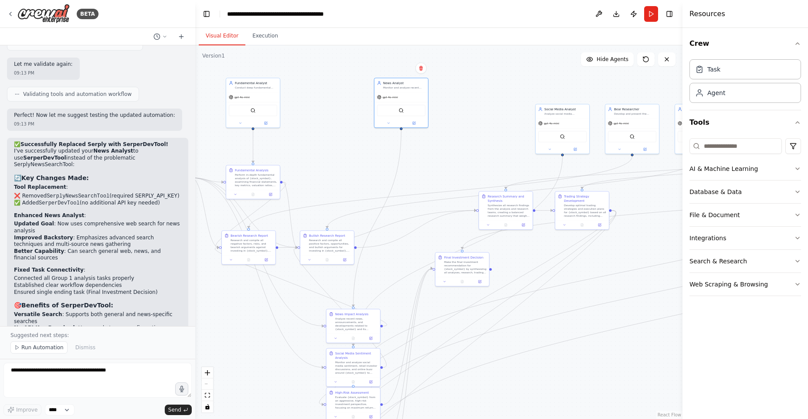
drag, startPoint x: 522, startPoint y: 222, endPoint x: 355, endPoint y: 173, distance: 174.3
click at [355, 173] on div ".deletable-edge-delete-btn { width: 20px; height: 20px; border: 0px solid #ffff…" at bounding box center [438, 231] width 487 height 373
drag, startPoint x: 635, startPoint y: 111, endPoint x: 336, endPoint y: 100, distance: 299.2
click at [336, 99] on div "Develop and present the strongest bearish case against investing in {stock_symb…" at bounding box center [339, 99] width 42 height 3
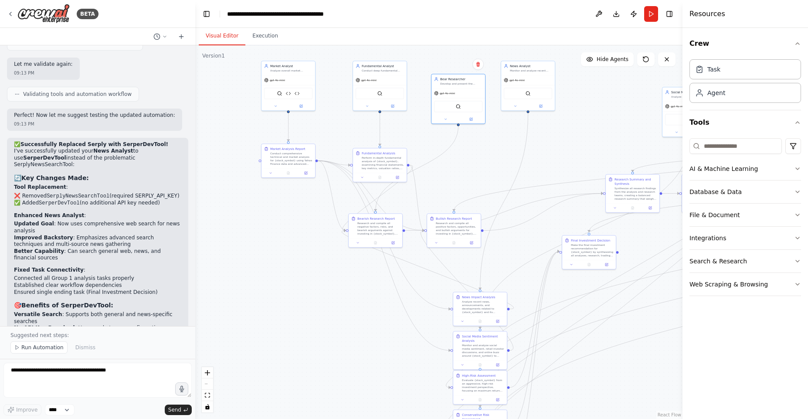
drag, startPoint x: 339, startPoint y: 187, endPoint x: 461, endPoint y: 171, distance: 123.1
click at [465, 170] on div ".deletable-edge-delete-btn { width: 20px; height: 20px; border: 0px solid #ffff…" at bounding box center [438, 231] width 487 height 373
drag, startPoint x: 481, startPoint y: 305, endPoint x: 363, endPoint y: 329, distance: 119.5
click at [362, 328] on div "Analyze recent news, announcements, and developments related to {stock_symbol} …" at bounding box center [365, 328] width 42 height 14
click at [345, 343] on icon at bounding box center [344, 341] width 3 height 3
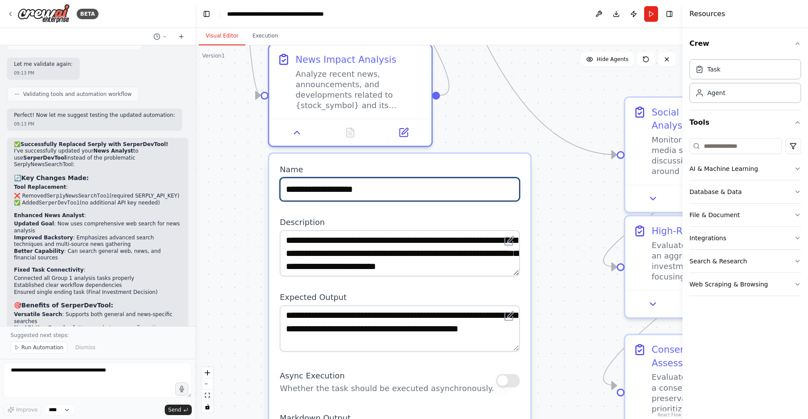
drag, startPoint x: 410, startPoint y: 330, endPoint x: 460, endPoint y: 140, distance: 196.4
click at [460, 140] on div ".deletable-edge-delete-btn { width: 20px; height: 20px; border: 0px solid #ffff…" at bounding box center [438, 231] width 487 height 373
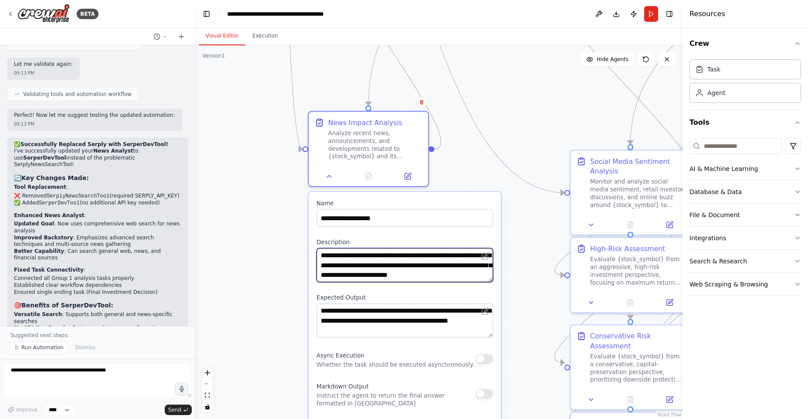
click at [406, 259] on textarea "**********" at bounding box center [404, 265] width 176 height 34
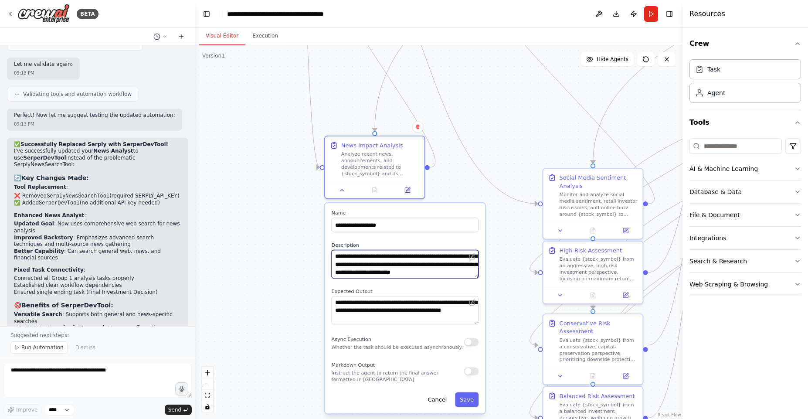
click at [406, 259] on textarea "**********" at bounding box center [405, 264] width 147 height 28
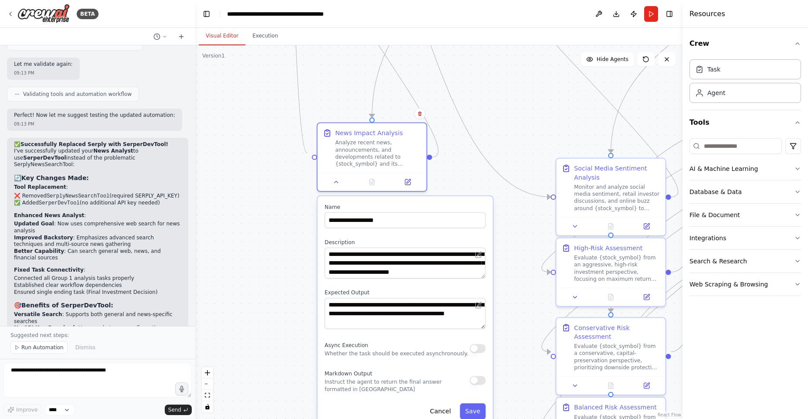
click at [307, 153] on circle "Edge from 5d325d6c-eef9-44c8-9e47-3a2c0613c933 to eb44bc73-3e03-4df6-a72d-73de7…" at bounding box center [307, 157] width 9 height 9
click at [447, 407] on button "Cancel" at bounding box center [440, 411] width 32 height 16
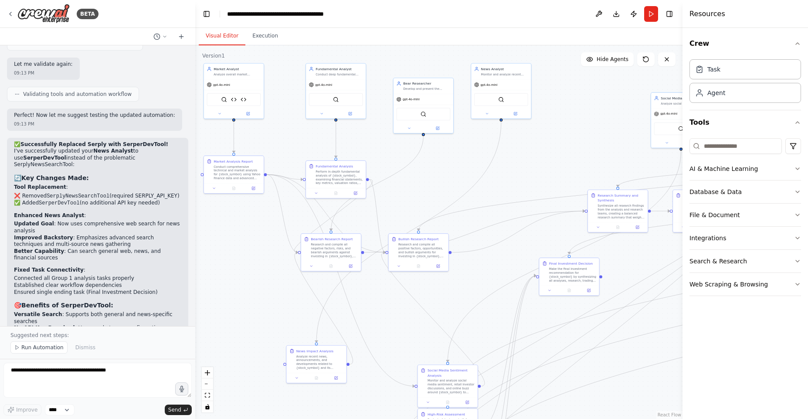
drag, startPoint x: 441, startPoint y: 248, endPoint x: 335, endPoint y: 413, distance: 196.2
click at [335, 413] on div ".deletable-edge-delete-btn { width: 20px; height: 20px; border: 0px solid #ffff…" at bounding box center [438, 231] width 487 height 373
drag, startPoint x: 319, startPoint y: 369, endPoint x: 492, endPoint y: 181, distance: 255.4
click at [492, 181] on div "News Impact Analysis Analyze recent news, announcements, and developments relat…" at bounding box center [492, 167] width 60 height 27
drag, startPoint x: 427, startPoint y: 95, endPoint x: 561, endPoint y: 113, distance: 135.0
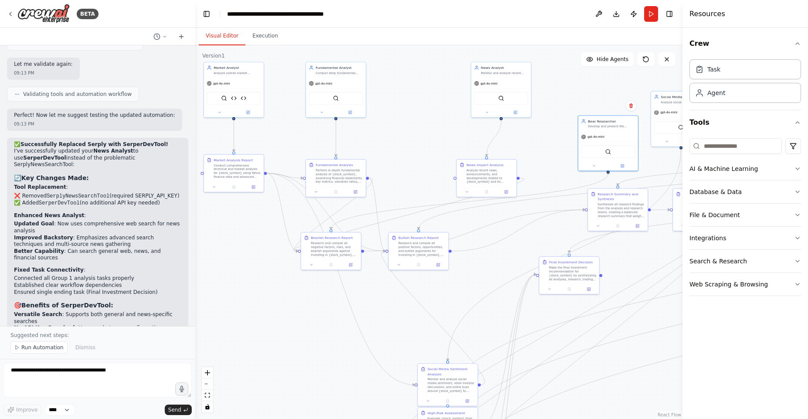
click at [610, 133] on div "gpt-4o-mini" at bounding box center [608, 137] width 60 height 11
drag, startPoint x: 502, startPoint y: 74, endPoint x: 434, endPoint y: 78, distance: 68.5
click at [434, 78] on div "News Analyst Monitor and analyze recent news, earnings reports, analyst upgrade…" at bounding box center [433, 74] width 60 height 16
click at [433, 74] on div "Monitor and analyze recent news, earnings reports, analyst upgrades/downgrades,…" at bounding box center [436, 72] width 47 height 4
drag, startPoint x: 485, startPoint y: 172, endPoint x: 431, endPoint y: 172, distance: 54.0
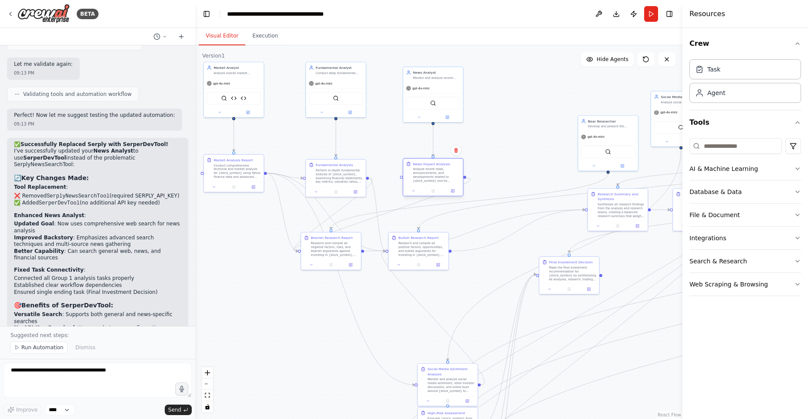
click at [431, 172] on div "Analyze recent news, announcements, and developments related to {stock_symbol} …" at bounding box center [436, 175] width 47 height 16
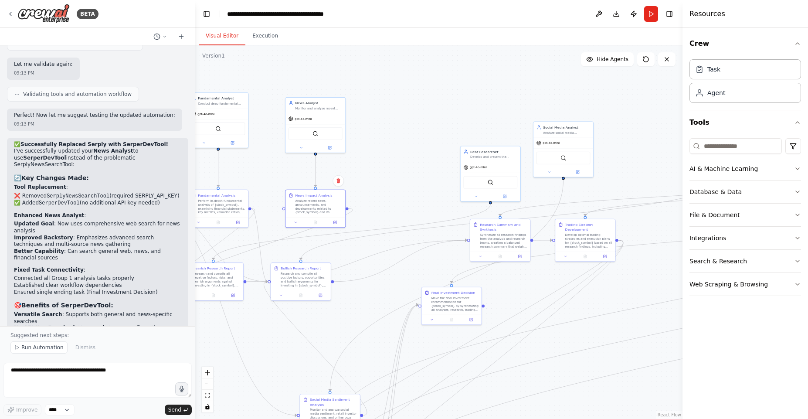
drag, startPoint x: 539, startPoint y: 147, endPoint x: 425, endPoint y: 173, distance: 116.6
click at [415, 175] on div ".deletable-edge-delete-btn { width: 20px; height: 20px; border: 0px solid #ffff…" at bounding box center [438, 231] width 487 height 373
drag, startPoint x: 565, startPoint y: 126, endPoint x: 414, endPoint y: 101, distance: 153.7
click at [414, 101] on div "Social Media Analyst" at bounding box center [410, 99] width 47 height 5
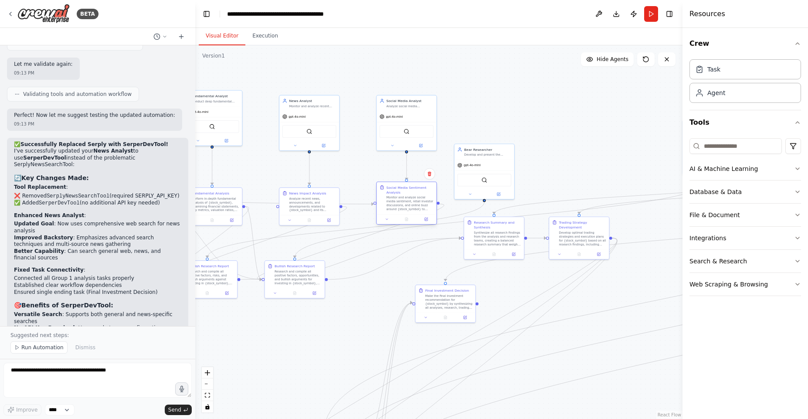
drag, startPoint x: 336, startPoint y: 398, endPoint x: 417, endPoint y: 190, distance: 223.0
click at [417, 190] on div "Social Media Sentiment Analysis" at bounding box center [410, 190] width 47 height 10
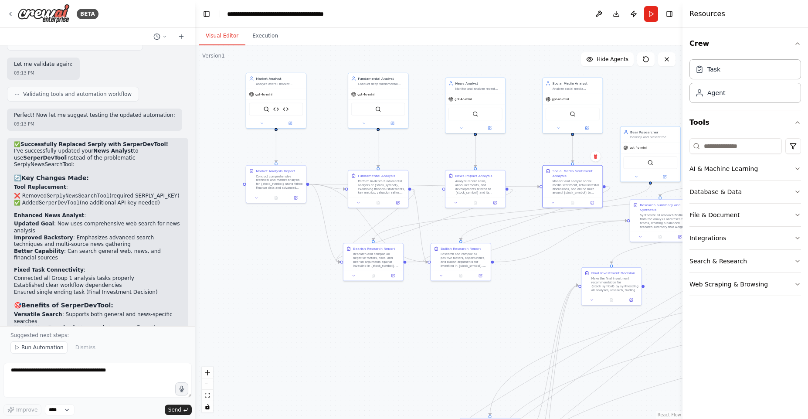
drag, startPoint x: 376, startPoint y: 283, endPoint x: 569, endPoint y: 258, distance: 195.2
click at [569, 258] on div ".deletable-edge-delete-btn { width: 20px; height: 20px; border: 0px solid #ffff…" at bounding box center [438, 231] width 487 height 373
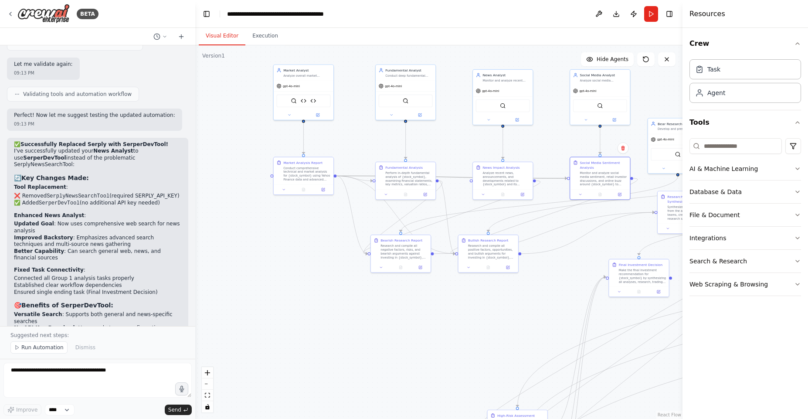
click at [546, 178] on icon "Edge from 5d325d6c-eef9-44c8-9e47-3a2c0613c933 to 20bca918-8478-4a23-98d1-527c4…" at bounding box center [451, 177] width 231 height 3
click at [558, 178] on icon "Edge from 5d325d6c-eef9-44c8-9e47-3a2c0613c933 to 20bca918-8478-4a23-98d1-527c4…" at bounding box center [451, 177] width 231 height 3
click at [554, 174] on div ".deletable-edge-delete-btn { width: 20px; height: 20px; border: 0px solid #ffff…" at bounding box center [438, 231] width 487 height 373
click at [552, 175] on div ".deletable-edge-delete-btn { width: 20px; height: 20px; border: 0px solid #ffff…" at bounding box center [438, 231] width 487 height 373
click at [555, 178] on icon "Edge from 5d325d6c-eef9-44c8-9e47-3a2c0613c933 to 20bca918-8478-4a23-98d1-527c4…" at bounding box center [451, 177] width 231 height 3
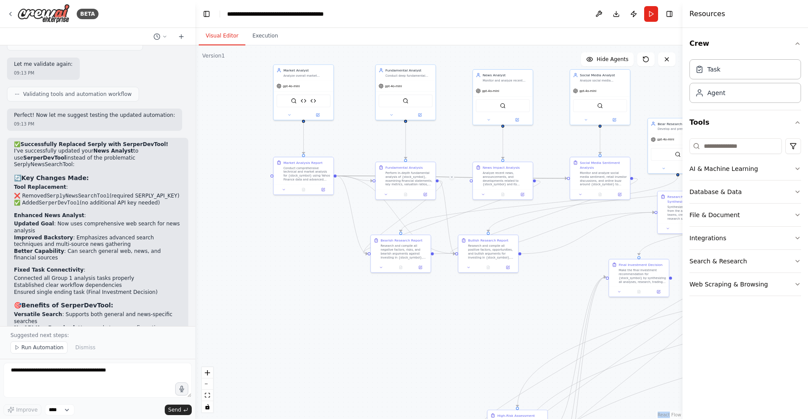
click at [555, 178] on icon "Edge from 5d325d6c-eef9-44c8-9e47-3a2c0613c933 to 20bca918-8478-4a23-98d1-527c4…" at bounding box center [451, 177] width 231 height 3
click at [561, 182] on div ".deletable-edge-delete-btn { width: 20px; height: 20px; border: 0px solid #ffff…" at bounding box center [438, 231] width 487 height 373
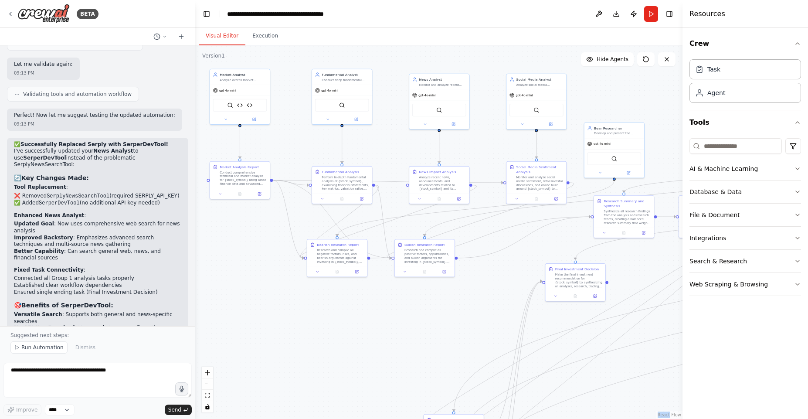
drag, startPoint x: 561, startPoint y: 182, endPoint x: 483, endPoint y: 186, distance: 78.1
click at [481, 186] on div ".deletable-edge-delete-btn { width: 20px; height: 20px; border: 0px solid #ffff…" at bounding box center [438, 231] width 487 height 373
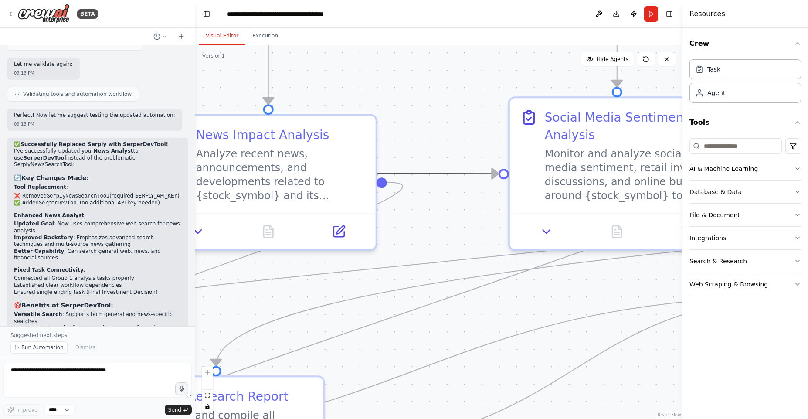
drag, startPoint x: 475, startPoint y: 174, endPoint x: 476, endPoint y: 189, distance: 14.9
click at [476, 213] on div ".deletable-edge-delete-btn { width: 20px; height: 20px; border: 0px solid #ffff…" at bounding box center [438, 231] width 487 height 373
click at [492, 172] on circle "Edge from 5d325d6c-eef9-44c8-9e47-3a2c0613c933 to 20bca918-8478-4a23-98d1-527c4…" at bounding box center [489, 173] width 17 height 17
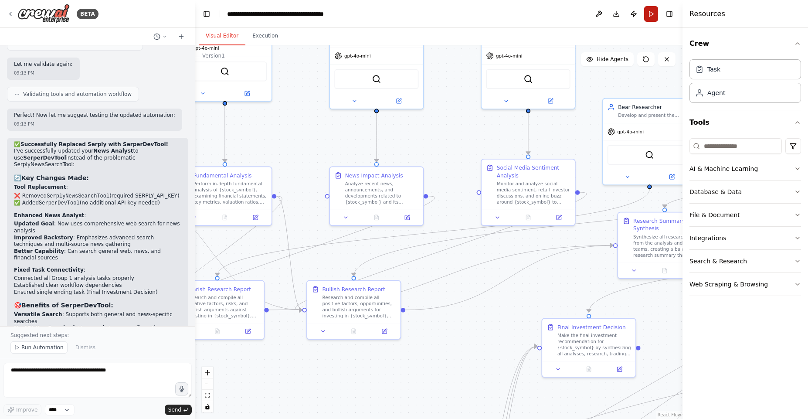
click at [650, 18] on button "Run" at bounding box center [651, 14] width 14 height 16
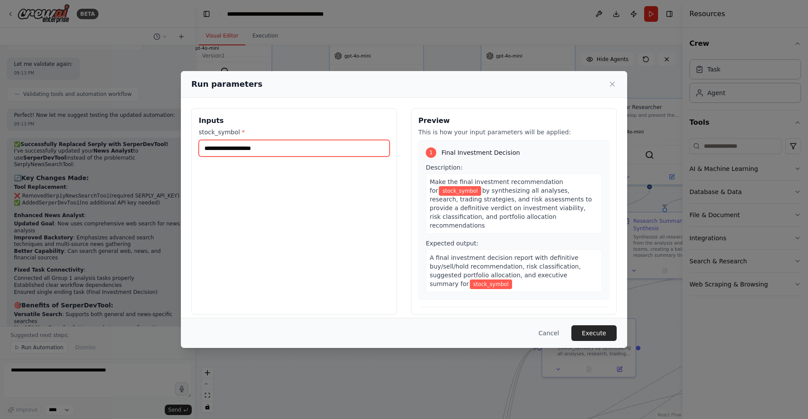
click at [292, 149] on input "stock_symbol *" at bounding box center [294, 148] width 191 height 17
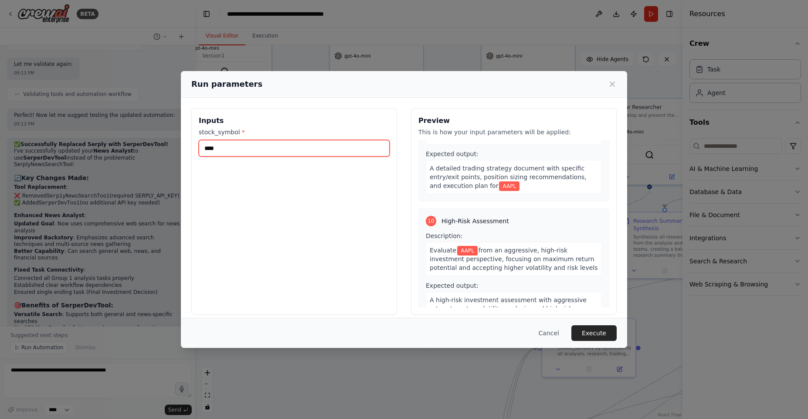
scroll to position [1553, 0]
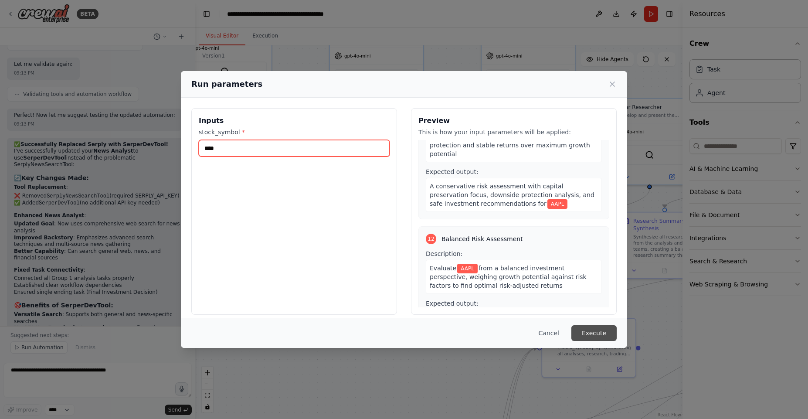
type input "****"
drag, startPoint x: 596, startPoint y: 331, endPoint x: 539, endPoint y: 197, distance: 145.3
click at [539, 197] on div "Run parameters Inputs stock_symbol * **** Preview This is how your input parame…" at bounding box center [404, 209] width 446 height 276
click at [534, 234] on div "12 Balanced Risk Assessment" at bounding box center [514, 239] width 176 height 10
click at [429, 234] on div "12" at bounding box center [431, 239] width 10 height 10
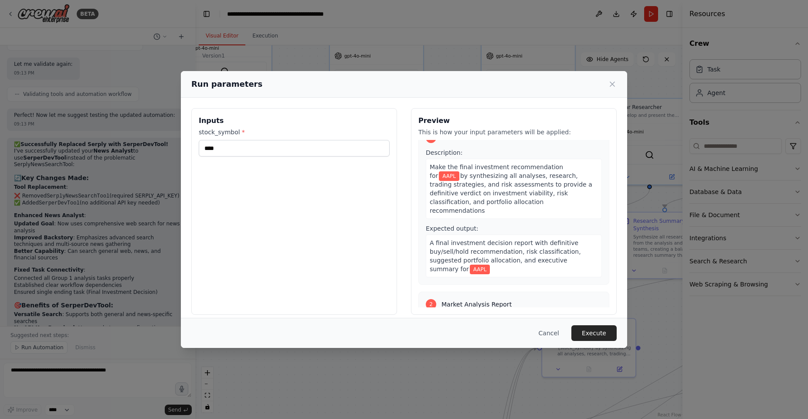
scroll to position [0, 0]
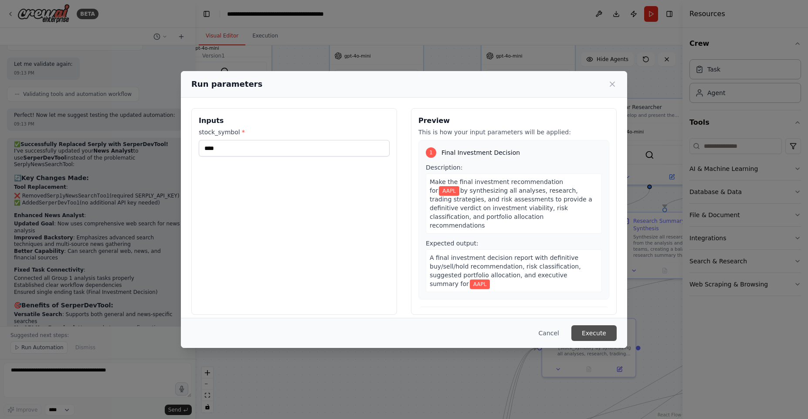
click at [601, 326] on button "Execute" at bounding box center [593, 333] width 45 height 16
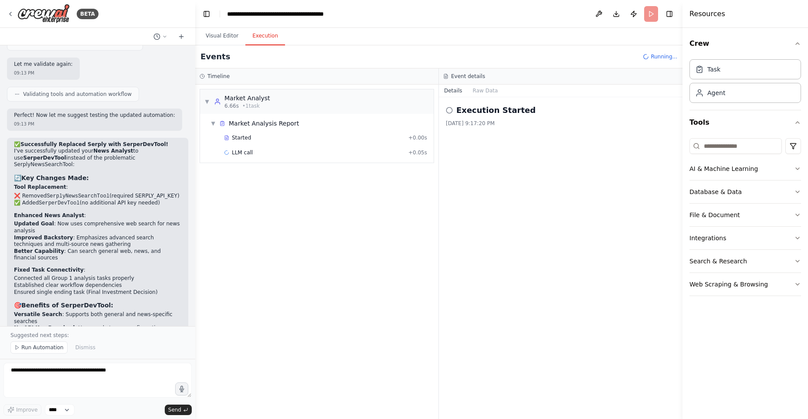
click at [258, 33] on button "Execution" at bounding box center [265, 36] width 40 height 18
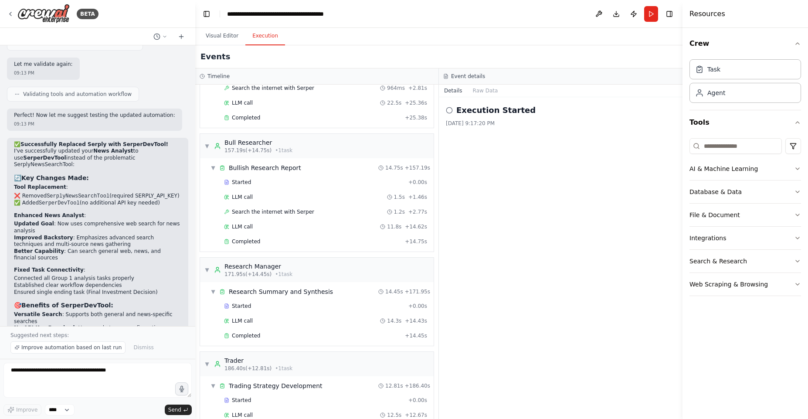
scroll to position [654, 0]
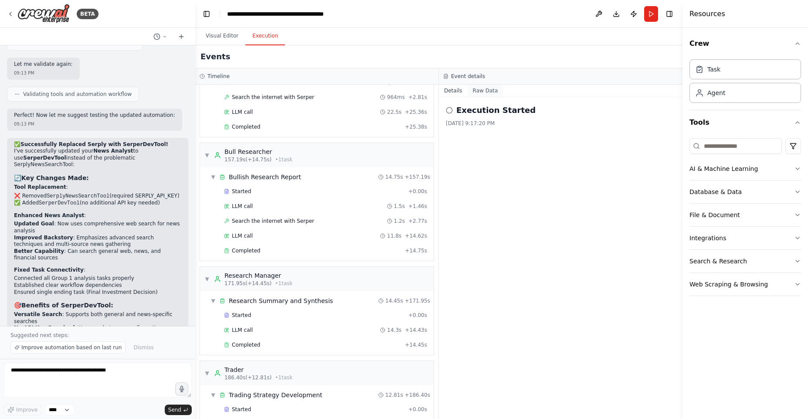
click at [489, 90] on button "Raw Data" at bounding box center [486, 91] width 36 height 12
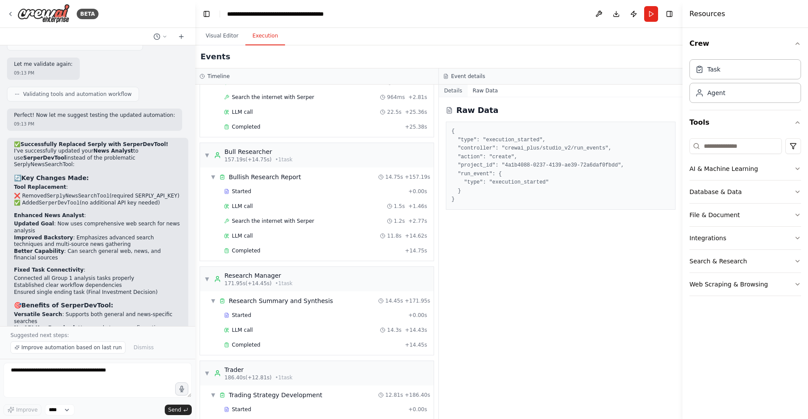
click at [457, 90] on button "Details" at bounding box center [453, 91] width 29 height 12
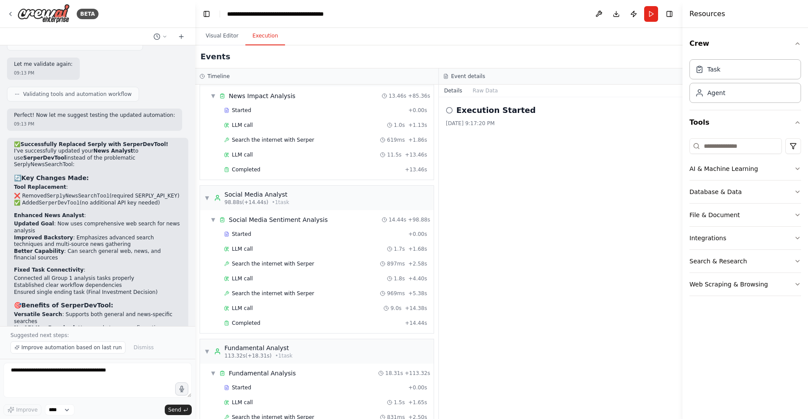
scroll to position [0, 0]
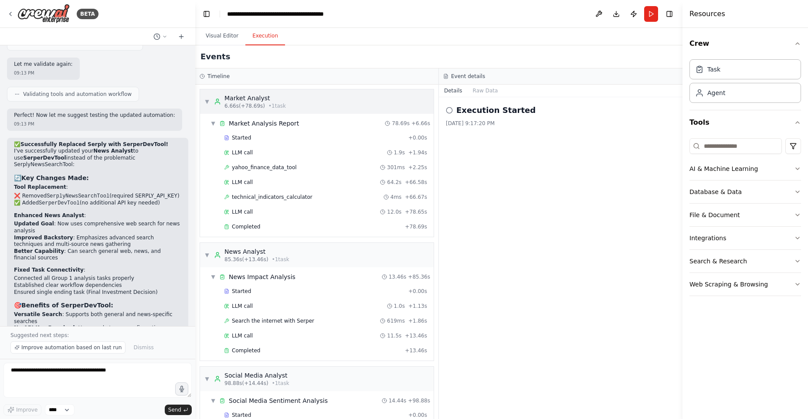
click at [256, 93] on div "▼ Market Analyst 6.66s (+78.69s) • 1 task" at bounding box center [317, 101] width 234 height 24
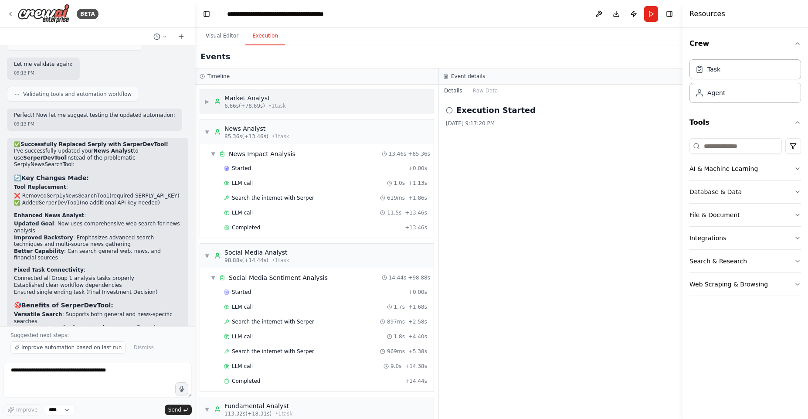
click at [231, 106] on span "6.66s (+78.69s)" at bounding box center [244, 105] width 41 height 7
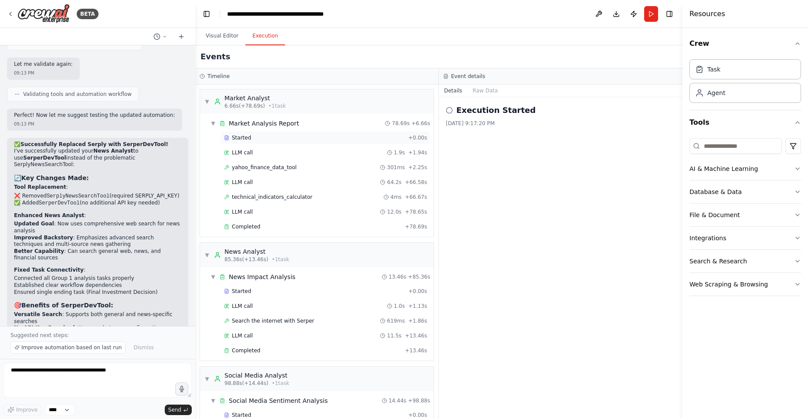
click at [244, 139] on span "Started" at bounding box center [241, 137] width 19 height 7
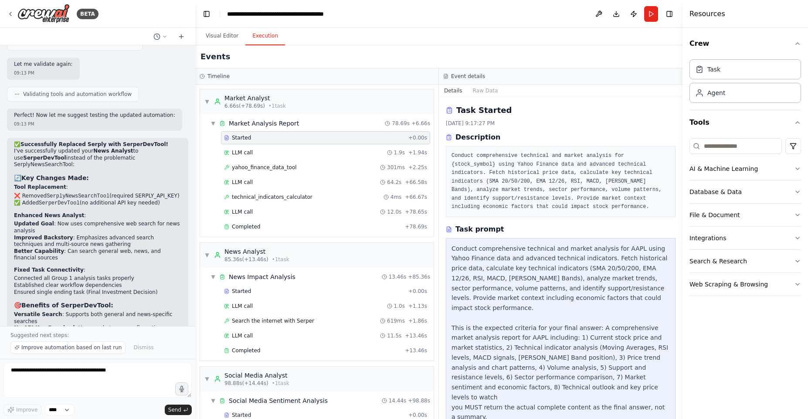
scroll to position [3, 0]
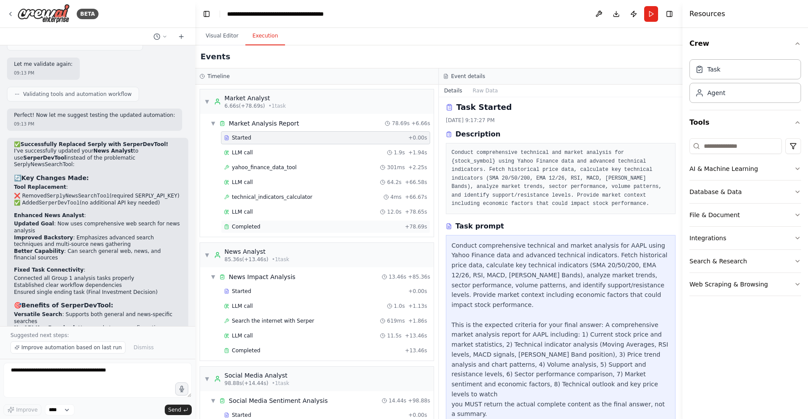
click at [314, 227] on div "Completed" at bounding box center [312, 226] width 177 height 7
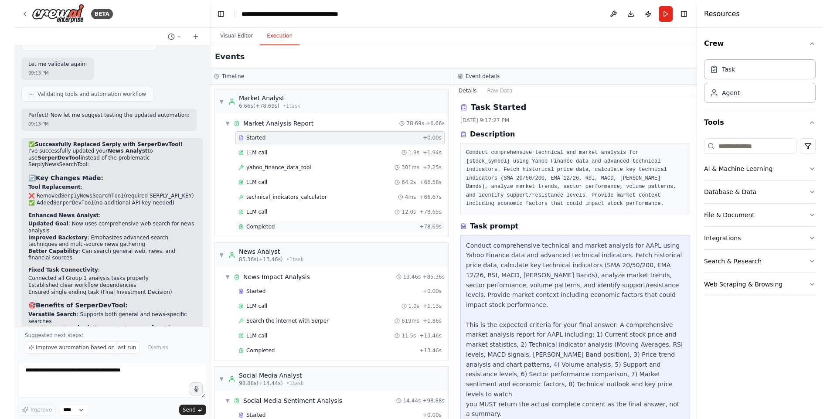
scroll to position [0, 0]
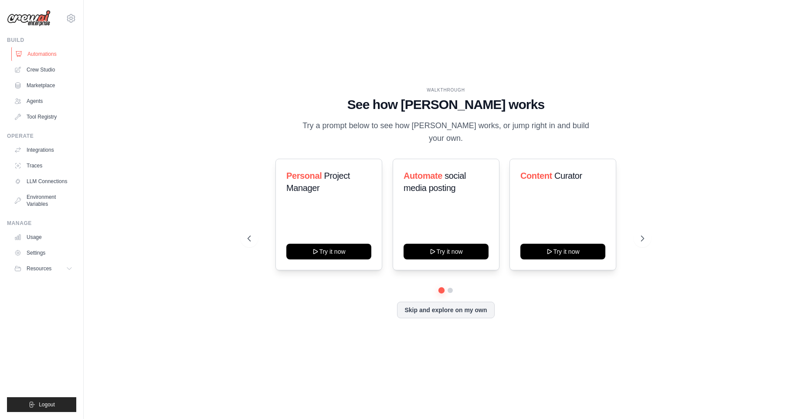
click at [50, 50] on link "Automations" at bounding box center [44, 54] width 66 height 14
click at [46, 74] on link "Crew Studio" at bounding box center [44, 70] width 66 height 14
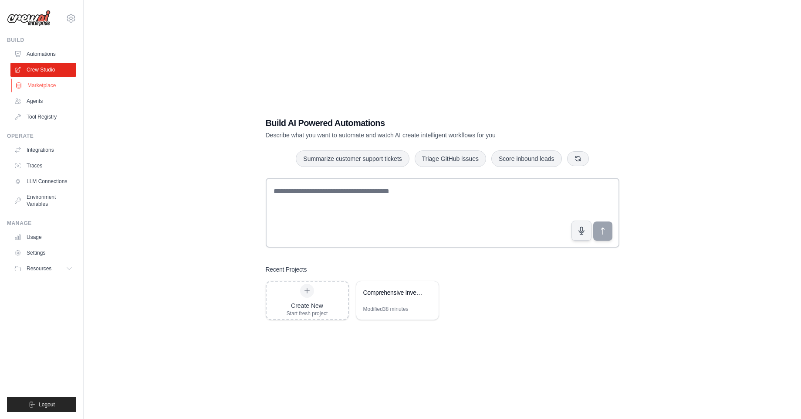
click at [49, 86] on link "Marketplace" at bounding box center [44, 85] width 66 height 14
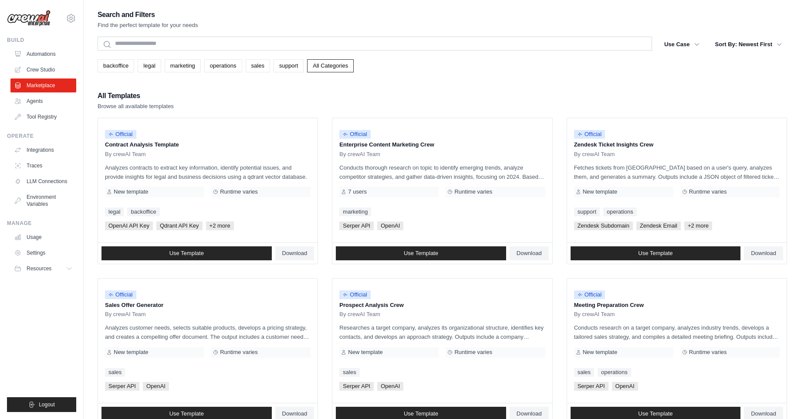
scroll to position [1, 0]
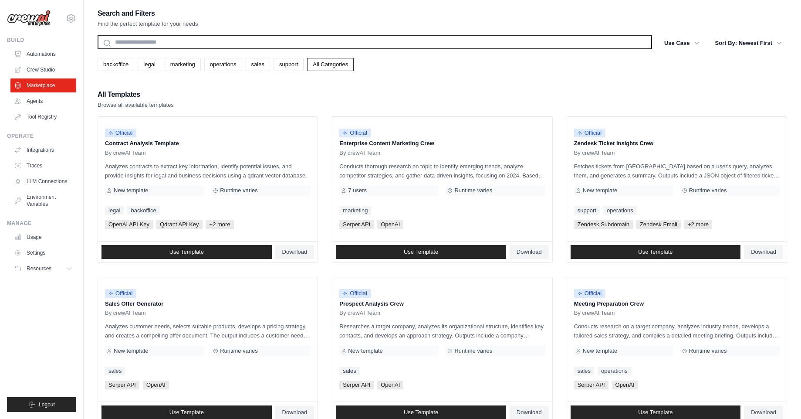
click at [171, 40] on input "text" at bounding box center [375, 42] width 555 height 14
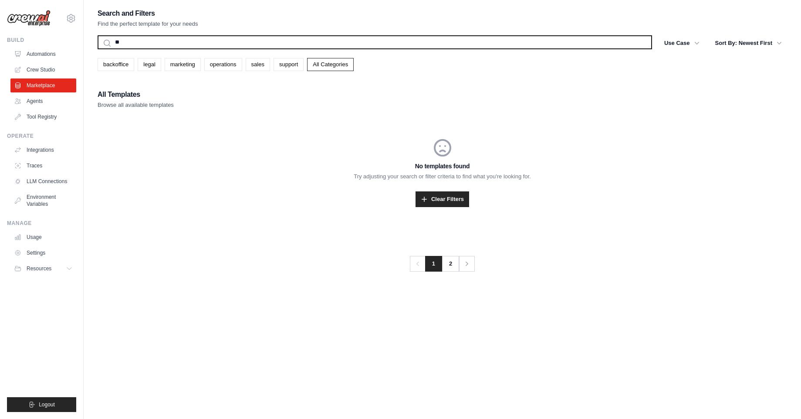
type input "*"
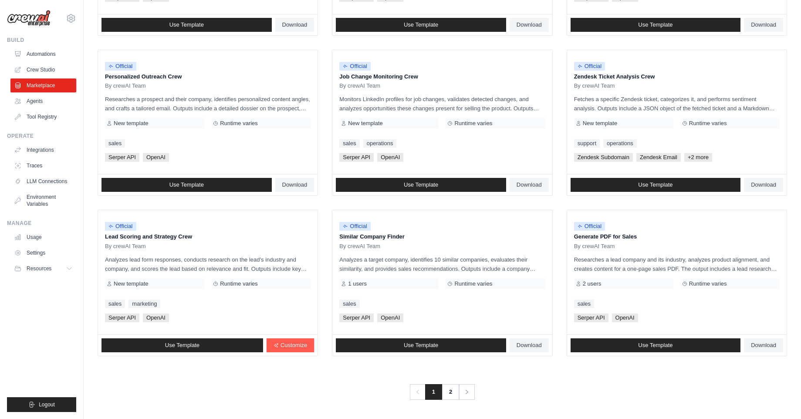
scroll to position [384, 0]
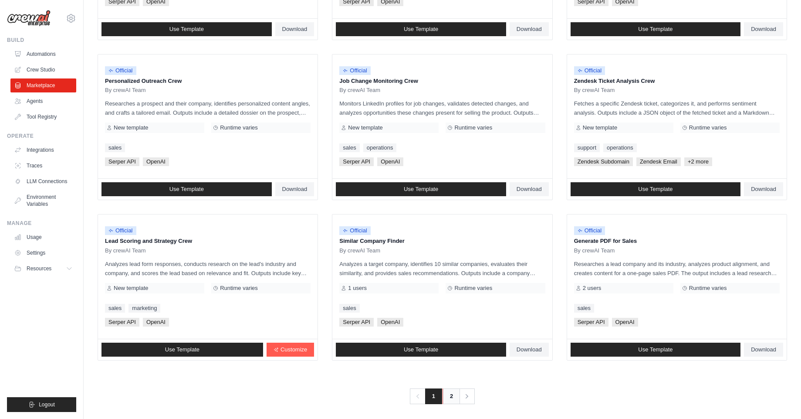
click at [452, 398] on link "2" at bounding box center [451, 396] width 17 height 16
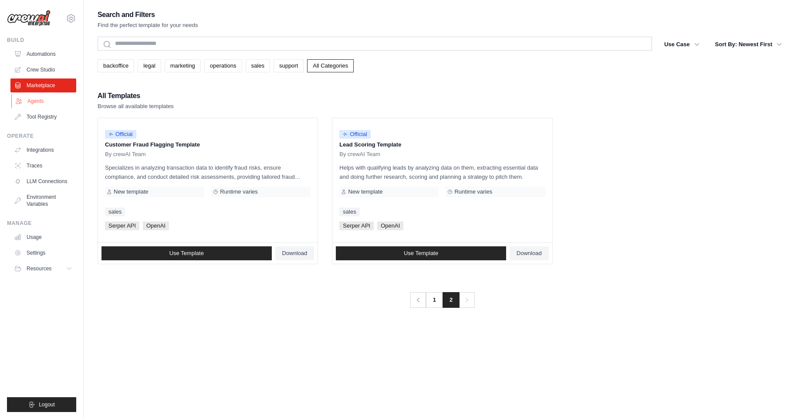
click at [43, 104] on link "Agents" at bounding box center [44, 101] width 66 height 14
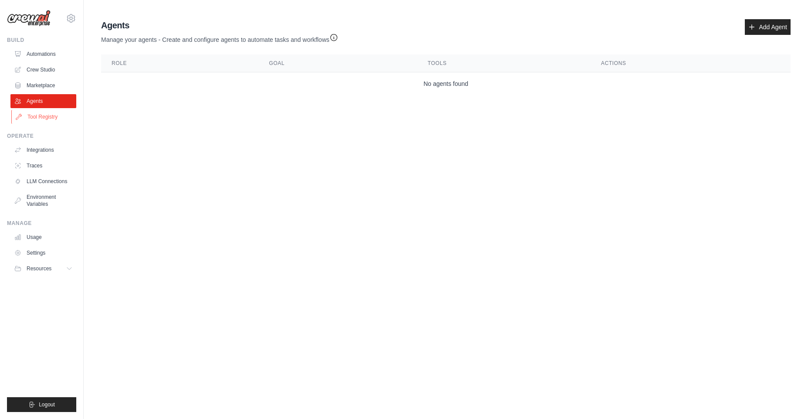
click at [49, 117] on link "Tool Registry" at bounding box center [44, 117] width 66 height 14
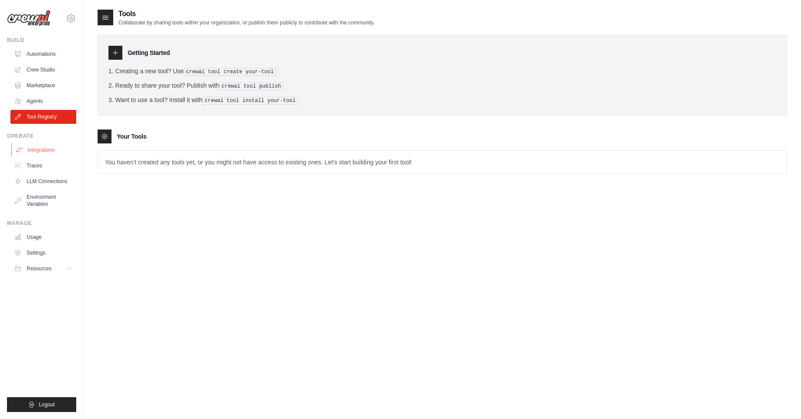
click at [47, 149] on link "Integrations" at bounding box center [44, 150] width 66 height 14
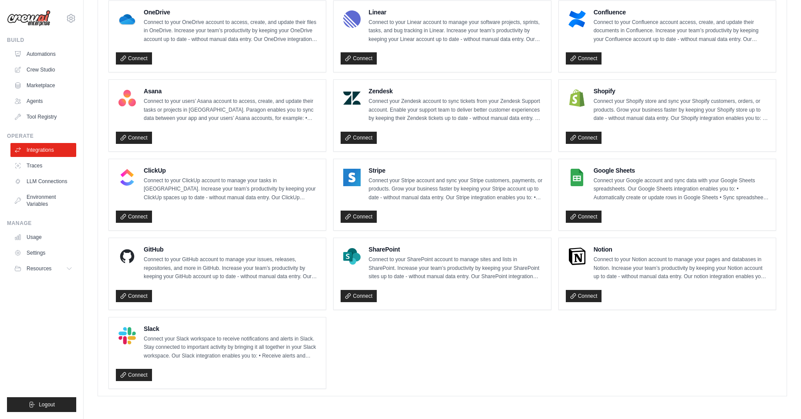
scroll to position [499, 0]
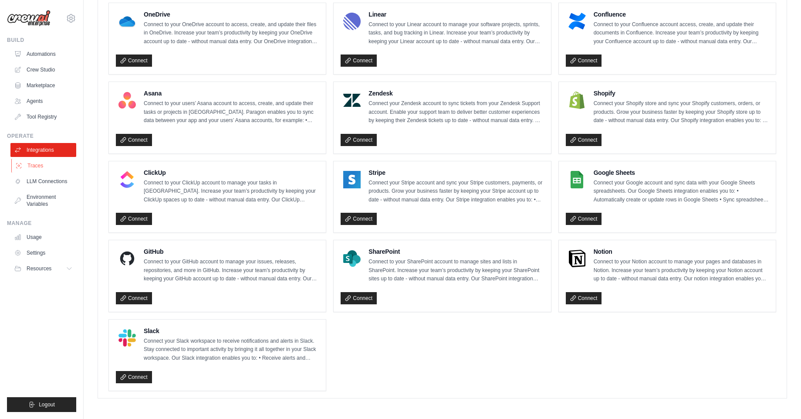
click at [47, 168] on link "Traces" at bounding box center [44, 166] width 66 height 14
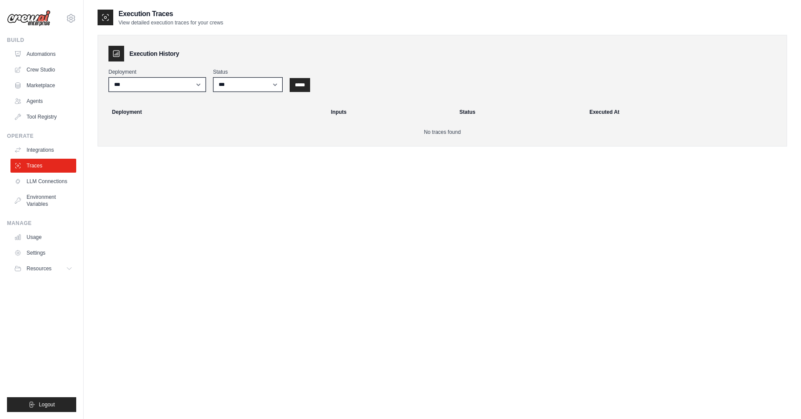
scroll to position [17, 0]
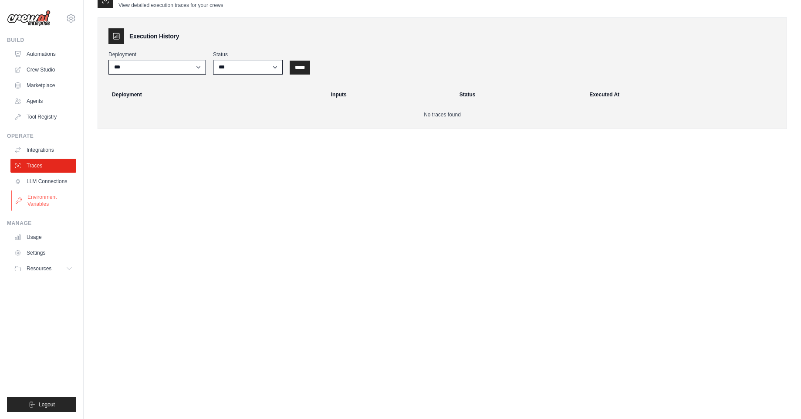
click at [58, 193] on link "Environment Variables" at bounding box center [44, 200] width 66 height 21
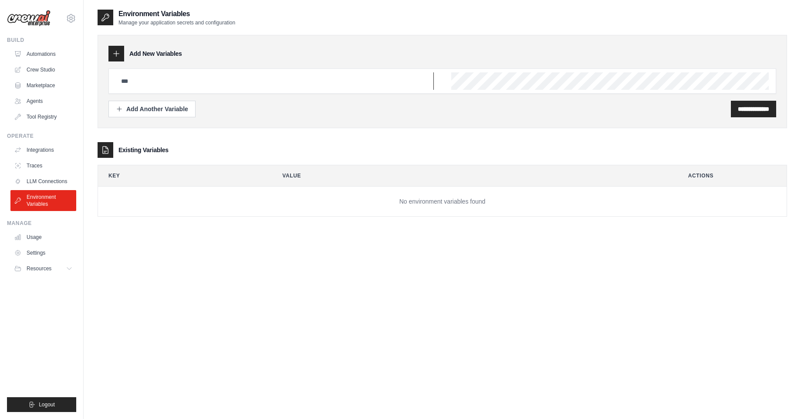
type input "**********"
click at [54, 177] on link "LLM Connections" at bounding box center [44, 181] width 66 height 14
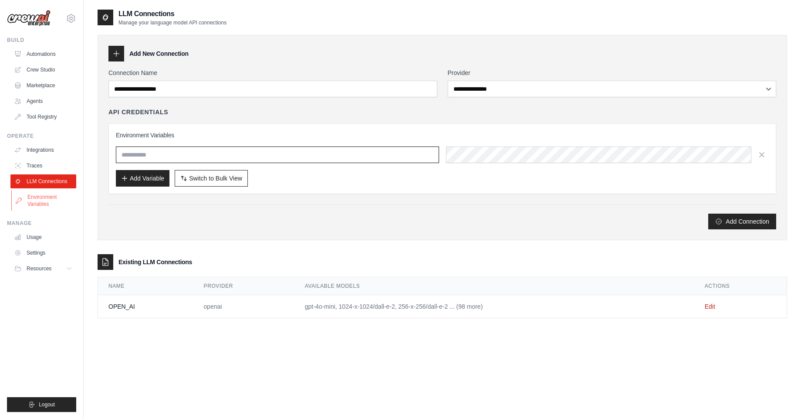
type input "**********"
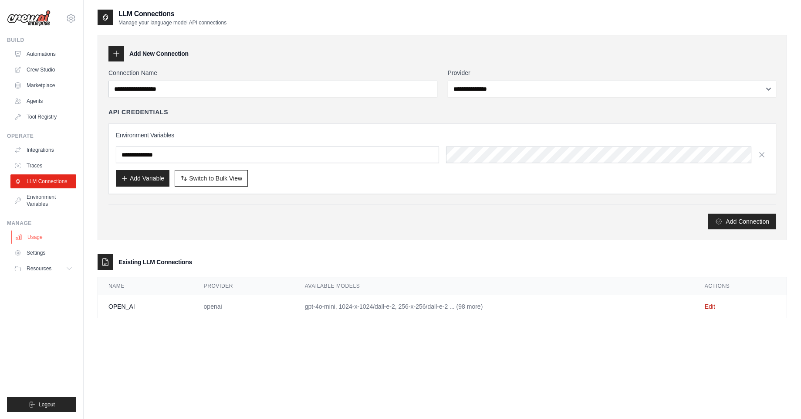
click at [44, 238] on link "Usage" at bounding box center [44, 237] width 66 height 14
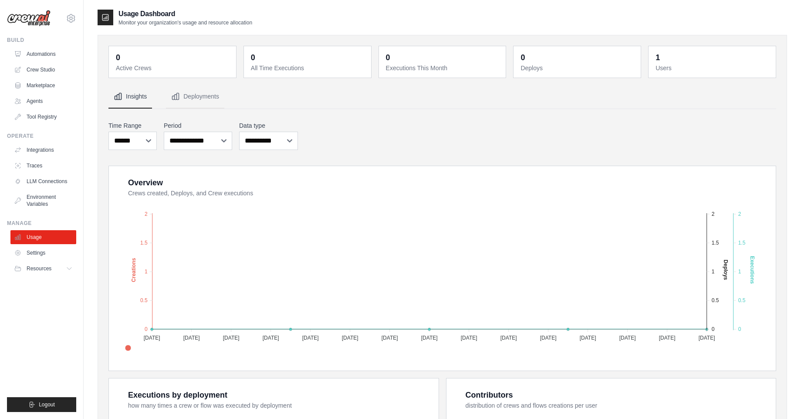
click at [331, 122] on div "**********" at bounding box center [443, 135] width 668 height 32
click at [202, 102] on button "Deployments" at bounding box center [195, 97] width 58 height 24
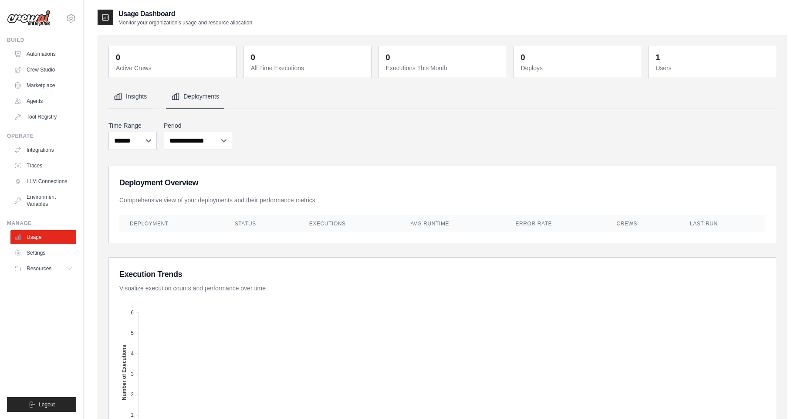
click at [137, 98] on button "Insights" at bounding box center [131, 97] width 44 height 24
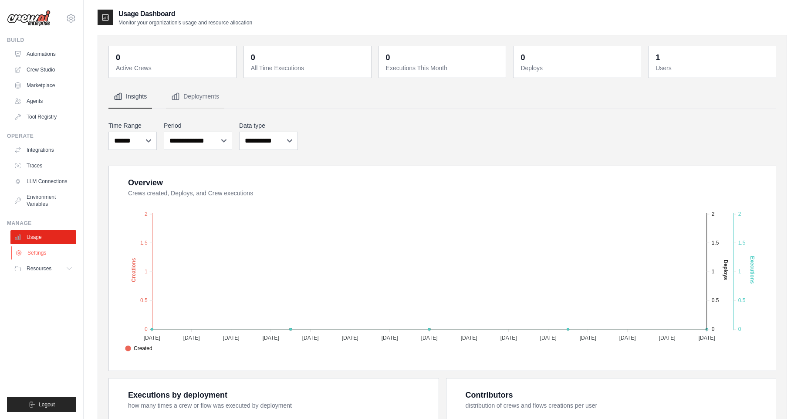
click at [43, 248] on link "Settings" at bounding box center [44, 253] width 66 height 14
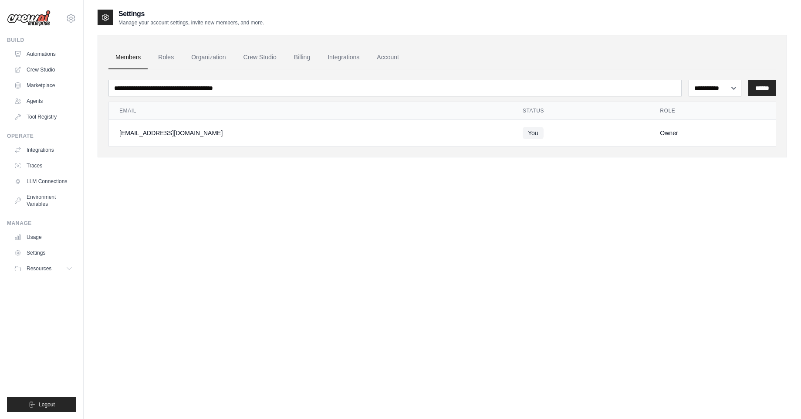
scroll to position [17, 0]
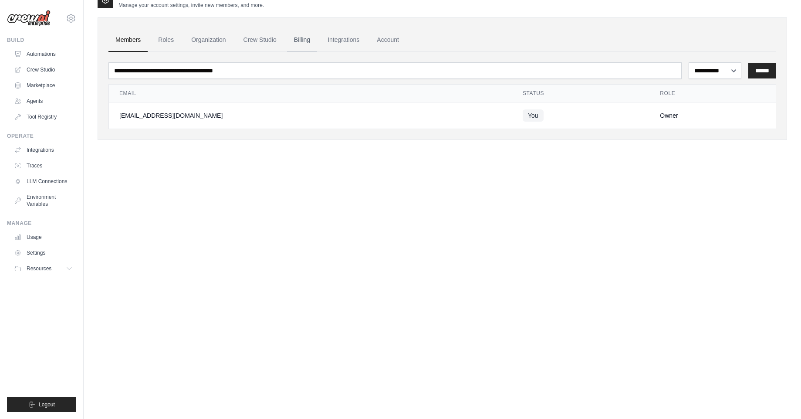
click at [303, 34] on link "Billing" at bounding box center [302, 40] width 30 height 24
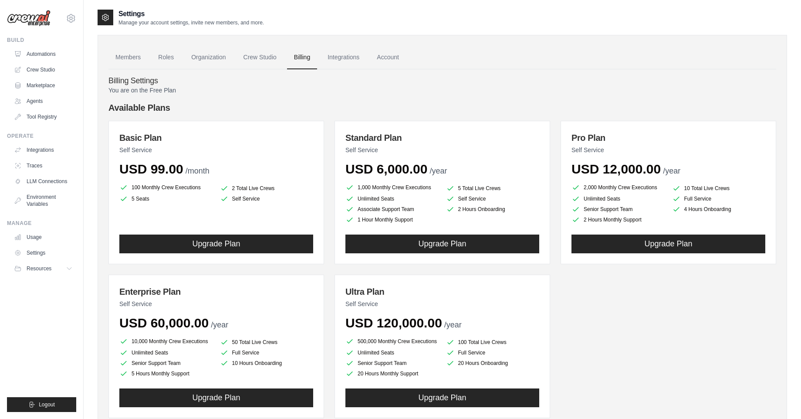
click at [134, 189] on li "100 Monthly Crew Executions" at bounding box center [166, 187] width 94 height 10
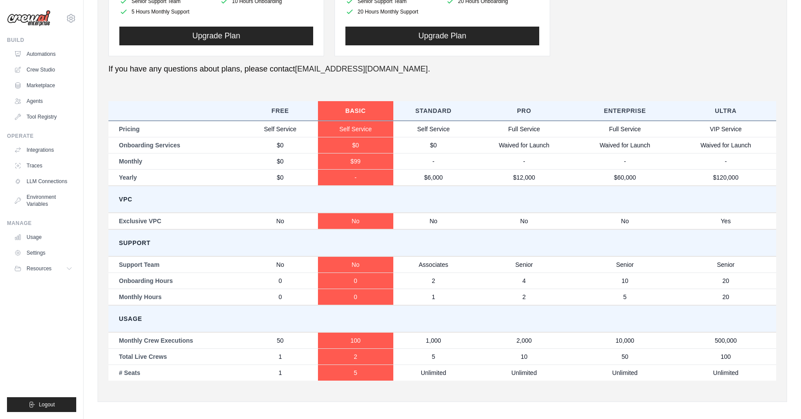
scroll to position [367, 0]
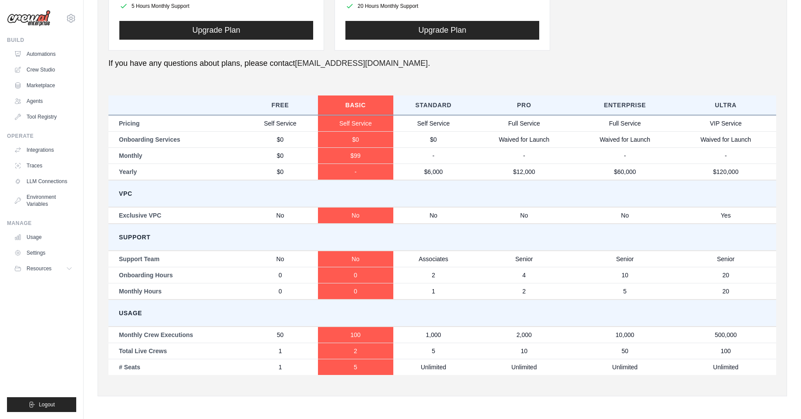
click at [134, 189] on div "You are on the Free Plan Available Plans Basic Plan Self Service USD 99.00 /mon…" at bounding box center [443, 51] width 668 height 667
click at [278, 123] on td "Self Service" at bounding box center [280, 123] width 75 height 17
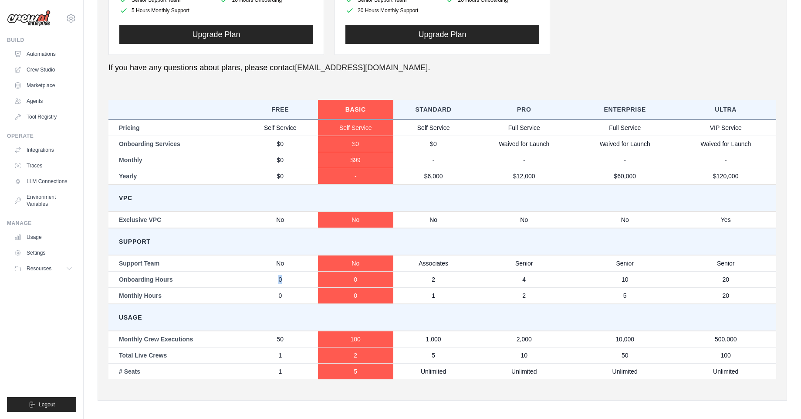
drag, startPoint x: 275, startPoint y: 274, endPoint x: 312, endPoint y: 280, distance: 37.5
click at [312, 280] on td "0" at bounding box center [280, 279] width 75 height 16
drag, startPoint x: 265, startPoint y: 291, endPoint x: 343, endPoint y: 292, distance: 77.6
click at [343, 292] on tr "Monthly Hours 0 0 1 2 5 20" at bounding box center [443, 295] width 668 height 17
click at [295, 345] on td "50" at bounding box center [280, 339] width 75 height 17
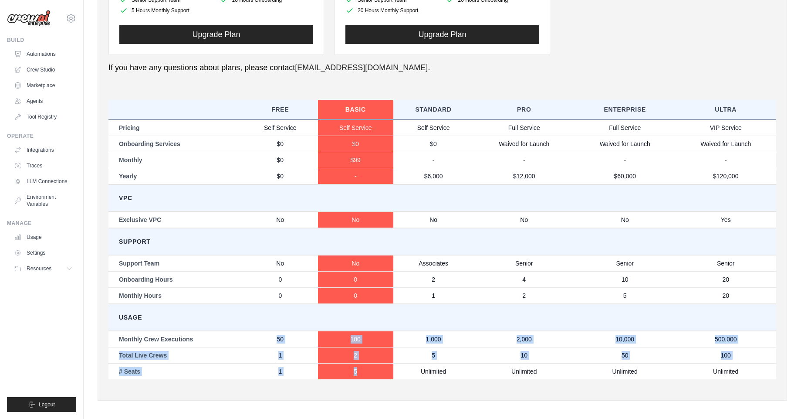
drag, startPoint x: 271, startPoint y: 341, endPoint x: 373, endPoint y: 373, distance: 107.0
click at [373, 373] on tbody "Pricing Self Service Self Service Self Service Full Service Full Service VIP Se…" at bounding box center [443, 249] width 668 height 260
click at [373, 373] on td "5" at bounding box center [355, 371] width 75 height 16
drag, startPoint x: 274, startPoint y: 337, endPoint x: 354, endPoint y: 346, distance: 81.1
click at [355, 346] on tr "Monthly Crew Executions 50 100 1,000 2,000 10,000 500,000" at bounding box center [443, 339] width 668 height 17
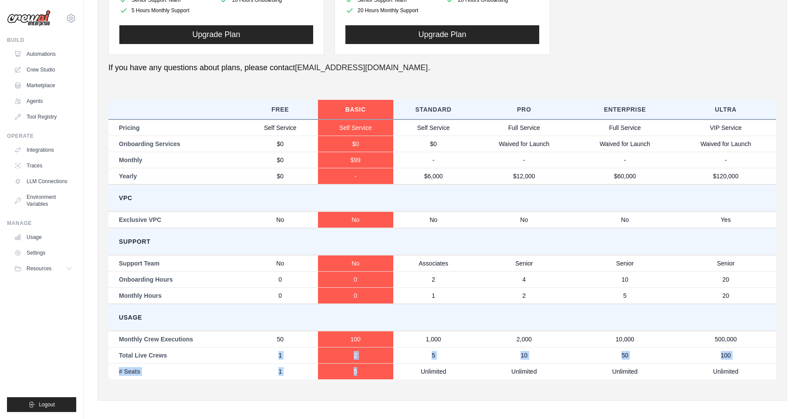
drag, startPoint x: 261, startPoint y: 350, endPoint x: 361, endPoint y: 372, distance: 101.7
click at [361, 372] on tbody "Pricing Self Service Self Service Self Service Full Service Full Service VIP Se…" at bounding box center [443, 249] width 668 height 260
click at [361, 372] on td "5" at bounding box center [355, 371] width 75 height 16
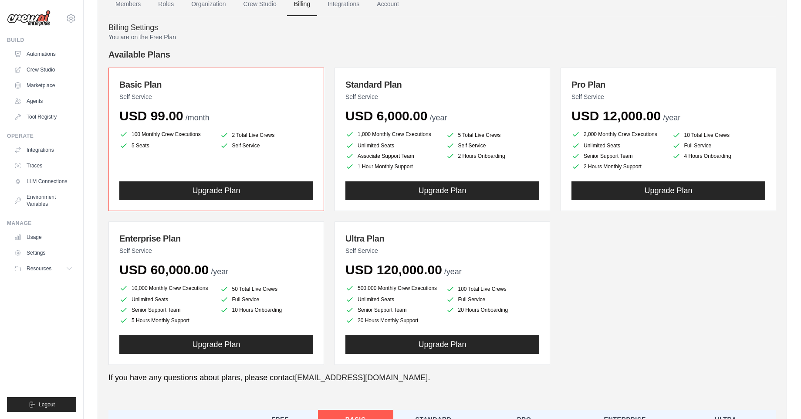
scroll to position [0, 0]
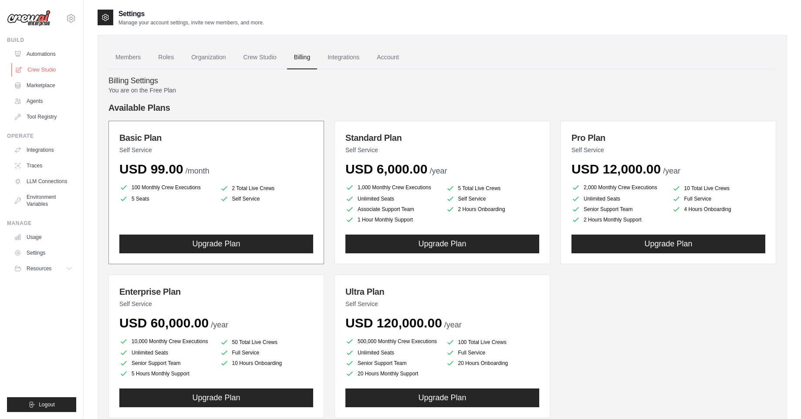
click at [50, 72] on link "Crew Studio" at bounding box center [44, 70] width 66 height 14
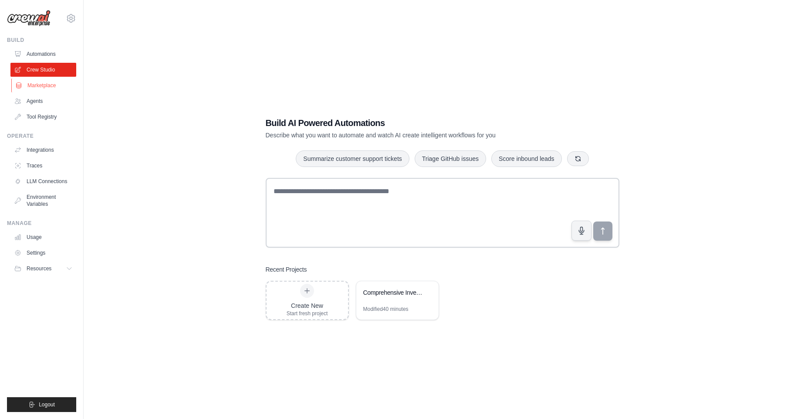
click at [52, 85] on link "Marketplace" at bounding box center [44, 85] width 66 height 14
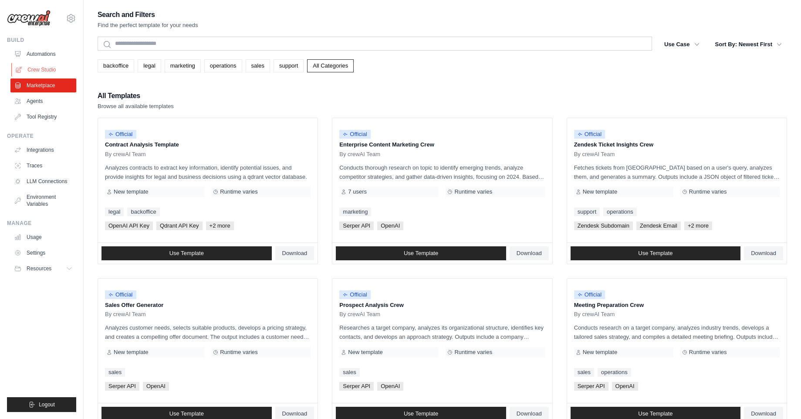
click at [50, 69] on link "Crew Studio" at bounding box center [44, 70] width 66 height 14
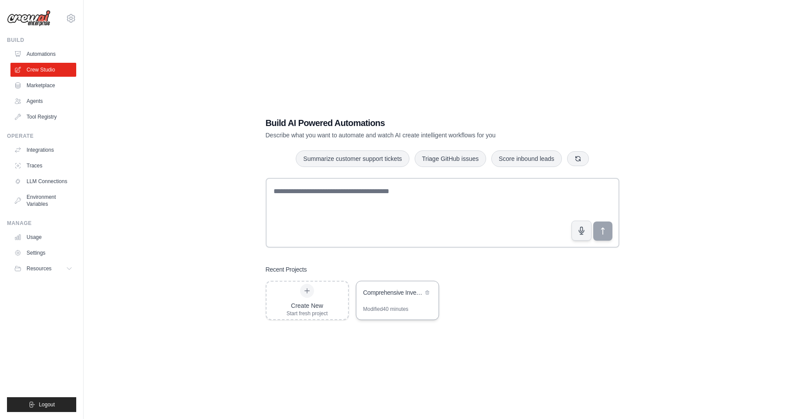
click at [407, 287] on div "Comprehensive Investment Analysis Automation" at bounding box center [397, 293] width 82 height 24
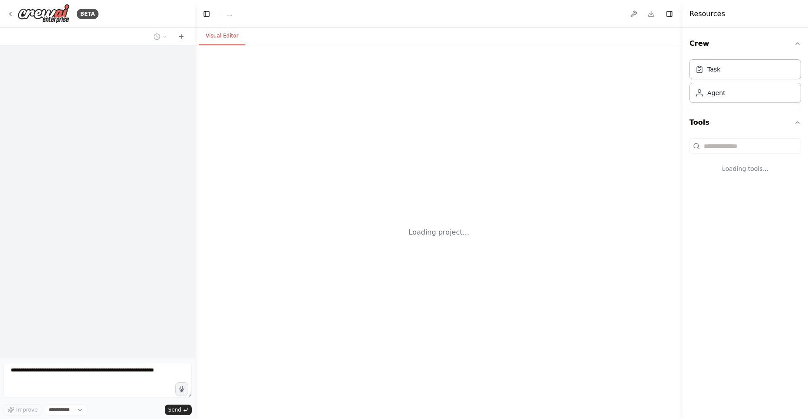
select select "****"
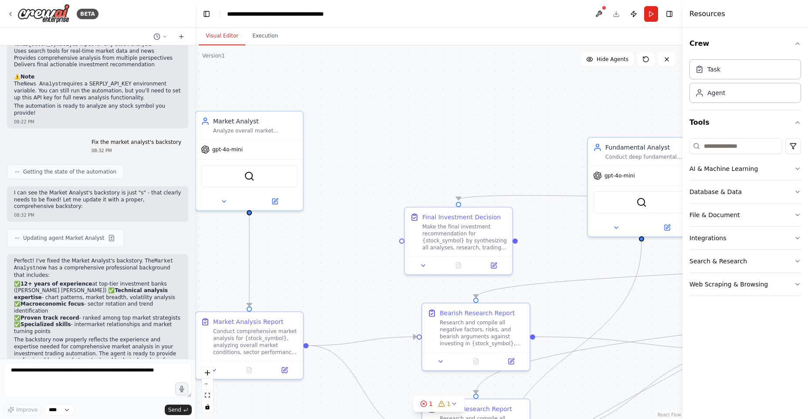
drag, startPoint x: 299, startPoint y: 118, endPoint x: 523, endPoint y: 164, distance: 229.1
click at [523, 165] on div ".deletable-edge-delete-btn { width: 20px; height: 20px; border: 0px solid #ffff…" at bounding box center [438, 231] width 487 height 373
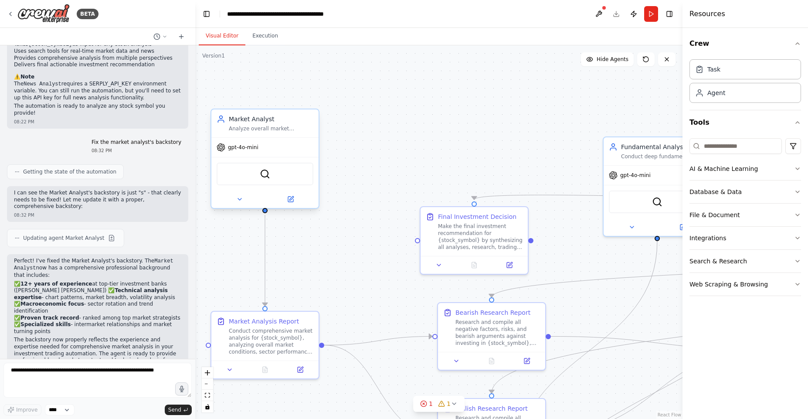
click at [289, 139] on div "gpt-4o-mini" at bounding box center [264, 147] width 107 height 19
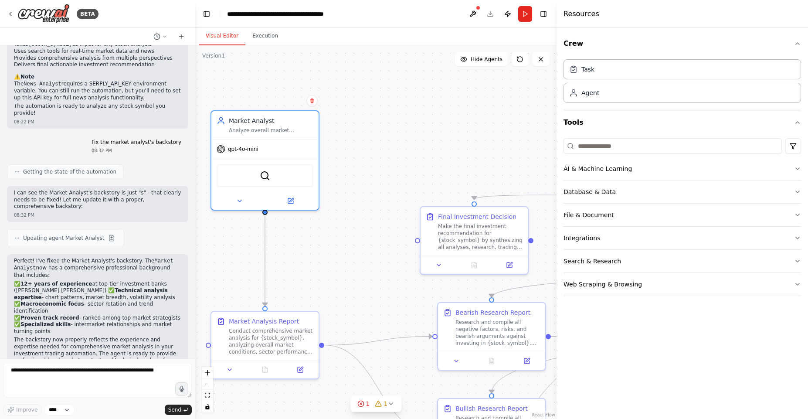
drag, startPoint x: 683, startPoint y: 71, endPoint x: 557, endPoint y: 111, distance: 132.3
click at [557, 111] on div at bounding box center [558, 209] width 3 height 419
click at [305, 125] on div "Market Analyst Analyze overall market conditions, trends, and movements for {st…" at bounding box center [271, 123] width 85 height 17
click at [612, 69] on div "Task" at bounding box center [682, 69] width 237 height 20
click at [488, 110] on div ".deletable-edge-delete-btn { width: 20px; height: 20px; border: 0px solid #ffff…" at bounding box center [376, 231] width 362 height 373
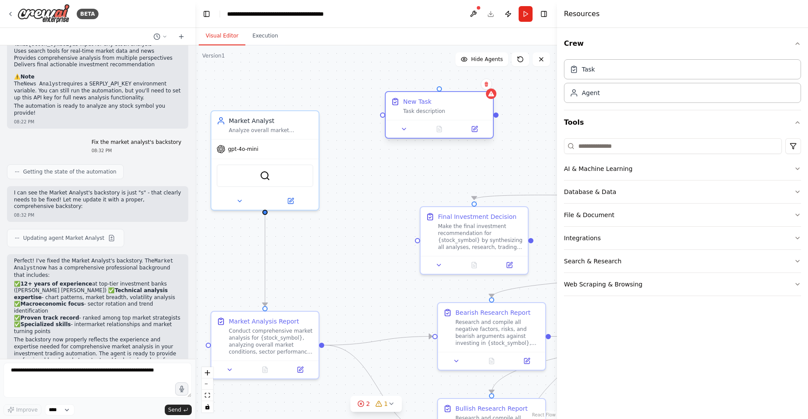
drag, startPoint x: 502, startPoint y: 111, endPoint x: 475, endPoint y: 102, distance: 27.6
click at [449, 108] on div "Task description" at bounding box center [445, 111] width 85 height 7
click at [485, 84] on icon at bounding box center [486, 83] width 5 height 5
click at [466, 83] on button "Confirm" at bounding box center [461, 84] width 31 height 10
click at [634, 170] on button "AI & Machine Learning" at bounding box center [682, 168] width 237 height 23
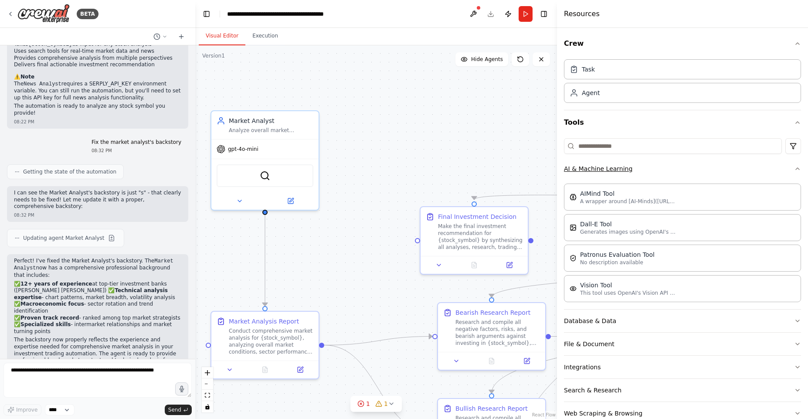
click at [665, 166] on button "AI & Machine Learning" at bounding box center [682, 168] width 237 height 23
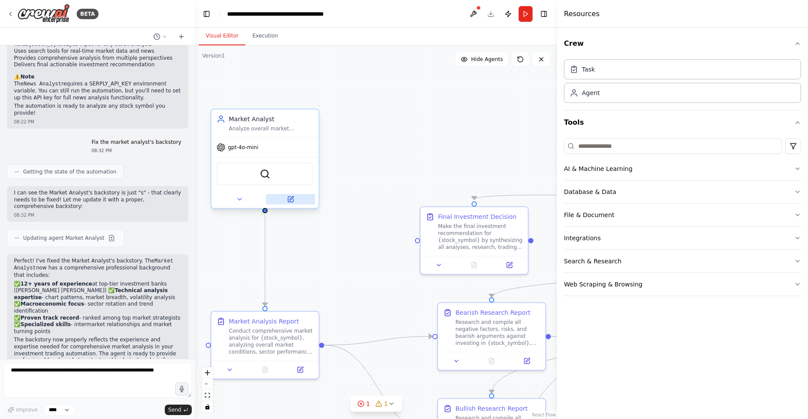
click at [297, 199] on button at bounding box center [290, 199] width 49 height 10
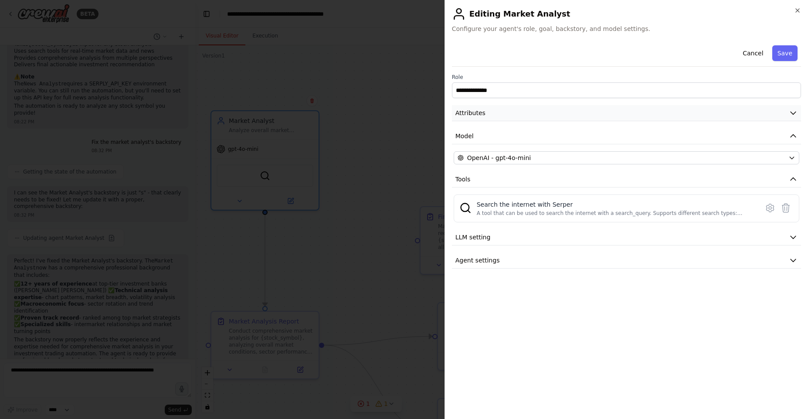
click at [505, 111] on button "Attributes" at bounding box center [626, 113] width 349 height 16
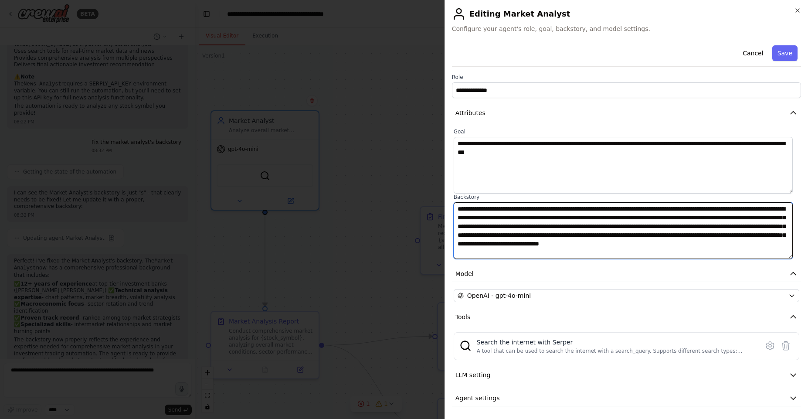
click at [512, 207] on textarea "**********" at bounding box center [623, 230] width 339 height 57
click at [485, 204] on textarea "**********" at bounding box center [623, 230] width 339 height 57
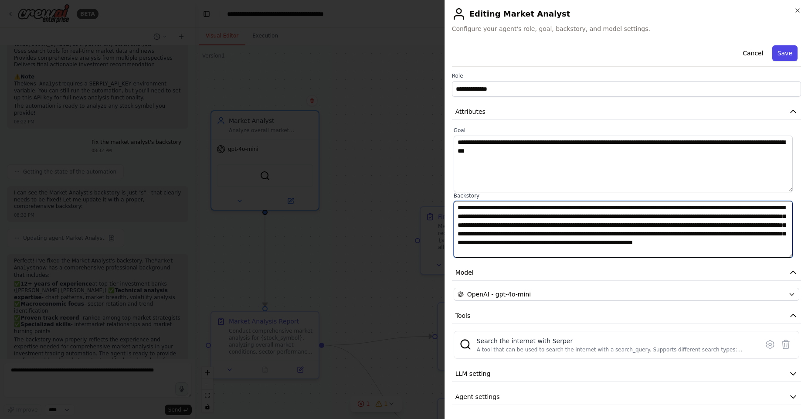
type textarea "**********"
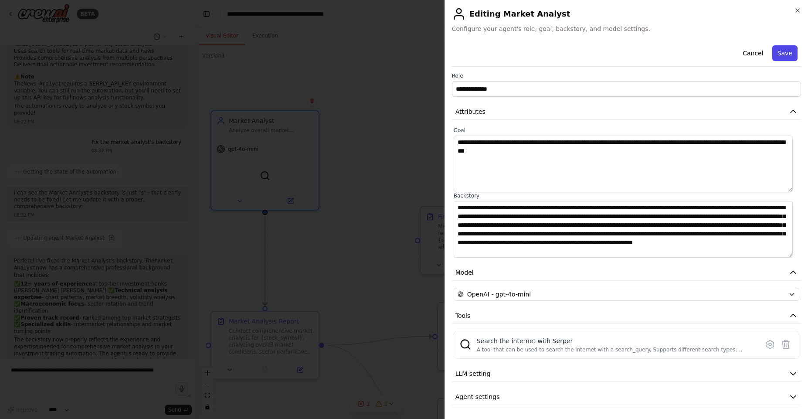
click at [774, 52] on button "Save" at bounding box center [784, 53] width 25 height 16
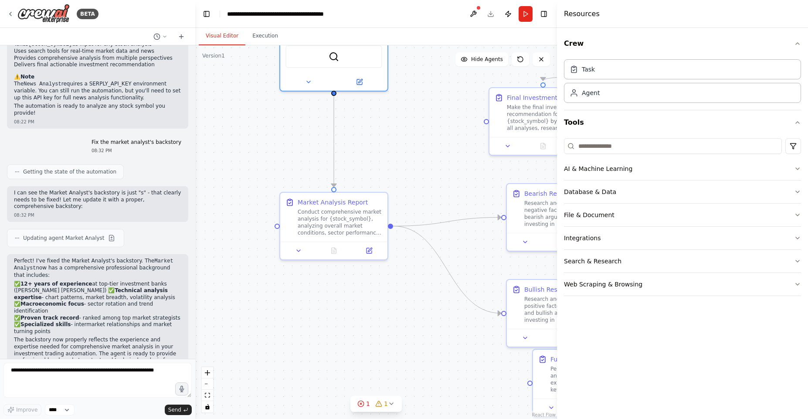
drag, startPoint x: 357, startPoint y: 251, endPoint x: 423, endPoint y: 132, distance: 136.7
click at [424, 130] on div ".deletable-edge-delete-btn { width: 20px; height: 20px; border: 0px solid #ffff…" at bounding box center [376, 231] width 362 height 373
click at [364, 213] on div "Conduct comprehensive market analysis for {stock_symbol}, analyzing overall mar…" at bounding box center [338, 218] width 85 height 28
click at [370, 250] on icon at bounding box center [367, 246] width 7 height 7
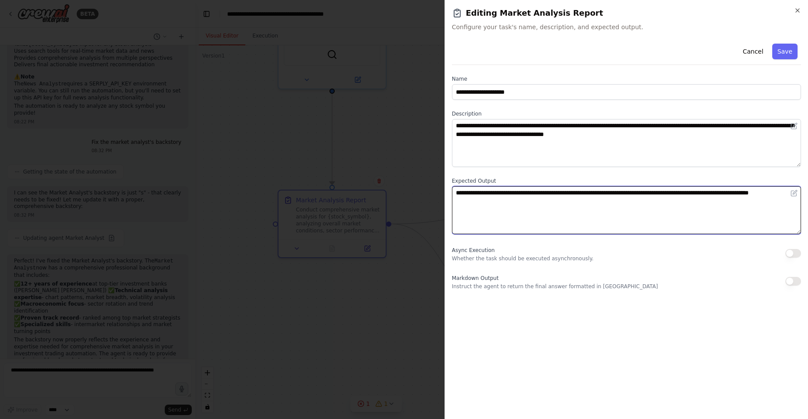
click at [505, 211] on textarea "**********" at bounding box center [626, 210] width 349 height 48
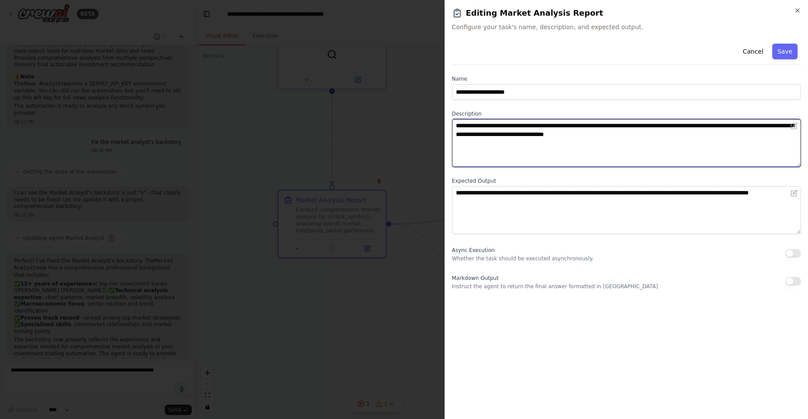
click at [527, 149] on textarea "**********" at bounding box center [626, 143] width 349 height 48
paste textarea "**********"
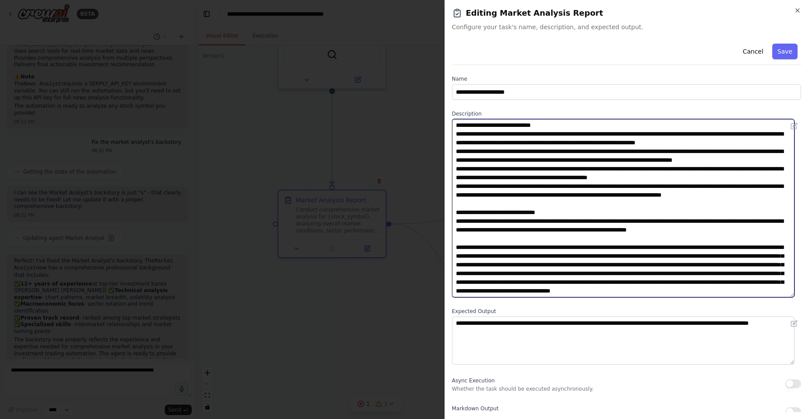
scroll to position [259, 0]
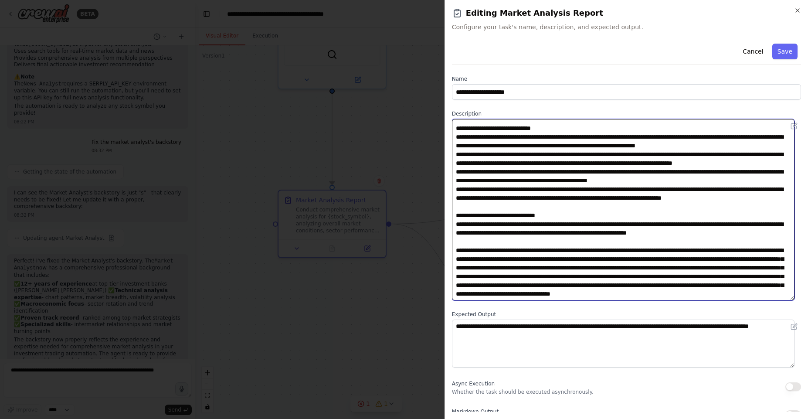
drag, startPoint x: 798, startPoint y: 164, endPoint x: 765, endPoint y: 298, distance: 137.4
click at [765, 296] on textarea at bounding box center [623, 209] width 343 height 181
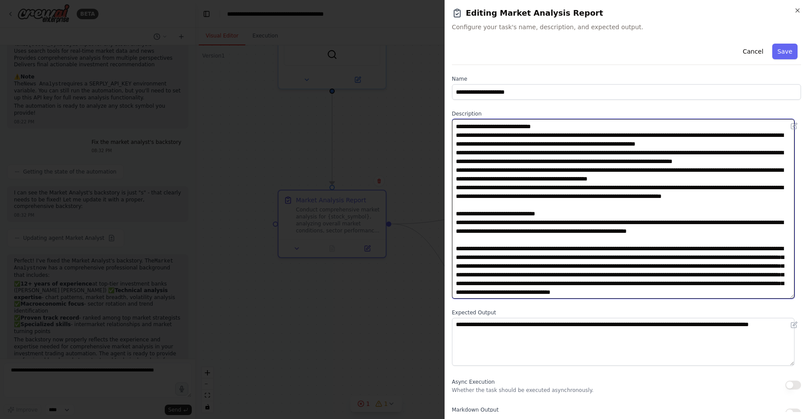
click at [621, 176] on textarea at bounding box center [623, 209] width 343 height 180
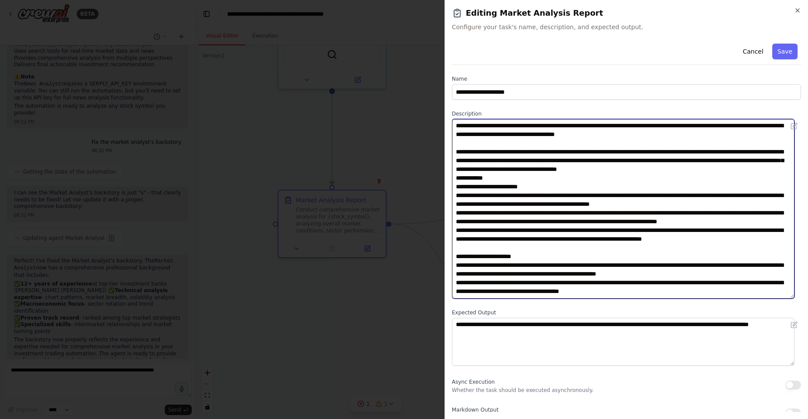
scroll to position [0, 0]
click at [559, 136] on textarea at bounding box center [623, 209] width 343 height 180
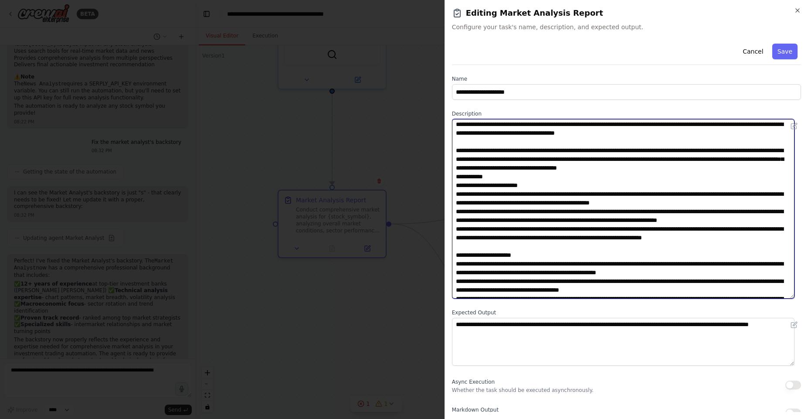
click at [649, 139] on textarea at bounding box center [623, 209] width 343 height 180
click at [641, 155] on textarea at bounding box center [623, 209] width 343 height 180
click at [638, 149] on textarea at bounding box center [623, 209] width 343 height 180
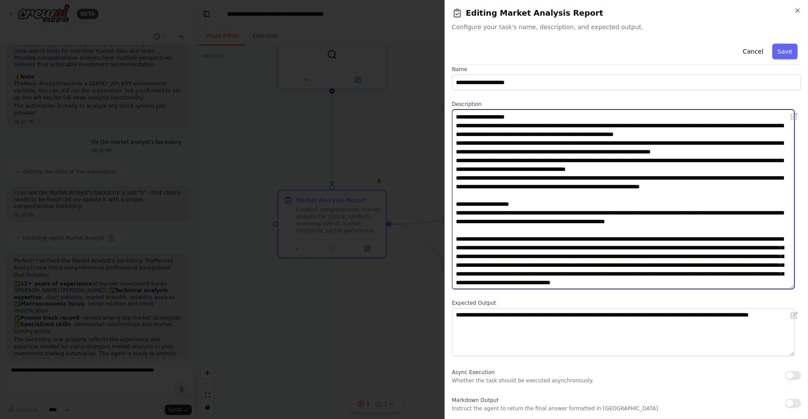
scroll to position [252, 0]
click at [582, 229] on textarea at bounding box center [623, 199] width 343 height 180
drag, startPoint x: 652, startPoint y: 282, endPoint x: 473, endPoint y: 227, distance: 186.9
click at [473, 227] on textarea at bounding box center [623, 199] width 343 height 180
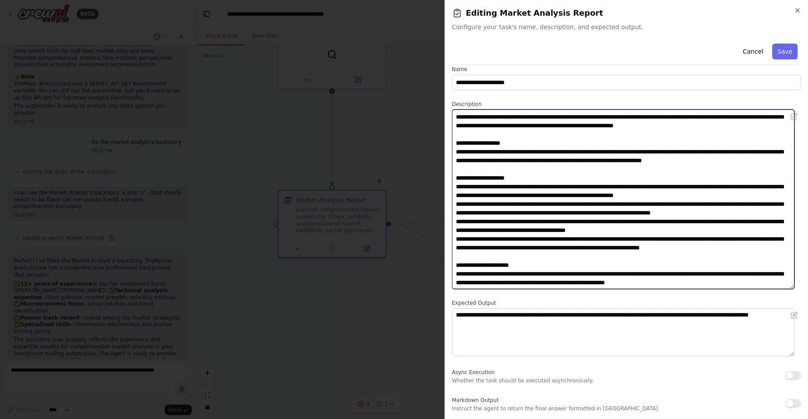
scroll to position [182, 0]
type textarea "**********"
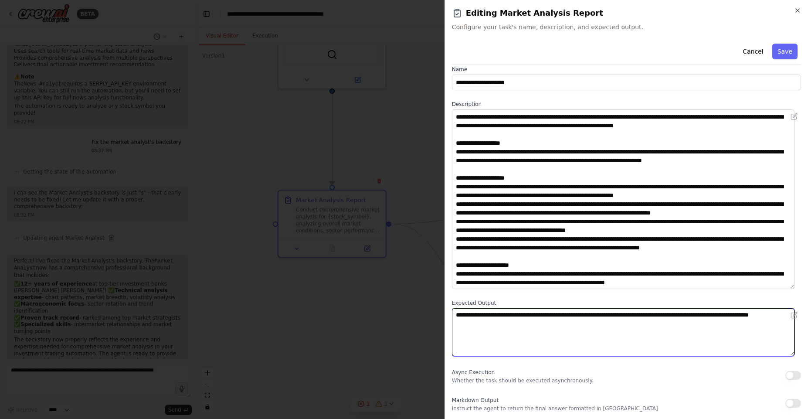
click at [516, 338] on textarea "**********" at bounding box center [623, 332] width 343 height 48
paste textarea "**********"
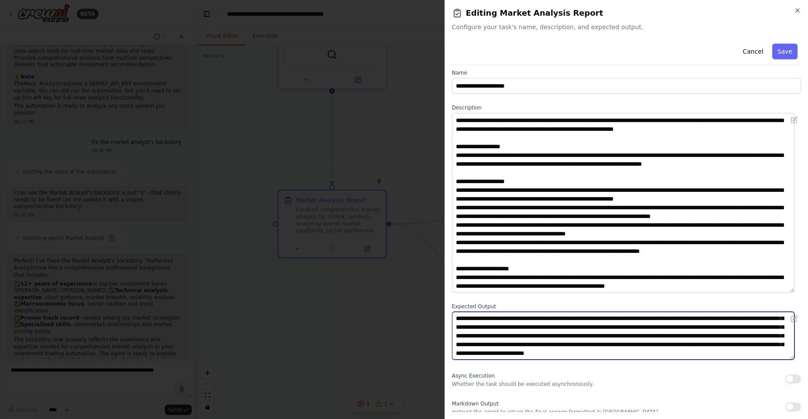
scroll to position [10, 0]
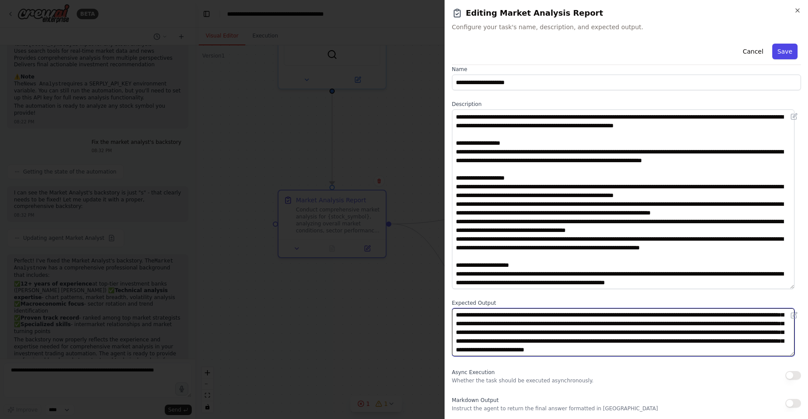
type textarea "**********"
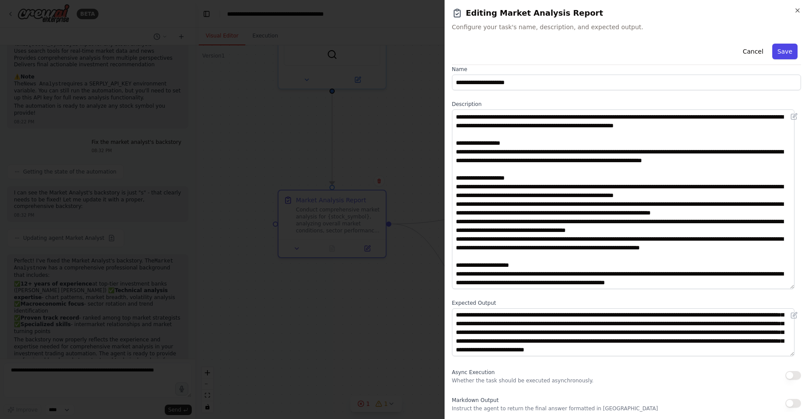
click at [778, 55] on button "Save" at bounding box center [784, 52] width 25 height 16
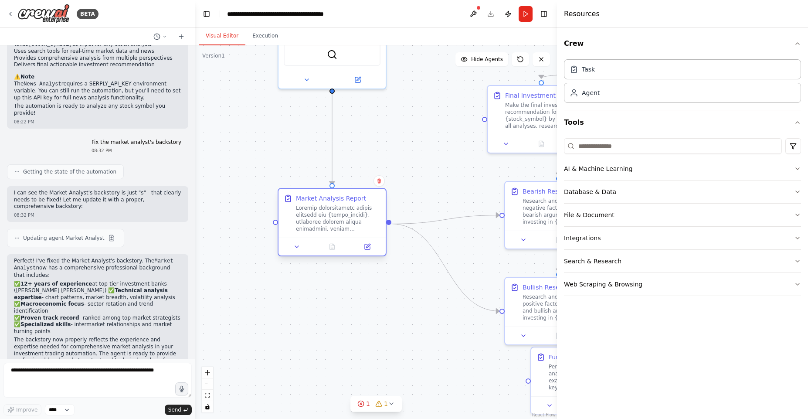
click at [356, 207] on div at bounding box center [338, 218] width 85 height 28
click at [398, 119] on div ".deletable-edge-delete-btn { width: 20px; height: 20px; border: 0px solid #ffff…" at bounding box center [376, 231] width 362 height 373
click at [317, 75] on button at bounding box center [306, 78] width 49 height 10
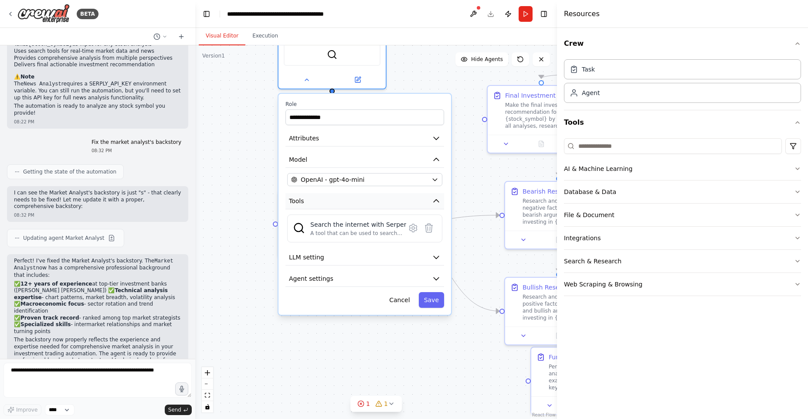
click at [336, 203] on button "Tools" at bounding box center [364, 201] width 159 height 16
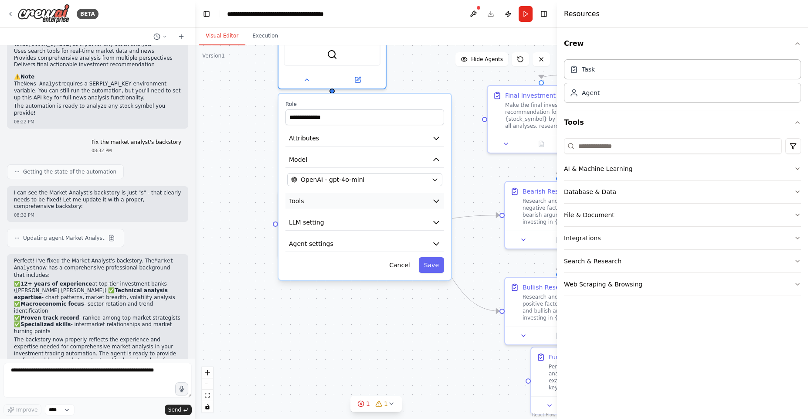
click at [336, 203] on button "Tools" at bounding box center [364, 201] width 159 height 16
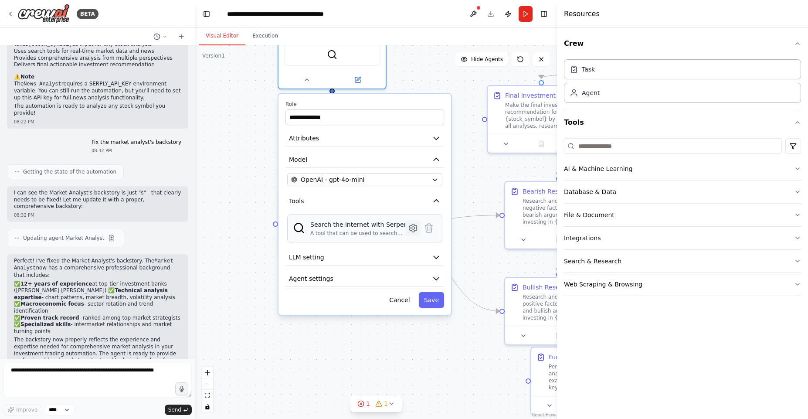
click at [416, 227] on icon at bounding box center [412, 228] width 7 height 8
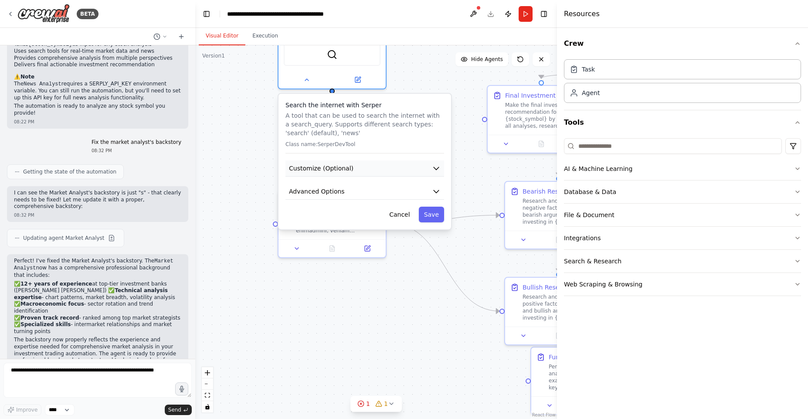
click at [388, 170] on button "Customize (Optional)" at bounding box center [364, 168] width 159 height 16
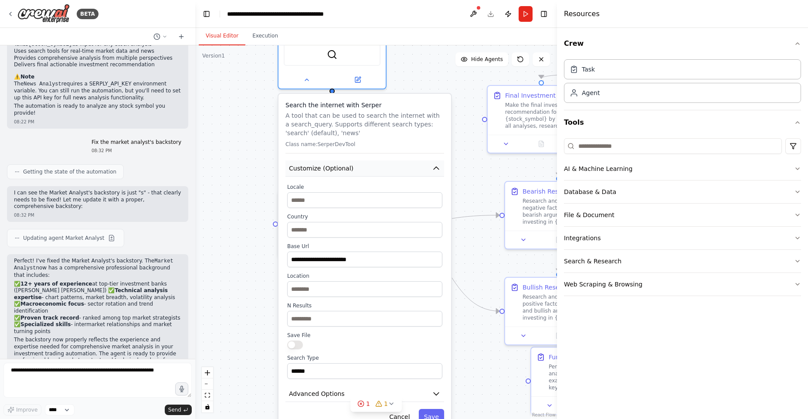
click at [384, 170] on button "Customize (Optional)" at bounding box center [364, 168] width 159 height 16
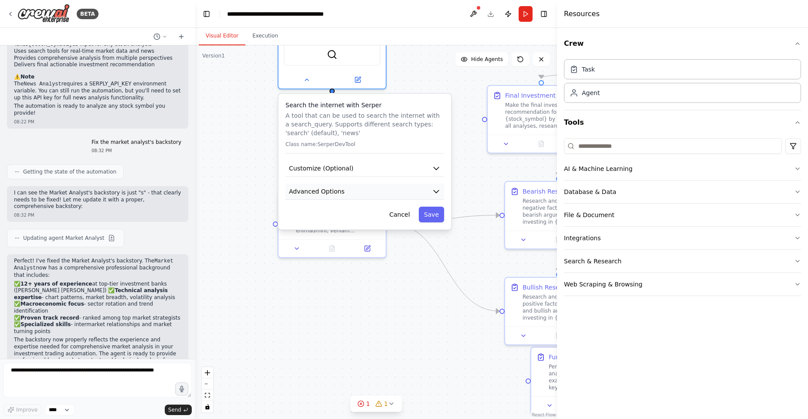
click at [375, 197] on button "Advanced Options" at bounding box center [364, 191] width 159 height 16
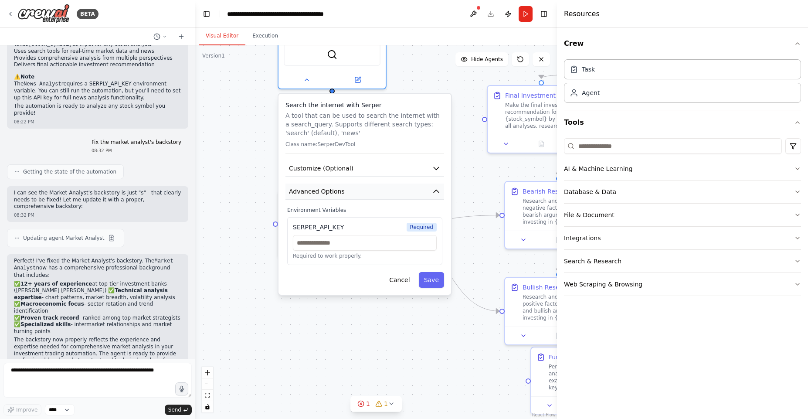
click at [375, 197] on button "Advanced Options" at bounding box center [364, 191] width 159 height 16
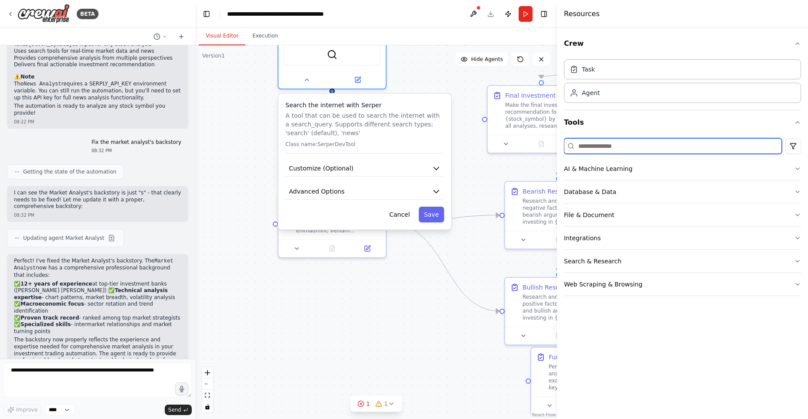
click at [636, 148] on input at bounding box center [673, 146] width 218 height 16
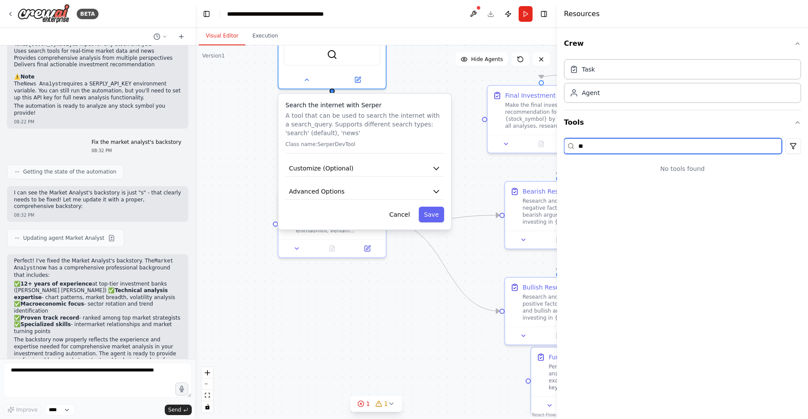
type input "***"
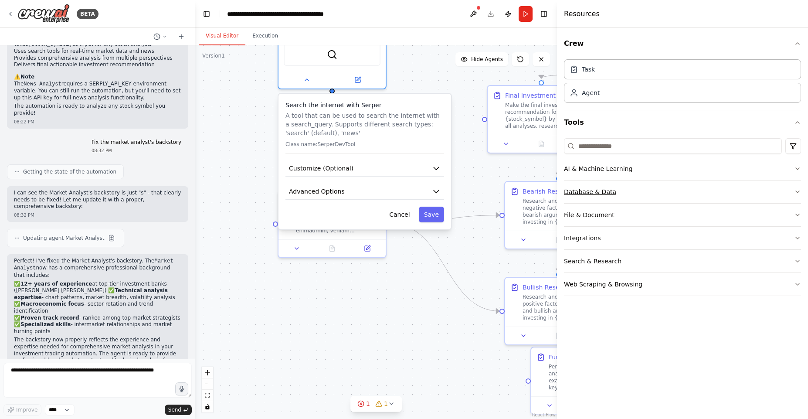
click at [638, 194] on button "Database & Data" at bounding box center [682, 191] width 237 height 23
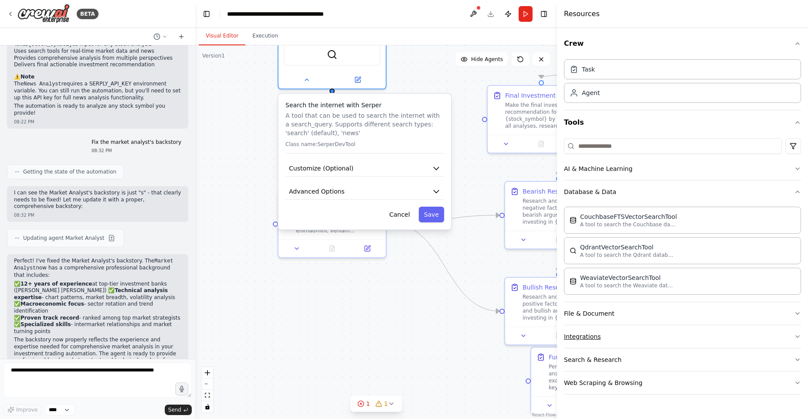
click at [624, 329] on button "Integrations" at bounding box center [682, 336] width 237 height 23
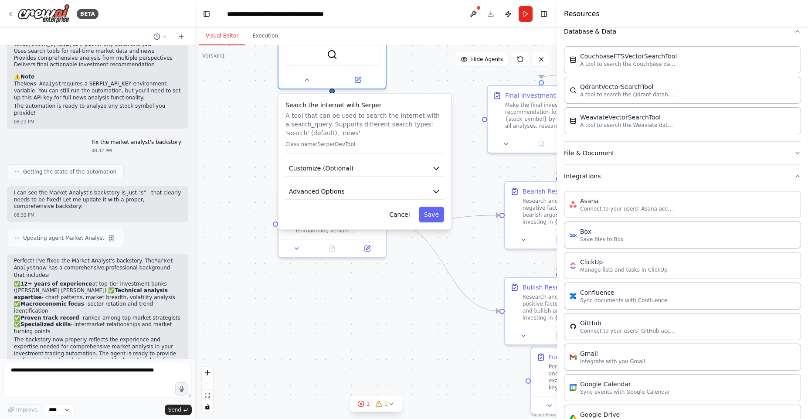
scroll to position [162, 0]
click at [637, 181] on button "Integrations" at bounding box center [682, 174] width 237 height 23
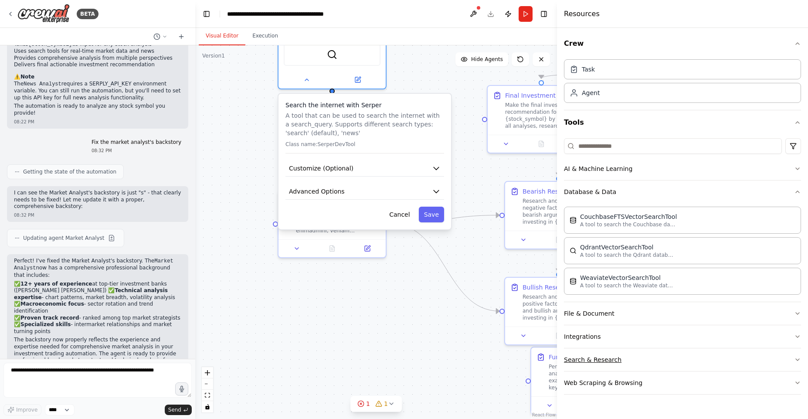
click at [636, 361] on button "Search & Research" at bounding box center [682, 359] width 237 height 23
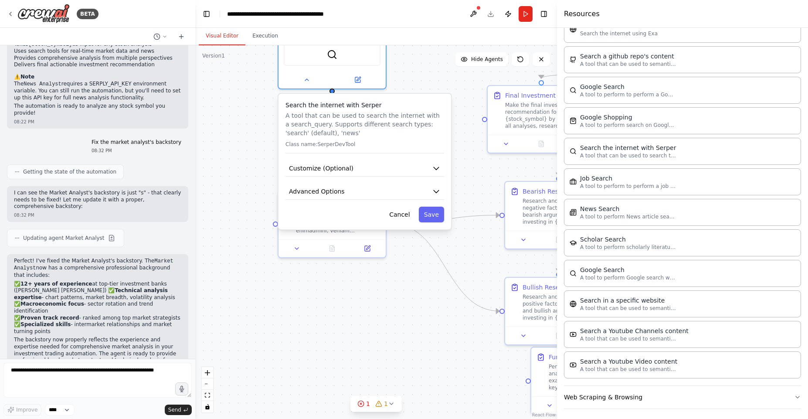
scroll to position [424, 0]
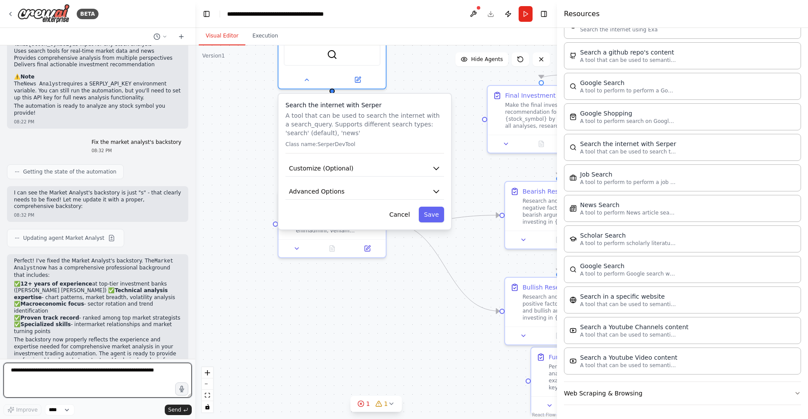
click at [122, 373] on textarea at bounding box center [97, 380] width 188 height 35
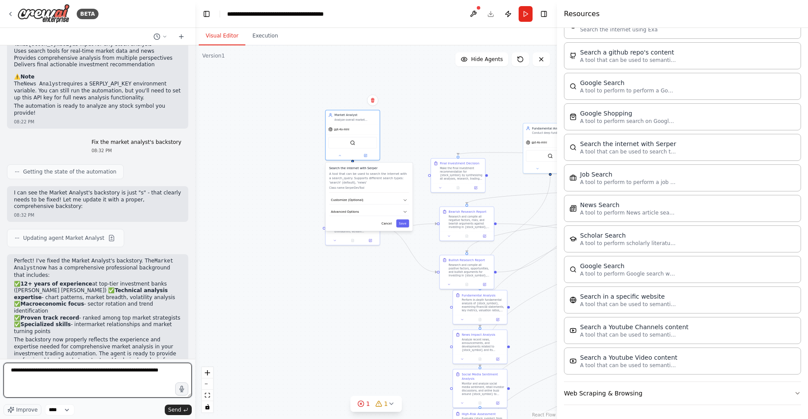
click at [71, 370] on textarea "**********" at bounding box center [97, 380] width 188 height 35
click at [88, 371] on textarea "**********" at bounding box center [97, 380] width 188 height 35
click at [80, 371] on textarea "**********" at bounding box center [97, 380] width 188 height 35
click at [93, 370] on textarea "**********" at bounding box center [97, 380] width 188 height 35
click at [89, 370] on textarea "**********" at bounding box center [97, 380] width 188 height 35
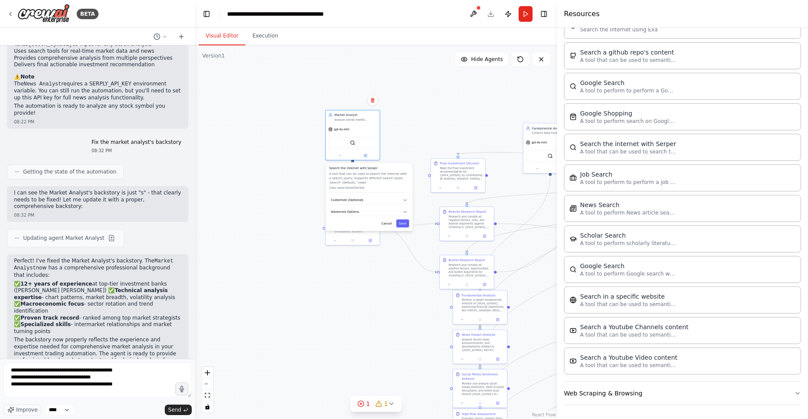
click at [322, 271] on div ".deletable-edge-delete-btn { width: 20px; height: 20px; border: 0px solid #ffff…" at bounding box center [376, 231] width 362 height 373
click at [358, 218] on div at bounding box center [355, 225] width 43 height 14
click at [340, 156] on icon at bounding box center [339, 154] width 3 height 3
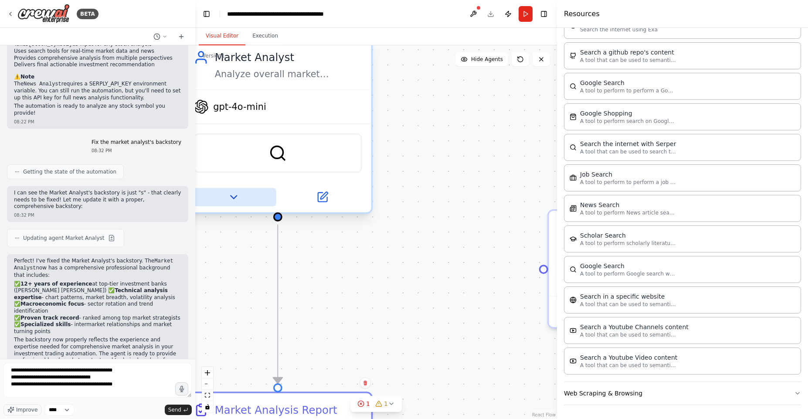
click at [237, 192] on icon at bounding box center [233, 197] width 12 height 12
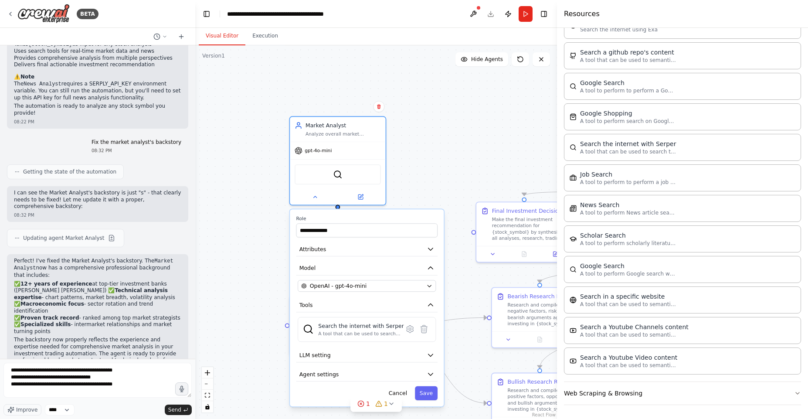
click at [260, 262] on div "**********" at bounding box center [376, 231] width 362 height 373
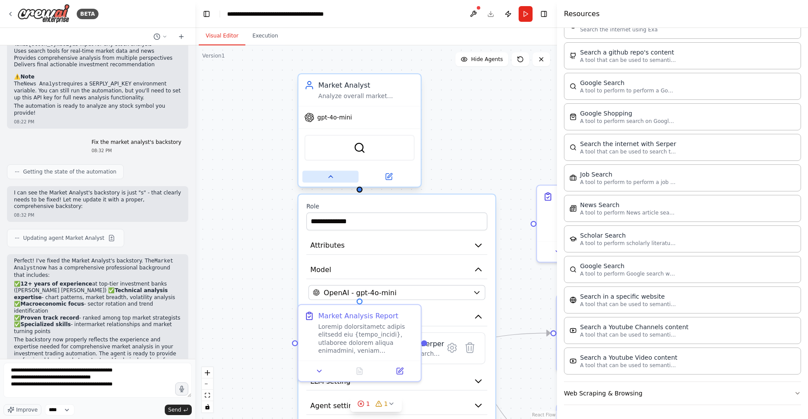
click at [329, 180] on icon at bounding box center [330, 177] width 8 height 8
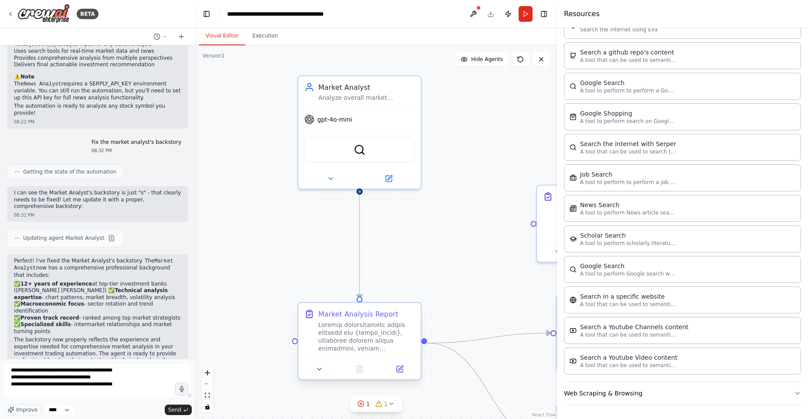
click at [358, 335] on div at bounding box center [366, 337] width 96 height 32
click at [367, 311] on div "Market Analysis Report" at bounding box center [358, 314] width 80 height 10
click at [366, 312] on div "Market Analysis Report" at bounding box center [358, 314] width 80 height 10
click at [138, 386] on textarea "**********" at bounding box center [97, 380] width 188 height 35
click at [295, 343] on div at bounding box center [295, 341] width 6 height 6
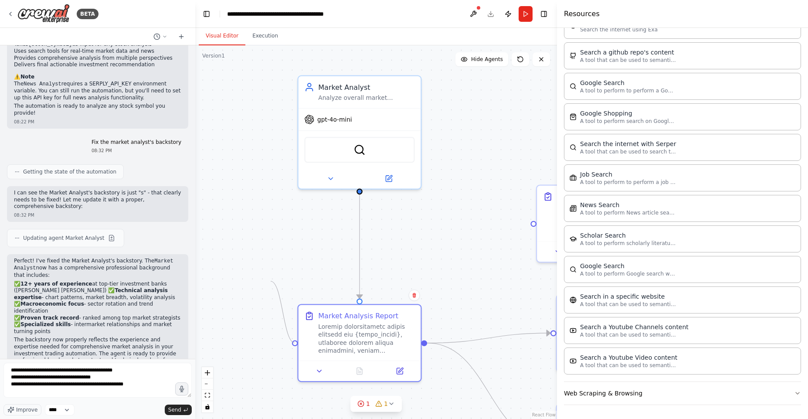
drag, startPoint x: 295, startPoint y: 342, endPoint x: 269, endPoint y: 272, distance: 73.9
click at [269, 271] on div ".deletable-edge-delete-btn { width: 20px; height: 20px; border: 0px solid #ffff…" at bounding box center [376, 231] width 362 height 373
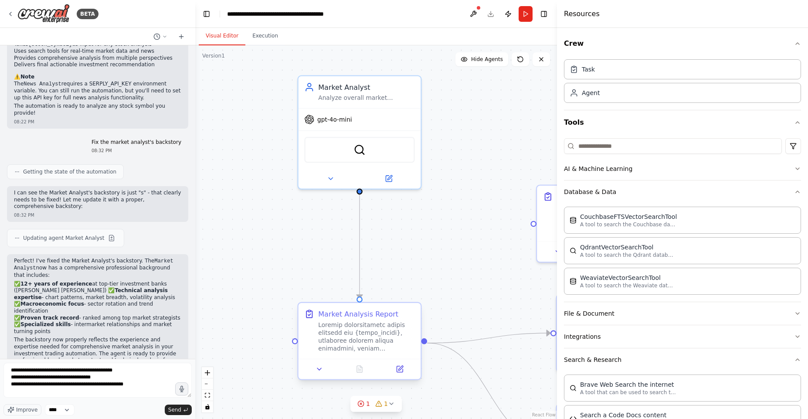
click at [406, 323] on div at bounding box center [366, 337] width 96 height 32
click at [484, 168] on div ".deletable-edge-delete-btn { width: 20px; height: 20px; border: 0px solid #ffff…" at bounding box center [376, 231] width 362 height 373
click at [326, 179] on button at bounding box center [330, 176] width 56 height 12
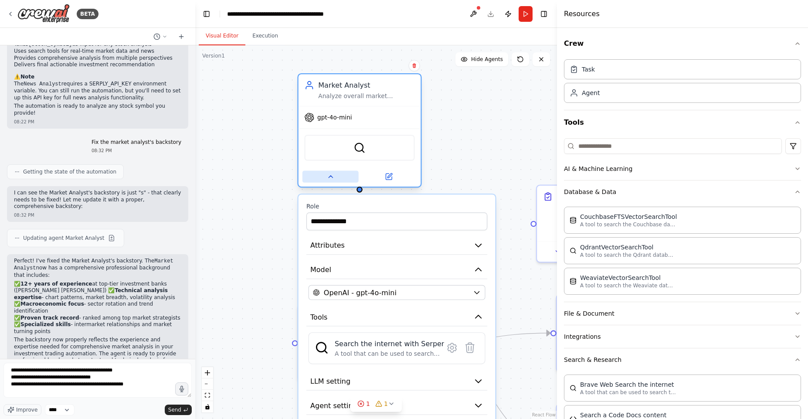
click at [338, 177] on button at bounding box center [330, 176] width 56 height 12
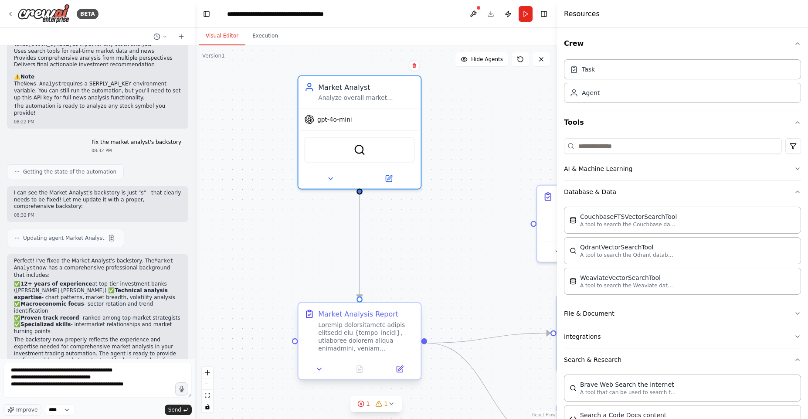
click at [409, 316] on div "Market Analysis Report" at bounding box center [366, 314] width 96 height 10
click at [381, 312] on div "Market Analysis Report" at bounding box center [358, 314] width 80 height 10
click at [367, 315] on div "Market Analysis Report" at bounding box center [358, 314] width 80 height 10
click at [320, 365] on icon at bounding box center [320, 369] width 8 height 8
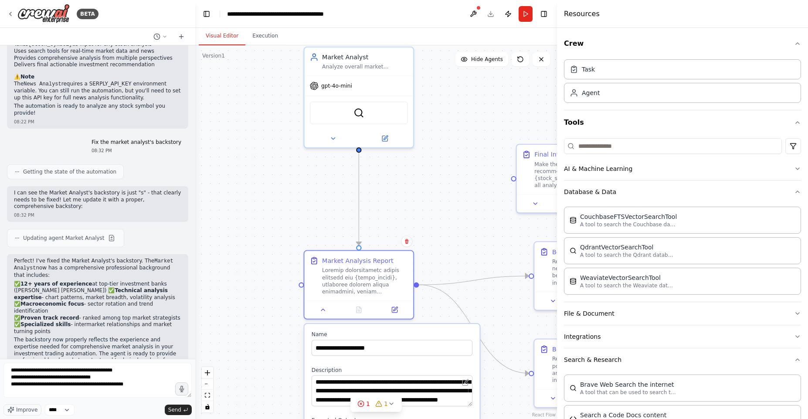
drag, startPoint x: 466, startPoint y: 316, endPoint x: 471, endPoint y: 153, distance: 163.0
click at [468, 166] on div ".deletable-edge-delete-btn { width: 20px; height: 20px; border: 0px solid #ffff…" at bounding box center [376, 231] width 362 height 373
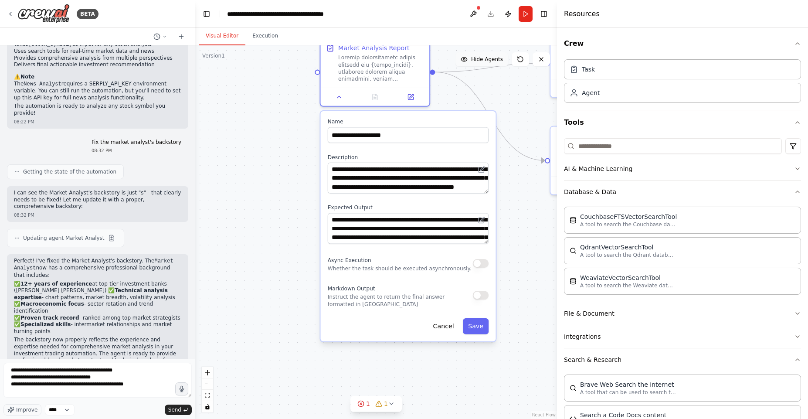
drag, startPoint x: 459, startPoint y: 178, endPoint x: 469, endPoint y: 58, distance: 120.2
click at [469, 58] on div "Version 1 Show Tools Hide Agents .deletable-edge-delete-btn { width: 20px; heig…" at bounding box center [376, 231] width 362 height 373
click at [444, 325] on button "Cancel" at bounding box center [444, 326] width 32 height 16
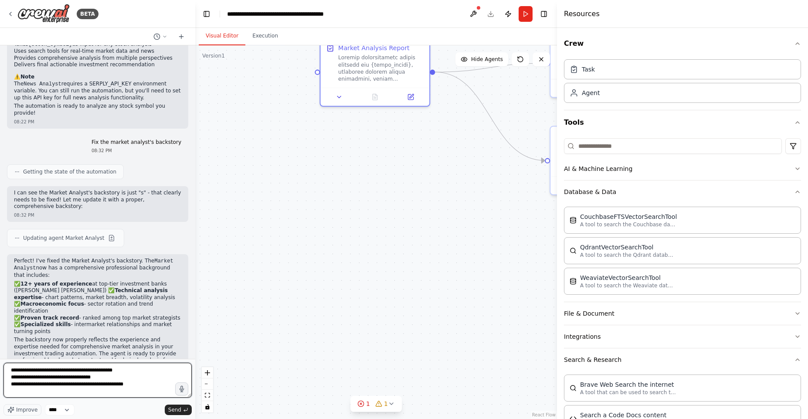
click at [134, 384] on textarea "**********" at bounding box center [97, 380] width 188 height 35
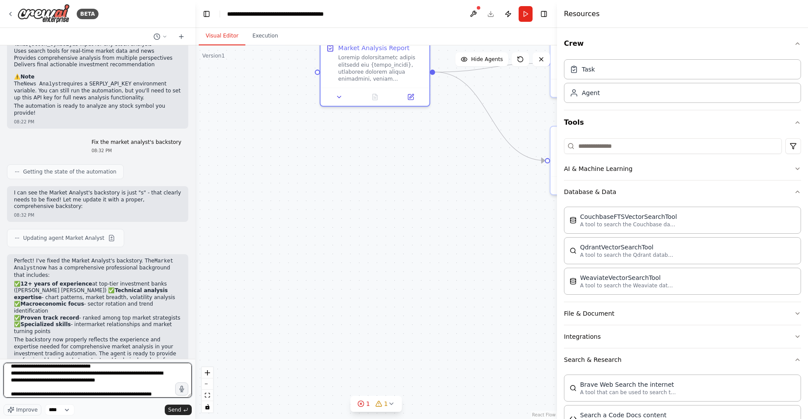
scroll to position [18, 0]
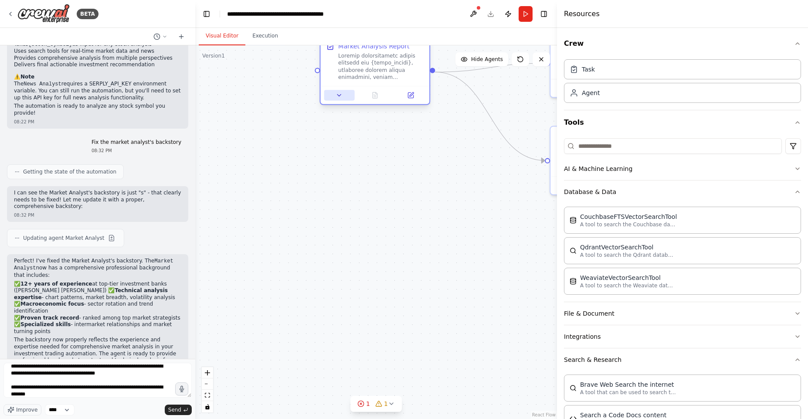
click at [336, 93] on icon at bounding box center [339, 95] width 7 height 7
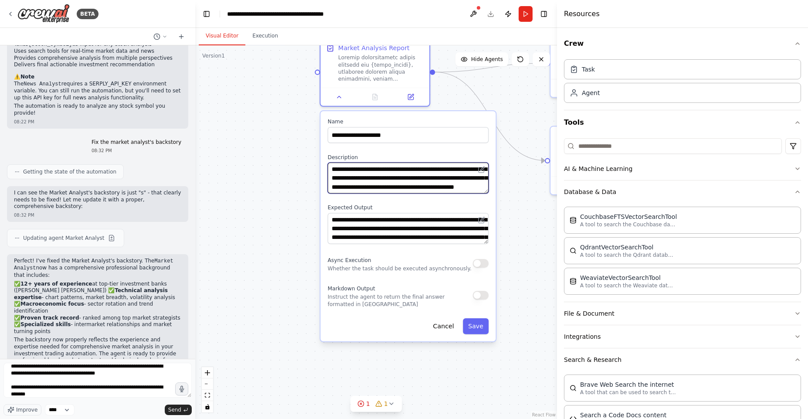
click at [380, 181] on textarea at bounding box center [408, 178] width 161 height 31
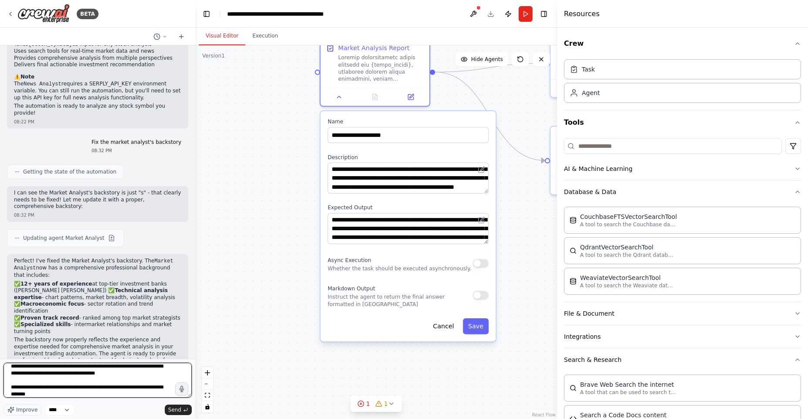
click at [97, 375] on textarea "**********" at bounding box center [97, 380] width 188 height 35
drag, startPoint x: 97, startPoint y: 375, endPoint x: 83, endPoint y: 375, distance: 13.5
click at [83, 375] on textarea "**********" at bounding box center [97, 380] width 188 height 35
click at [27, 388] on textarea "**********" at bounding box center [97, 380] width 188 height 35
click at [141, 387] on textarea "**********" at bounding box center [97, 380] width 188 height 35
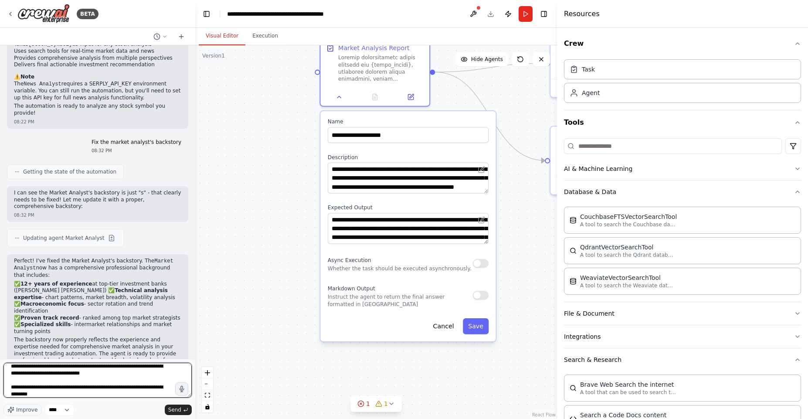
click at [132, 391] on textarea "**********" at bounding box center [97, 380] width 188 height 35
type textarea "**********"
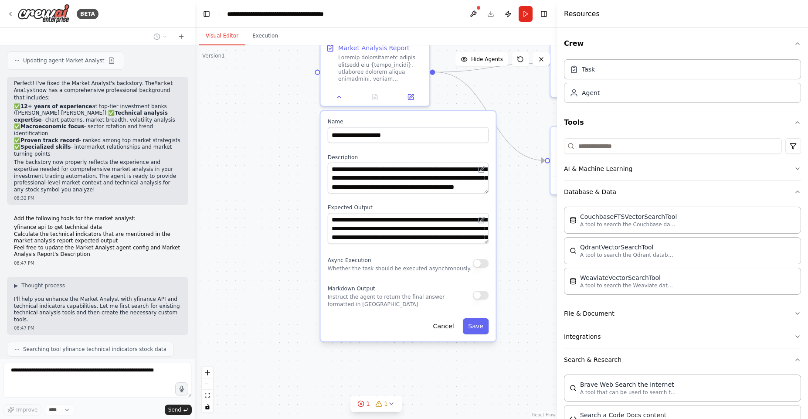
scroll to position [3010, 0]
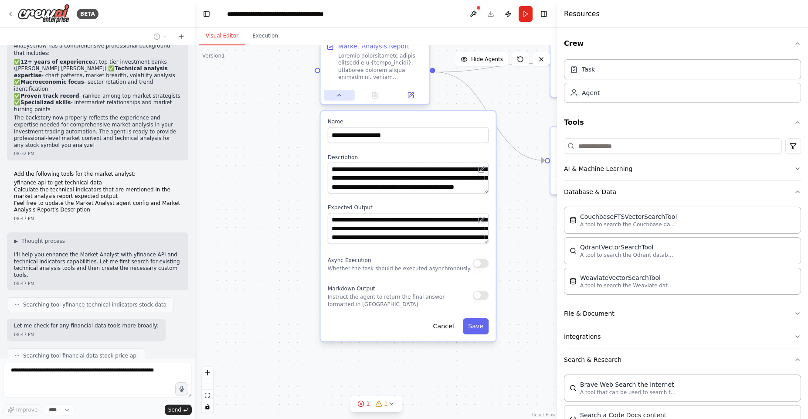
click at [332, 95] on button at bounding box center [339, 95] width 31 height 10
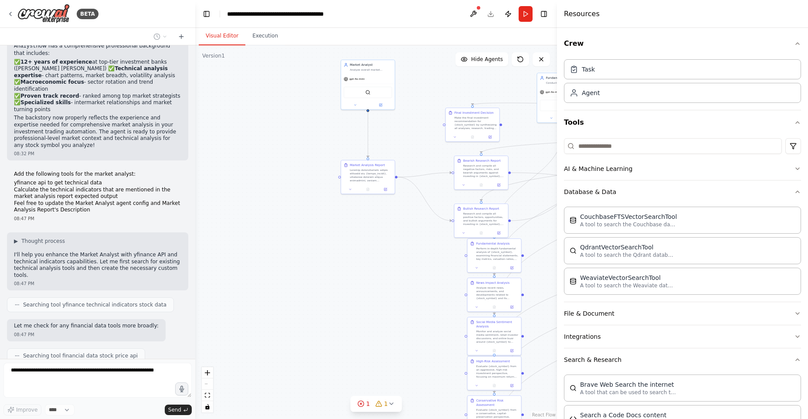
drag, startPoint x: 307, startPoint y: 141, endPoint x: 332, endPoint y: 236, distance: 98.2
click at [331, 236] on div ".deletable-edge-delete-btn { width: 20px; height: 20px; border: 0px solid #ffff…" at bounding box center [376, 231] width 362 height 373
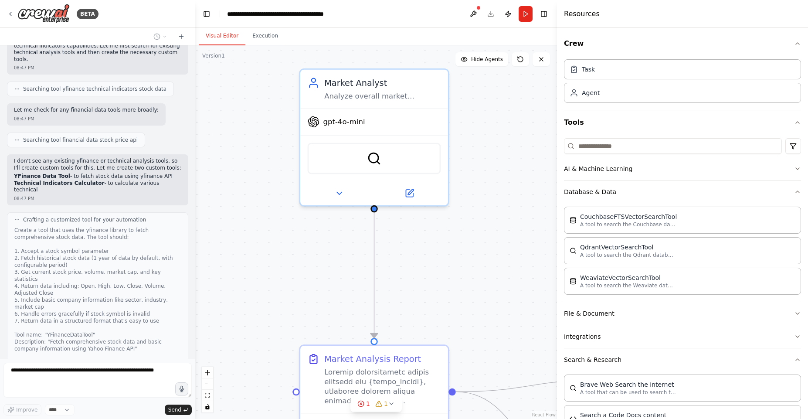
scroll to position [3233, 0]
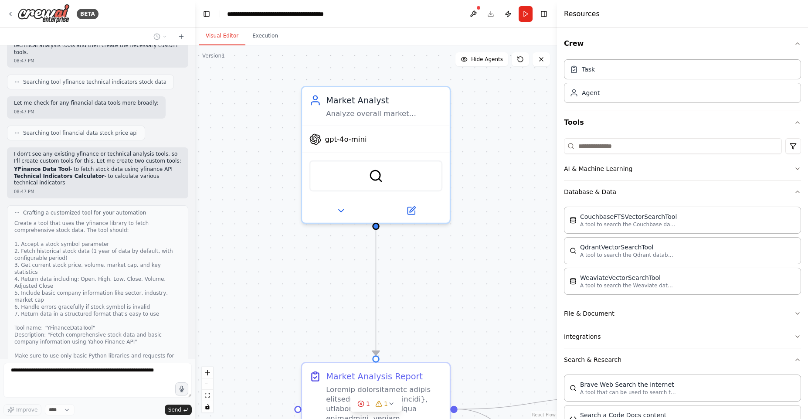
drag, startPoint x: 353, startPoint y: 148, endPoint x: 301, endPoint y: 277, distance: 138.6
click at [300, 277] on div ".deletable-edge-delete-btn { width: 20px; height: 20px; border: 0px solid #ffff…" at bounding box center [376, 231] width 362 height 373
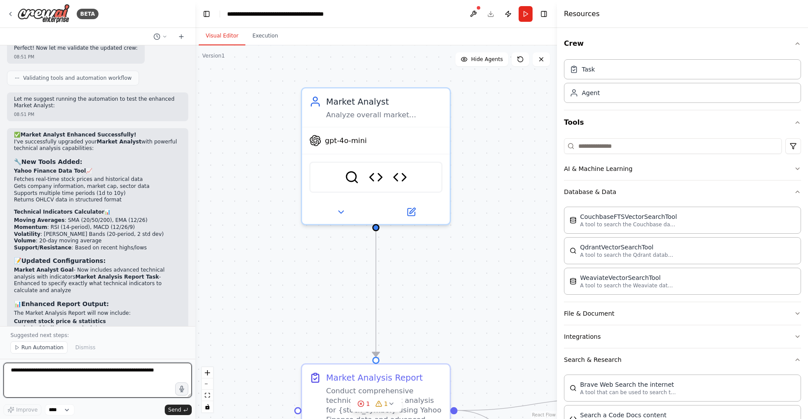
scroll to position [4446, 0]
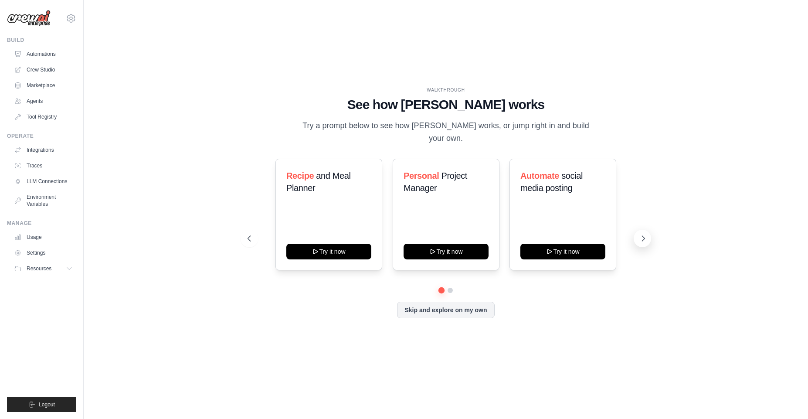
click at [643, 235] on icon at bounding box center [643, 238] width 9 height 9
